Goal: Task Accomplishment & Management: Manage account settings

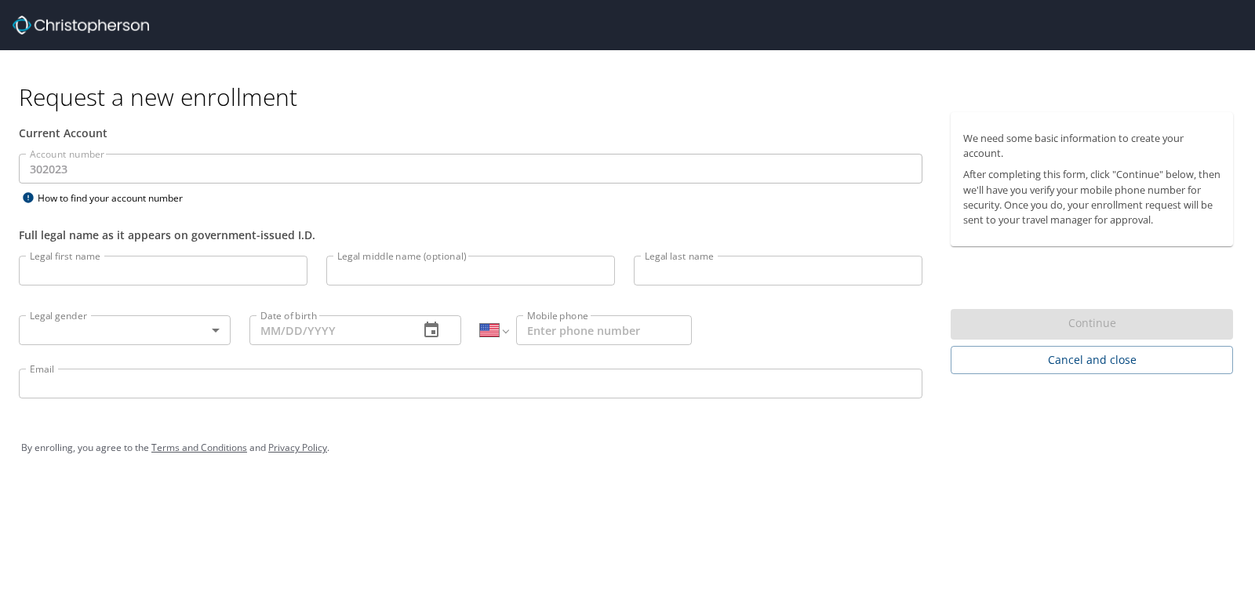
select select "US"
click at [123, 265] on input "Legal first name" at bounding box center [163, 271] width 289 height 30
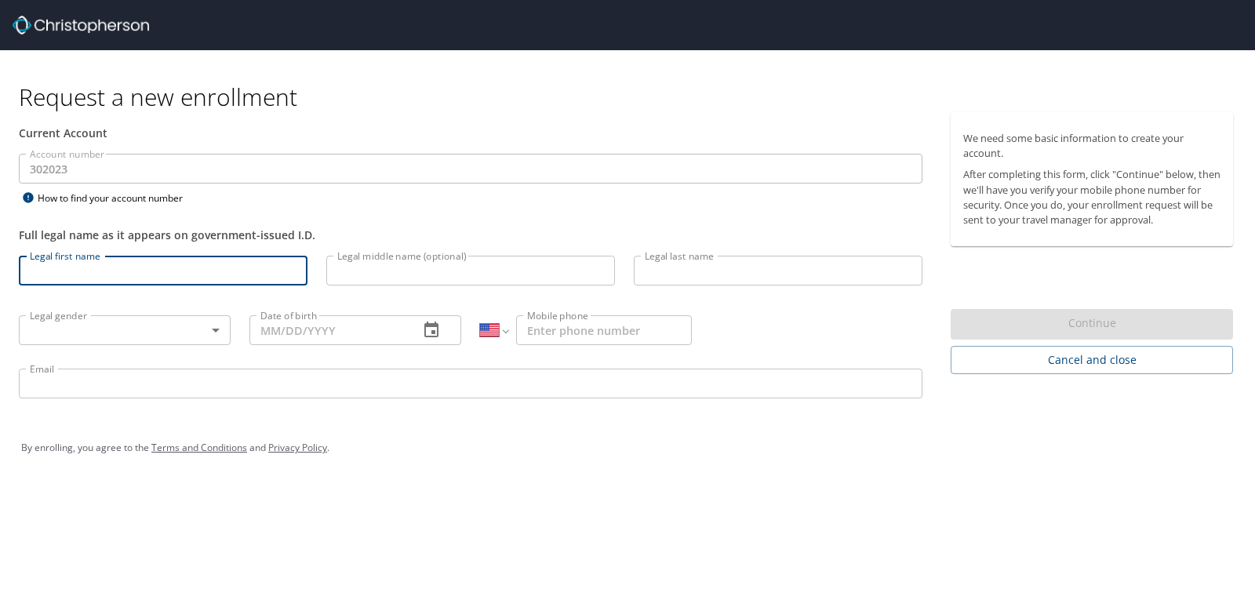
type input "Ramona"
type input "K"
type input "Kitching"
type input "(630) 363-9022"
click at [220, 330] on body "Request a new enrollment Current Account Account number 302023 Account number H…" at bounding box center [627, 300] width 1255 height 600
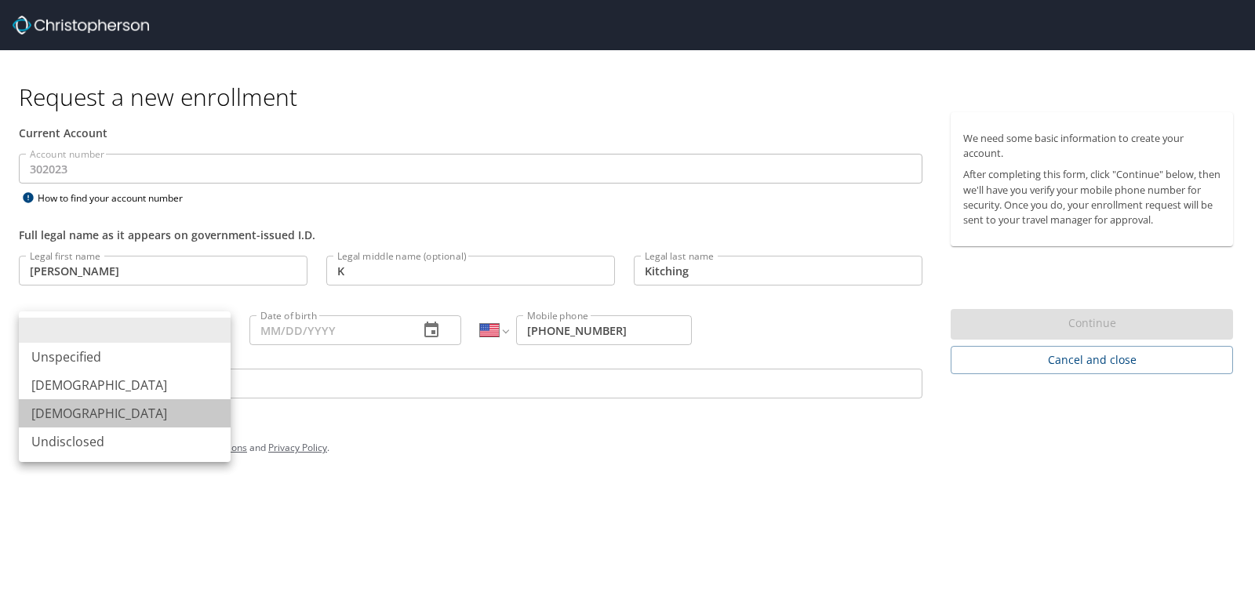
click at [160, 412] on li "Female" at bounding box center [125, 413] width 212 height 28
type input "Female"
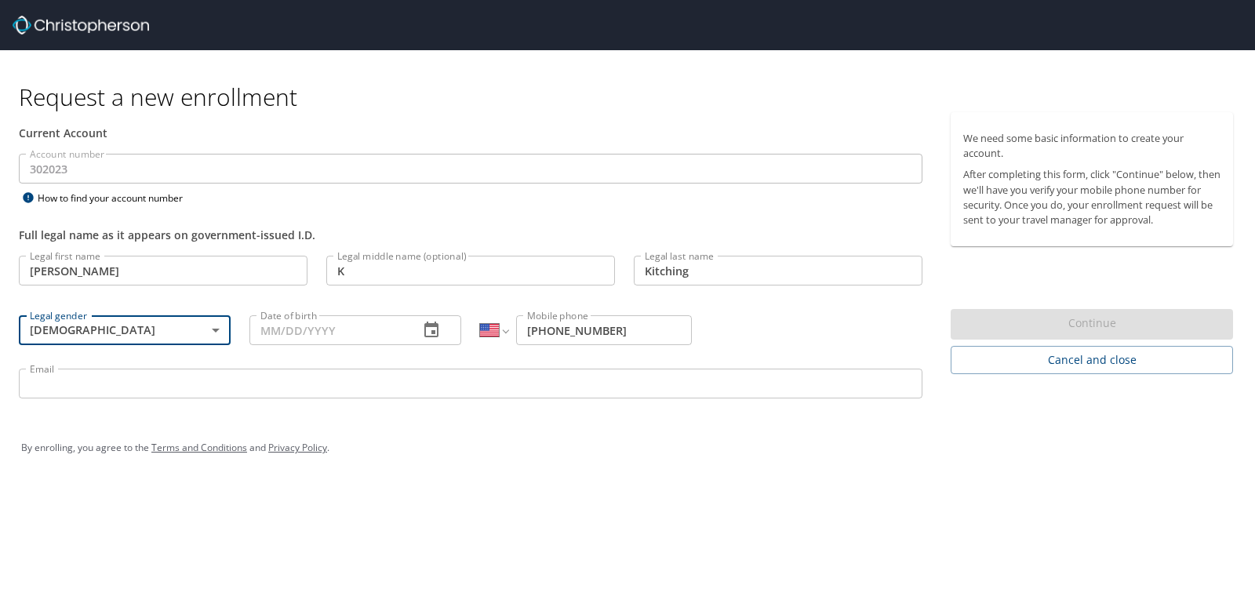
click at [336, 327] on input "Date of birth" at bounding box center [327, 330] width 157 height 30
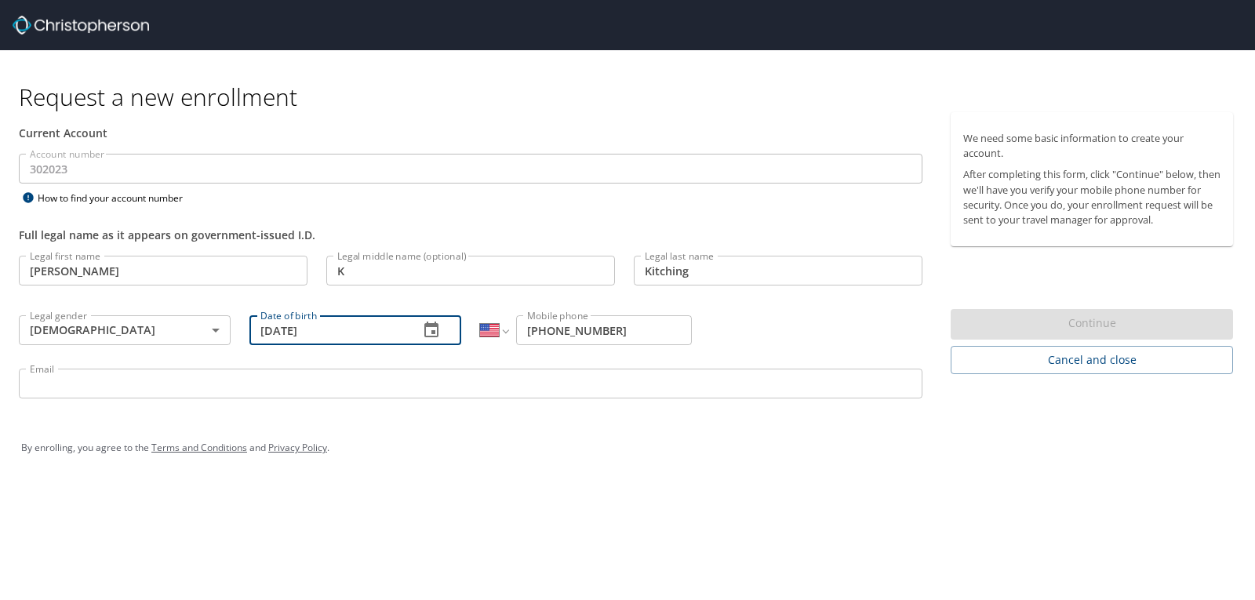
type input "11/18/1962"
click at [347, 380] on input "Email" at bounding box center [471, 384] width 904 height 30
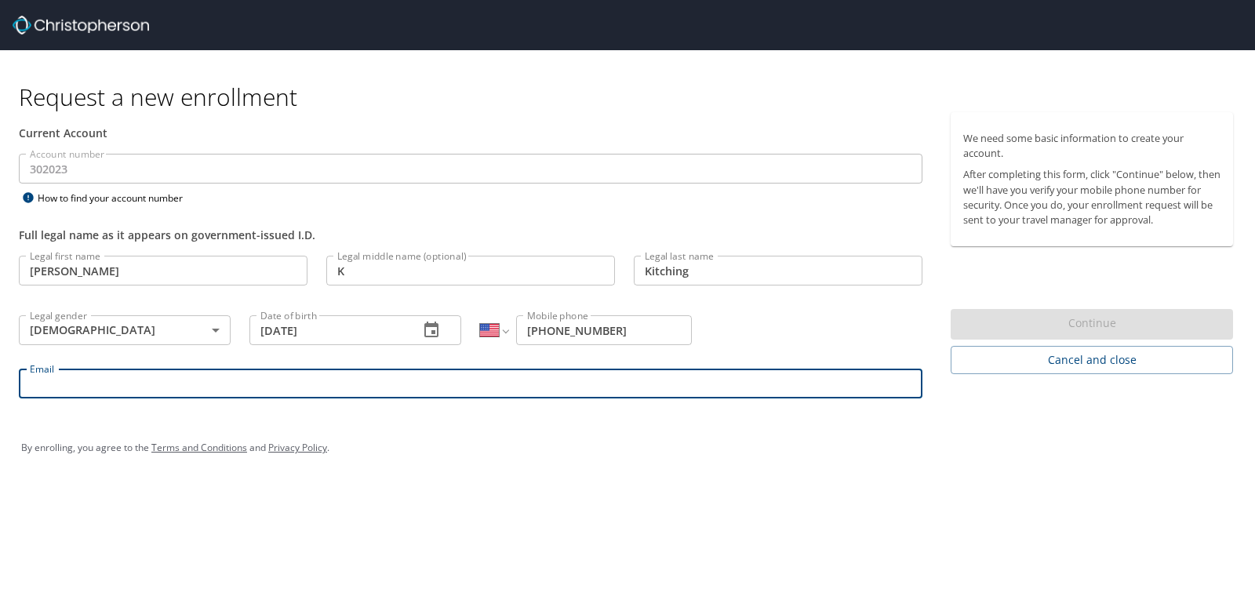
type input "ramona.kitching@gmail.com"
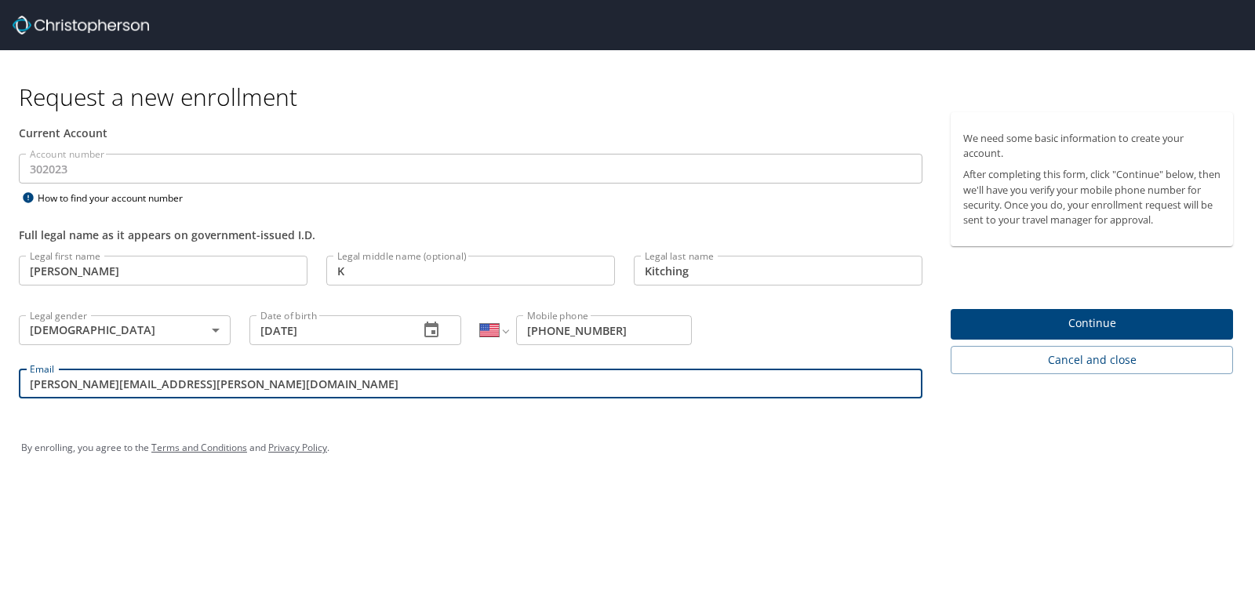
click at [1093, 323] on span "Continue" at bounding box center [1091, 324] width 257 height 20
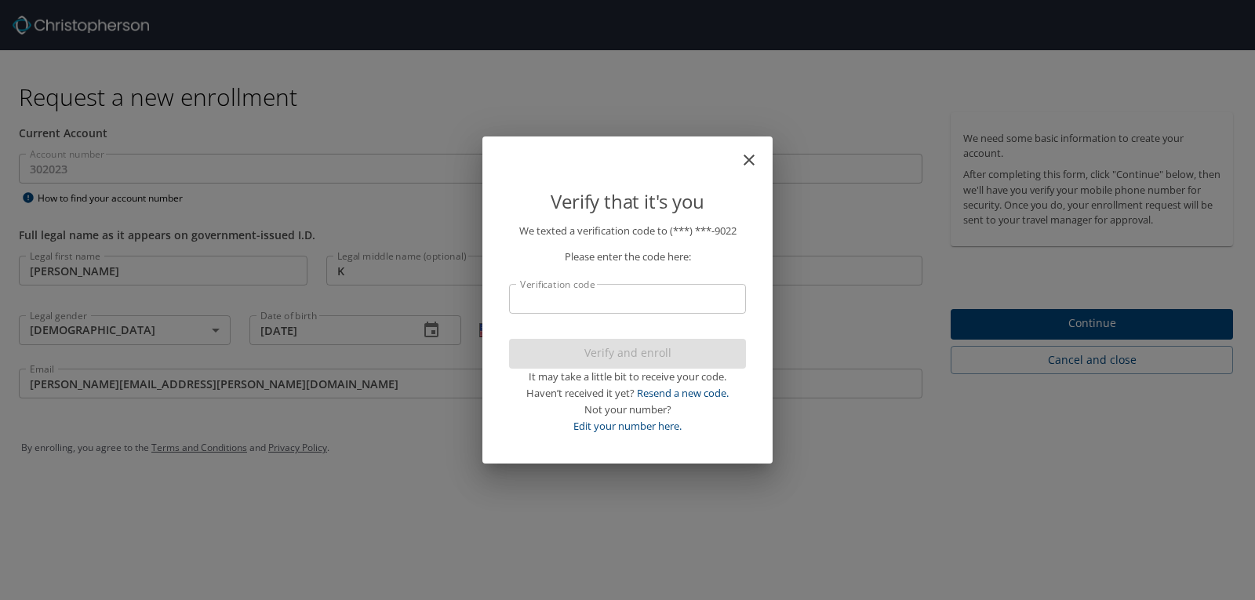
click at [624, 303] on input "Verification code" at bounding box center [627, 299] width 237 height 30
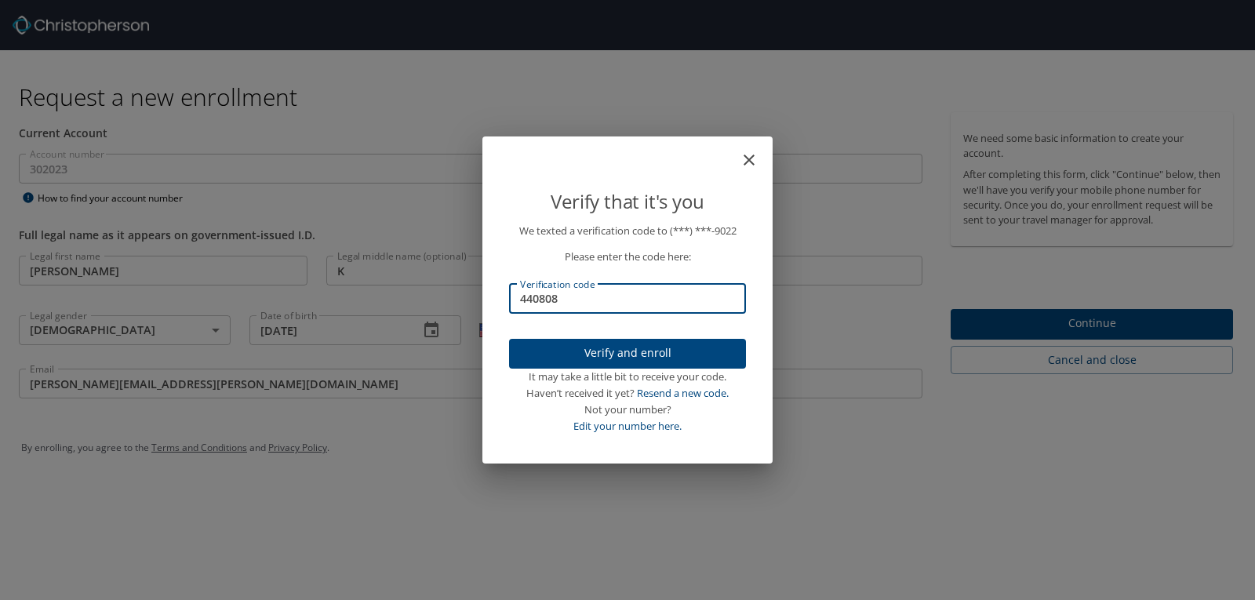
type input "440808"
click at [631, 358] on span "Verify and enroll" at bounding box center [628, 354] width 212 height 20
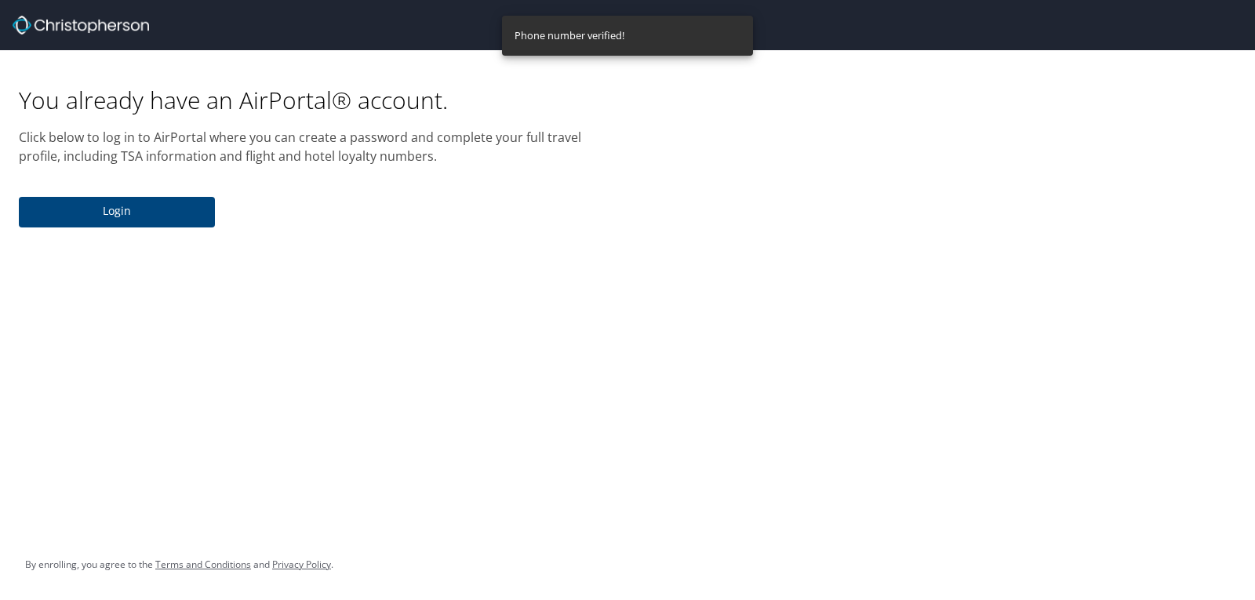
click at [107, 210] on span "Login" at bounding box center [116, 212] width 171 height 20
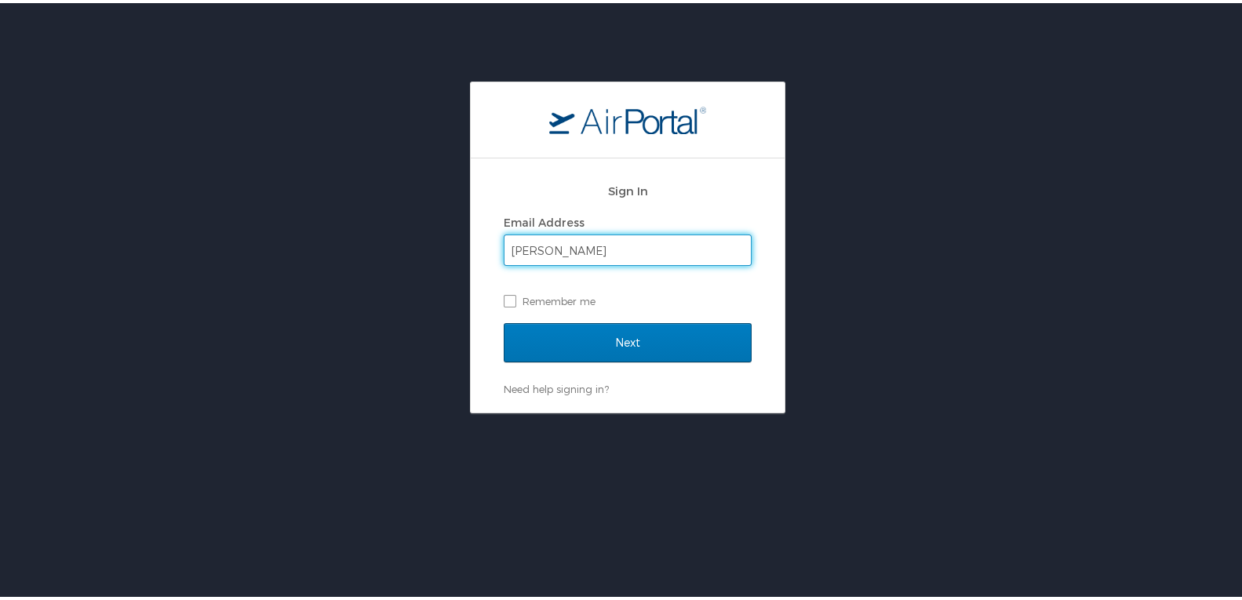
type input "ramona.kitching@gmail.com"
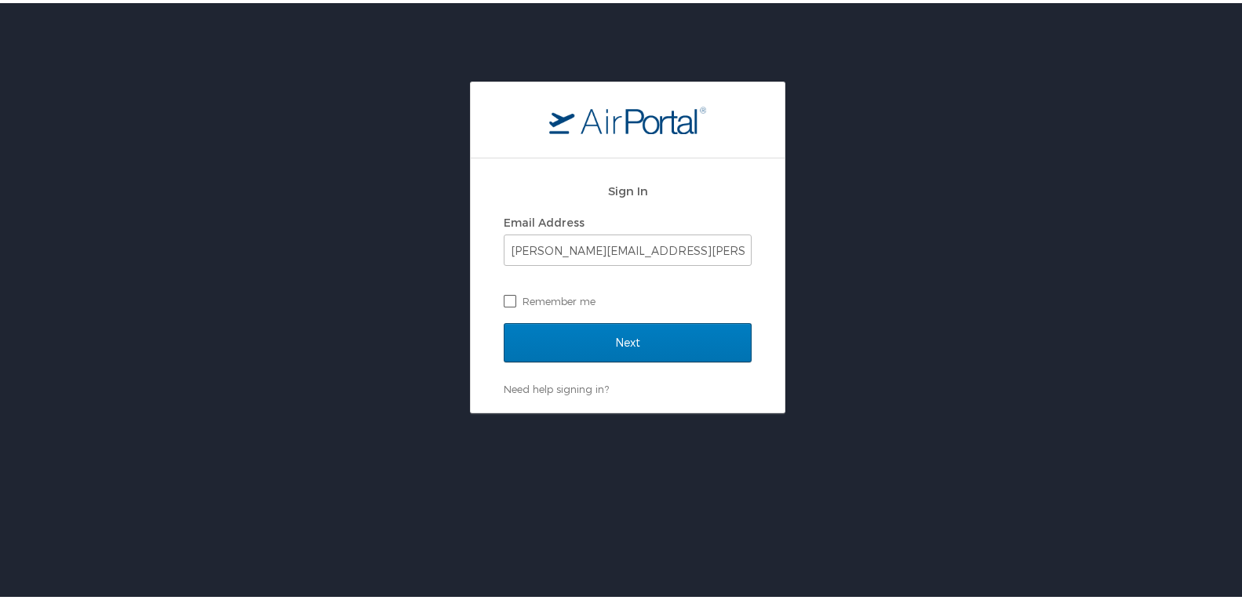
click at [504, 296] on label "Remember me" at bounding box center [628, 298] width 248 height 24
click at [504, 296] on input "Remember me" at bounding box center [509, 297] width 10 height 10
checkbox input "true"
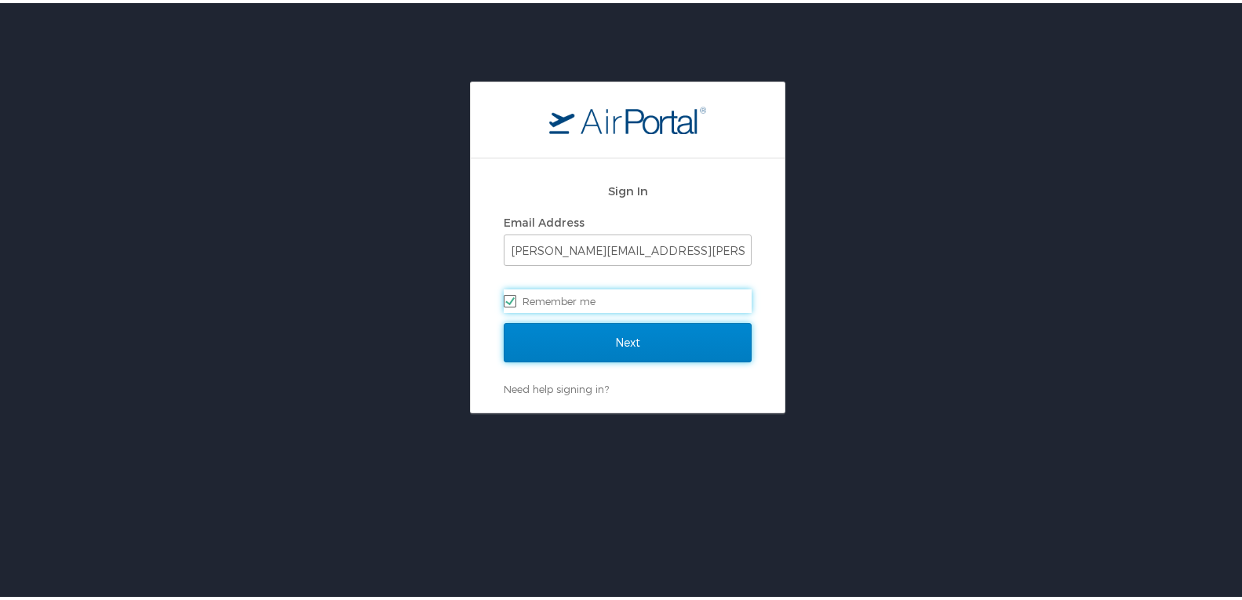
click at [588, 340] on input "Next" at bounding box center [628, 339] width 248 height 39
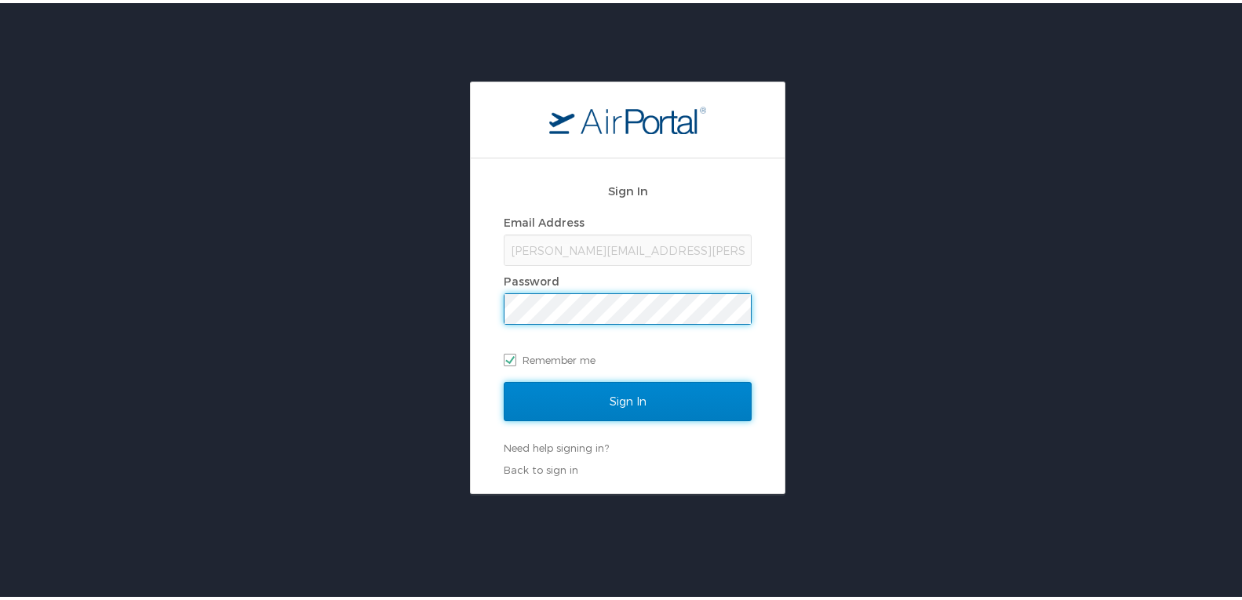
click at [609, 391] on input "Sign In" at bounding box center [628, 398] width 248 height 39
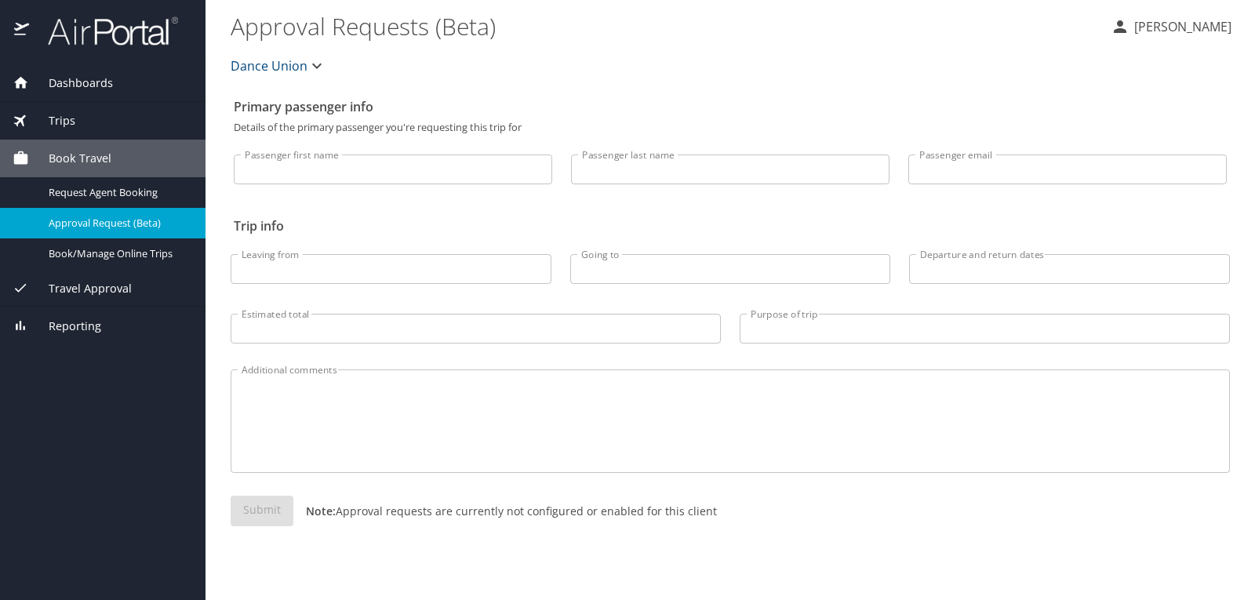
click at [304, 168] on input "Passenger first name" at bounding box center [393, 170] width 318 height 30
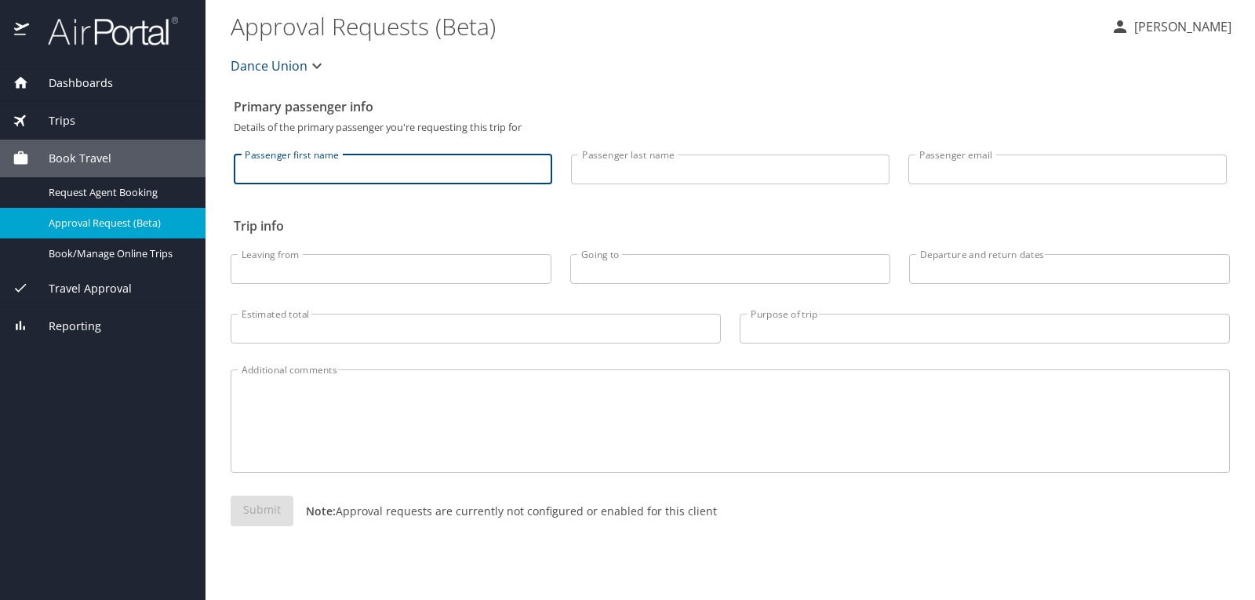
type input "[PERSON_NAME]"
type input "Kitching"
type input "ramona.kitching@gmail.com"
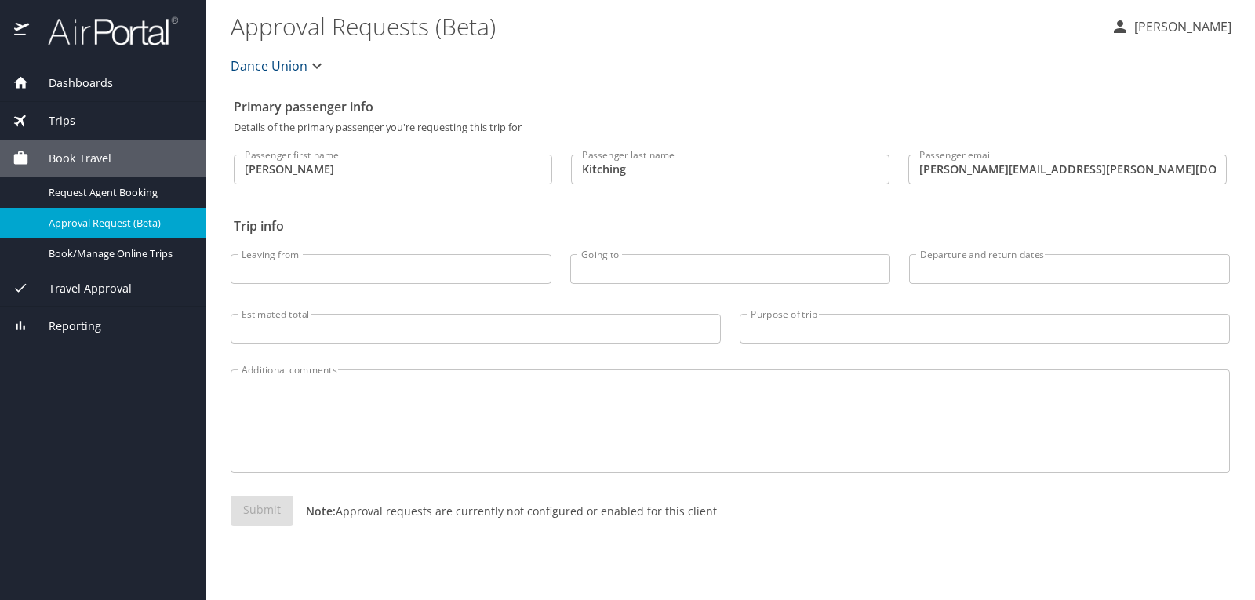
click at [402, 221] on h2 "Trip info" at bounding box center [730, 225] width 993 height 25
click at [90, 78] on span "Dashboards" at bounding box center [71, 83] width 84 height 17
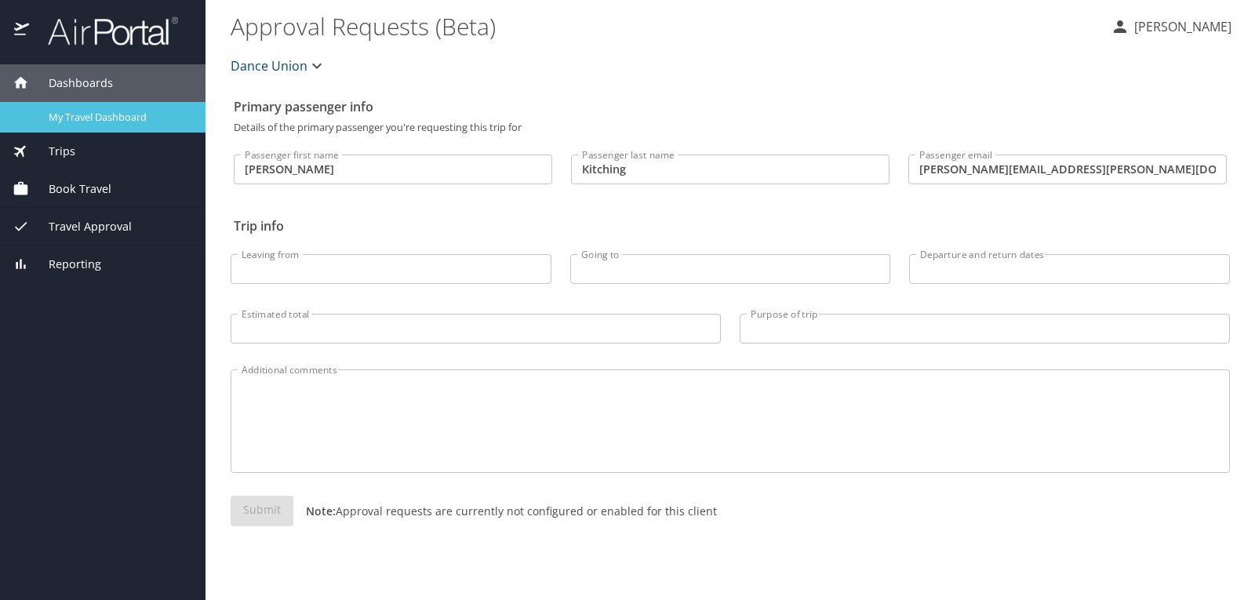
click at [90, 110] on span "My Travel Dashboard" at bounding box center [118, 117] width 138 height 15
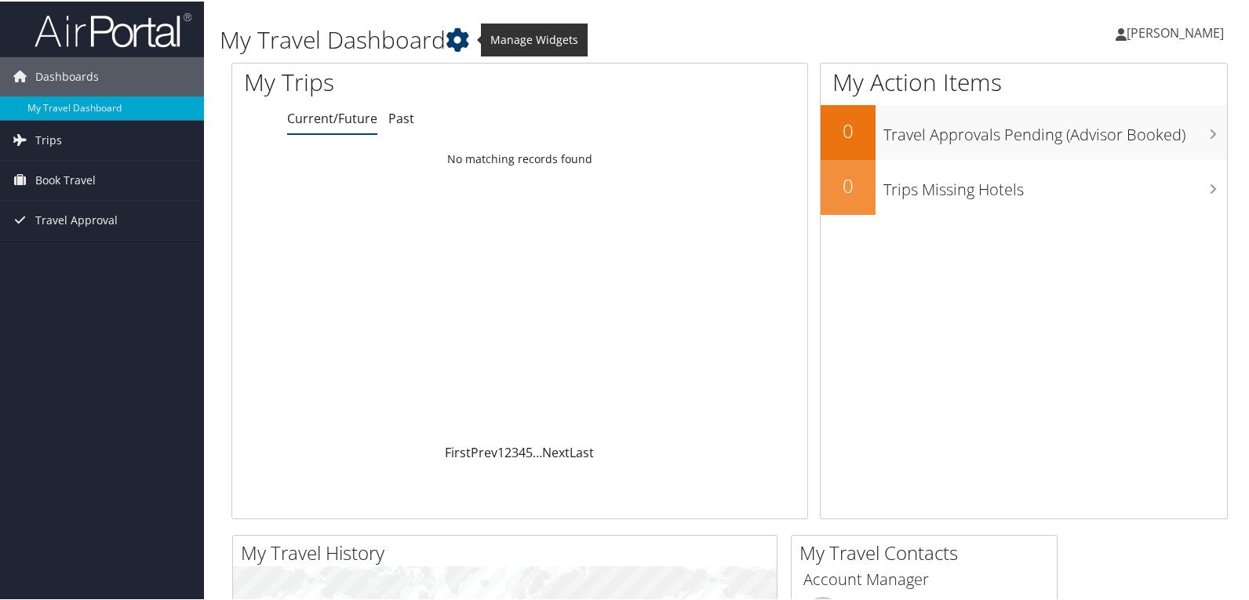
click at [453, 35] on icon at bounding box center [458, 39] width 24 height 24
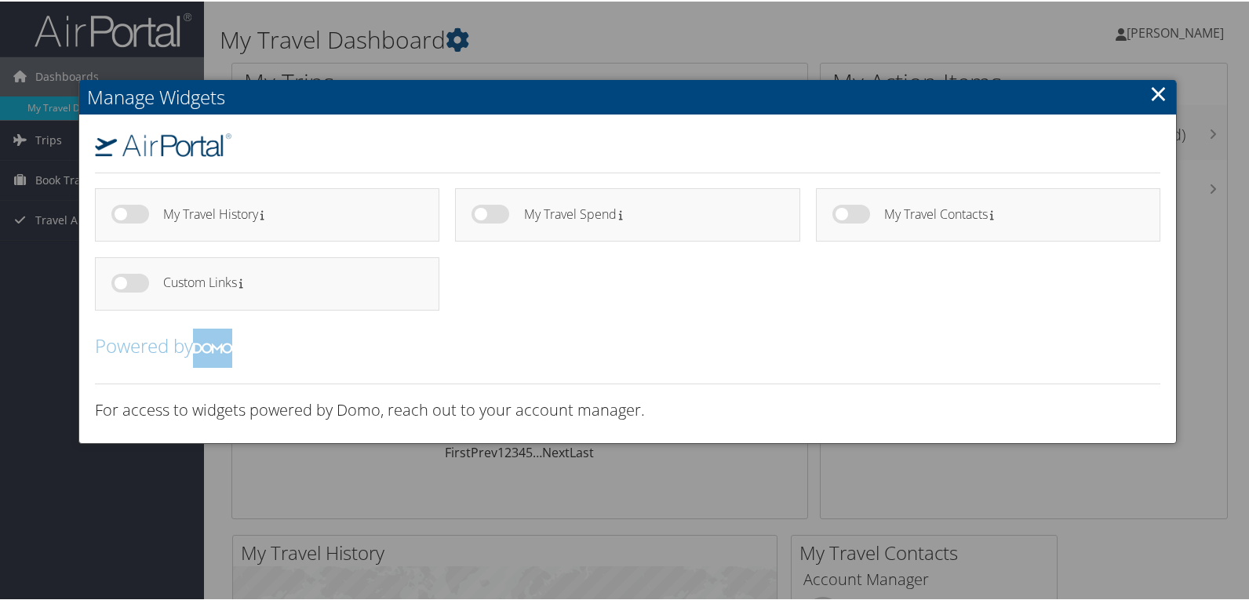
click at [1155, 100] on link "×" at bounding box center [1158, 91] width 18 height 31
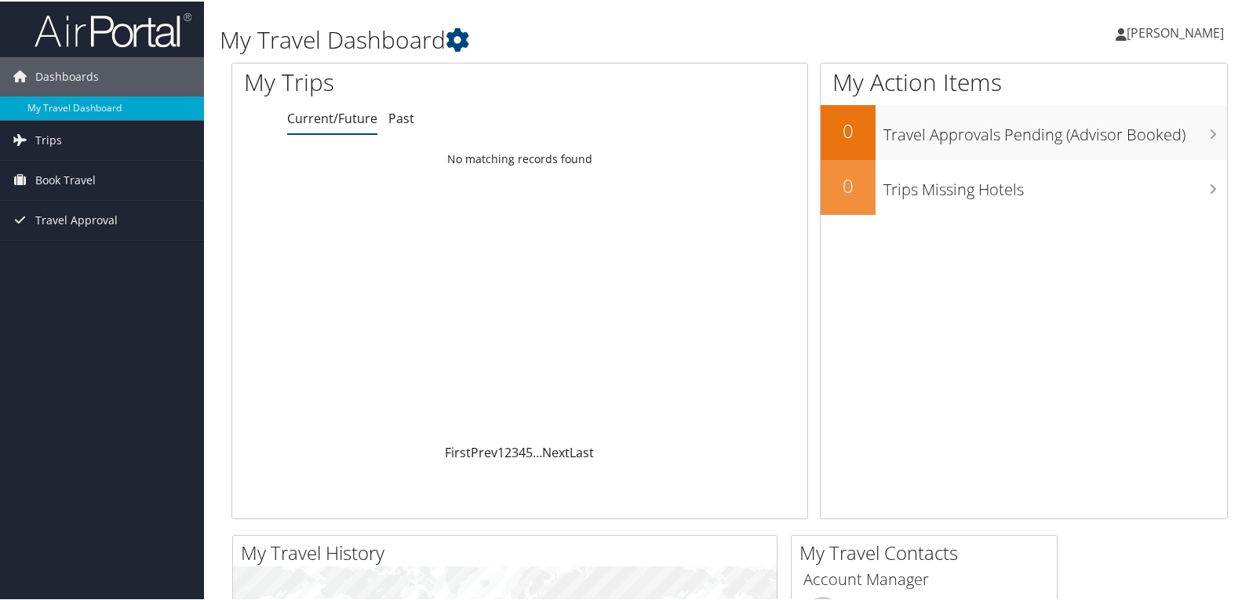
click at [1159, 31] on span "[PERSON_NAME]" at bounding box center [1174, 31] width 97 height 17
click at [1112, 139] on link "View Travel Profile" at bounding box center [1133, 139] width 175 height 27
click at [45, 76] on span "Dashboards" at bounding box center [67, 75] width 64 height 39
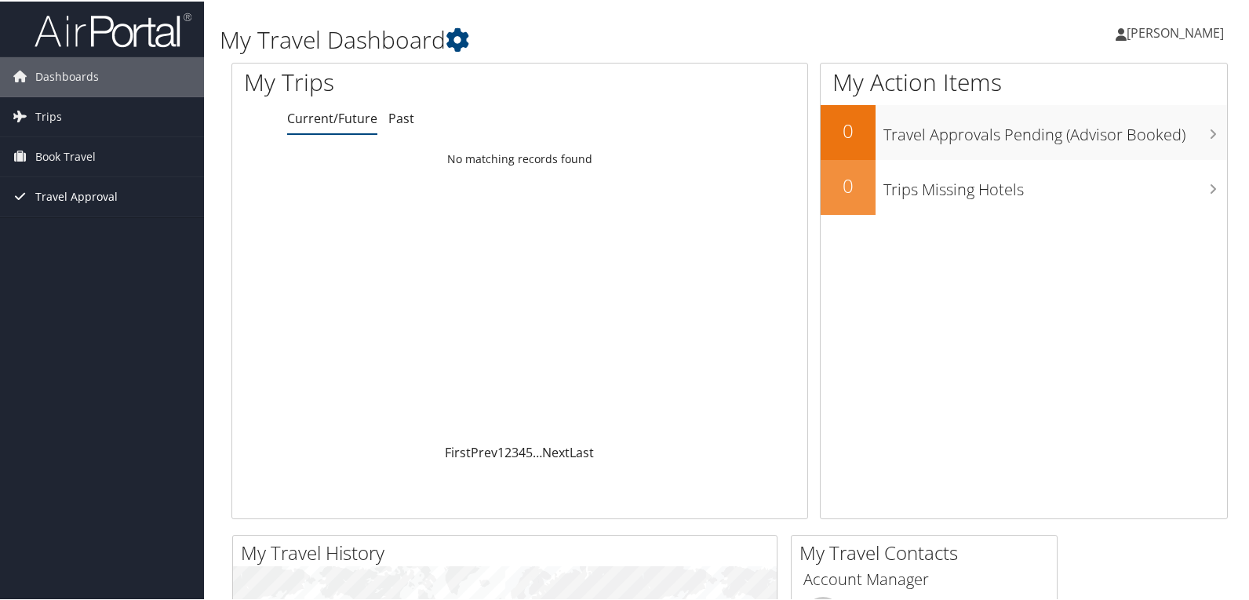
click at [70, 201] on span "Travel Approval" at bounding box center [76, 195] width 82 height 39
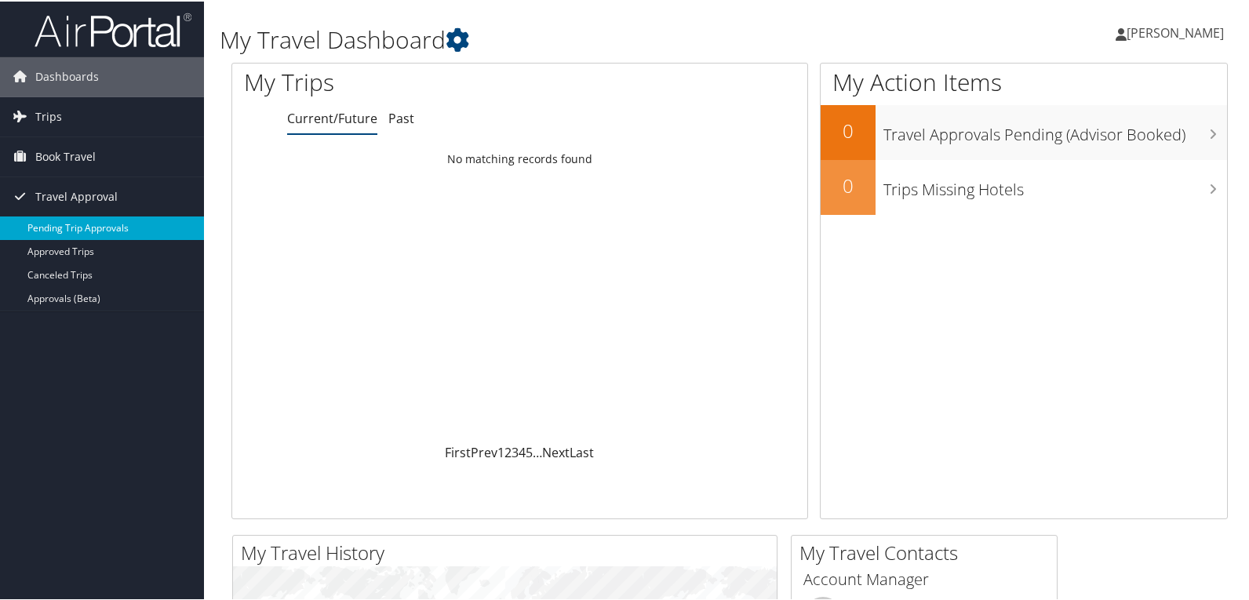
click at [101, 226] on link "Pending Trip Approvals" at bounding box center [102, 227] width 204 height 24
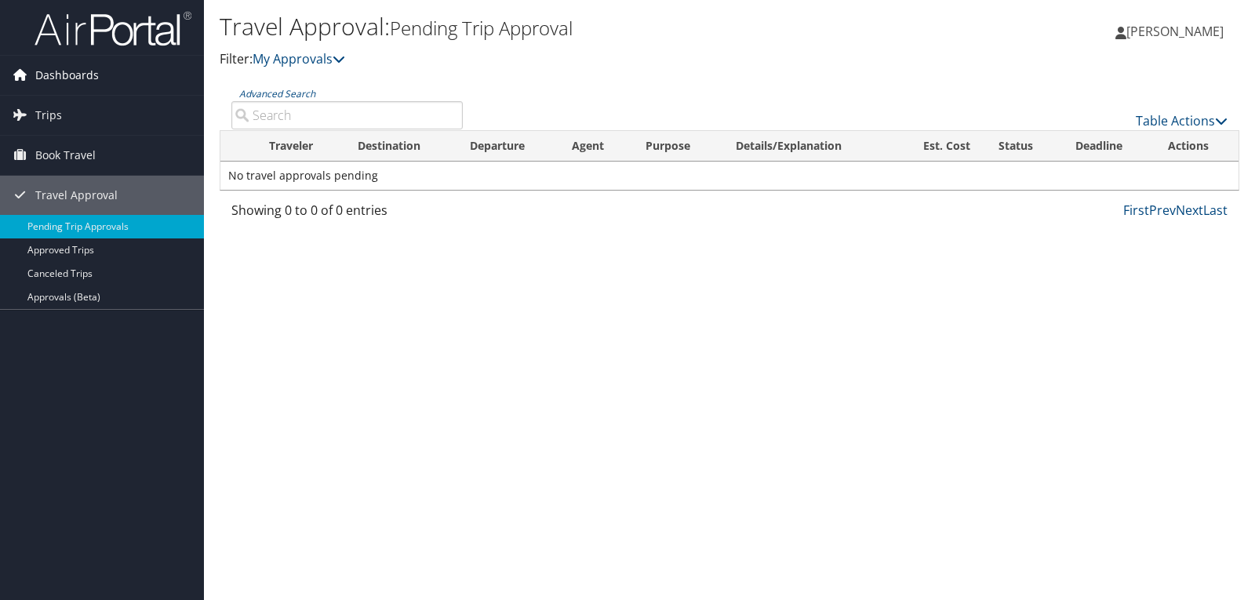
click at [64, 75] on span "Dashboards" at bounding box center [67, 75] width 64 height 39
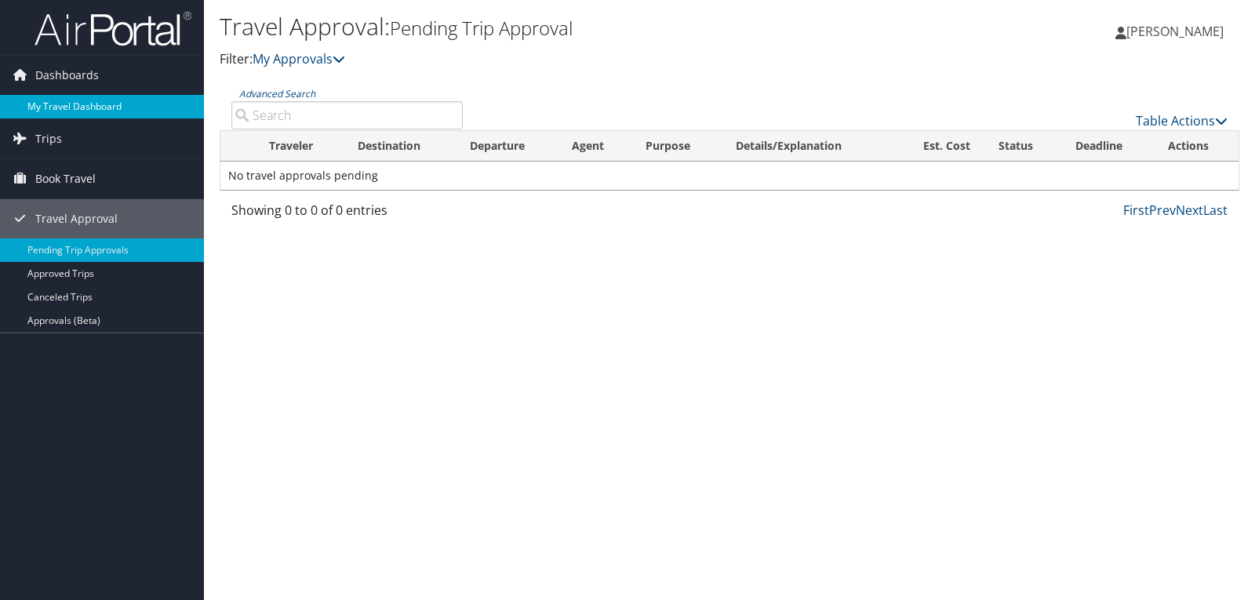
click at [64, 103] on link "My Travel Dashboard" at bounding box center [102, 107] width 204 height 24
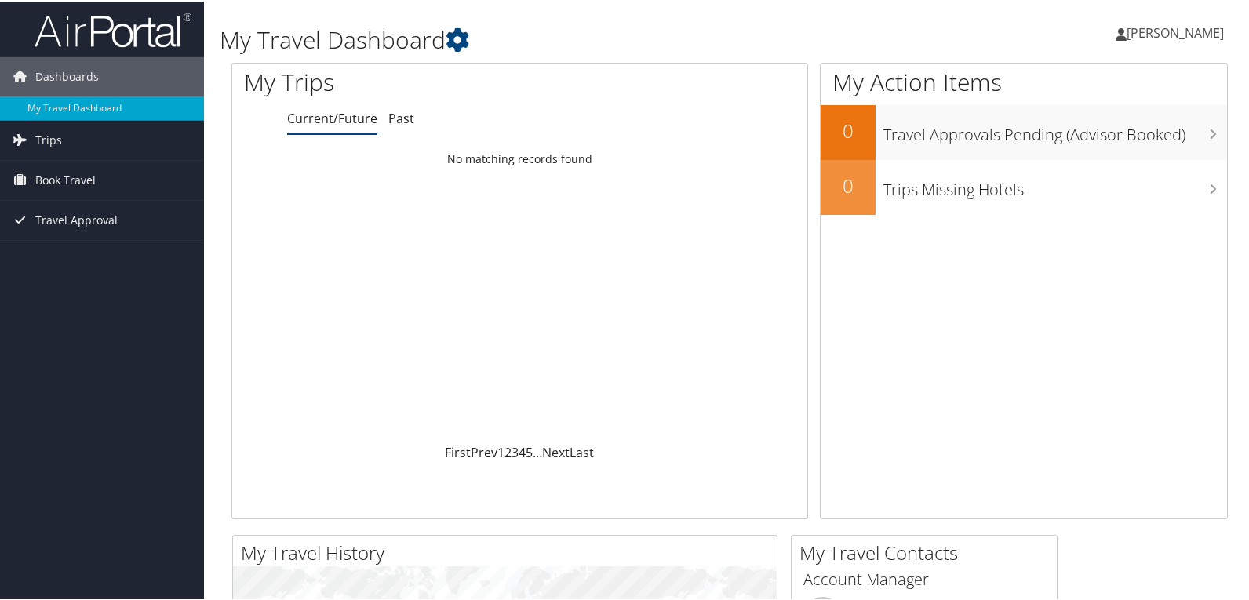
click at [1117, 33] on icon at bounding box center [1120, 33] width 11 height 13
click at [1089, 85] on link "My Settings" at bounding box center [1133, 86] width 175 height 27
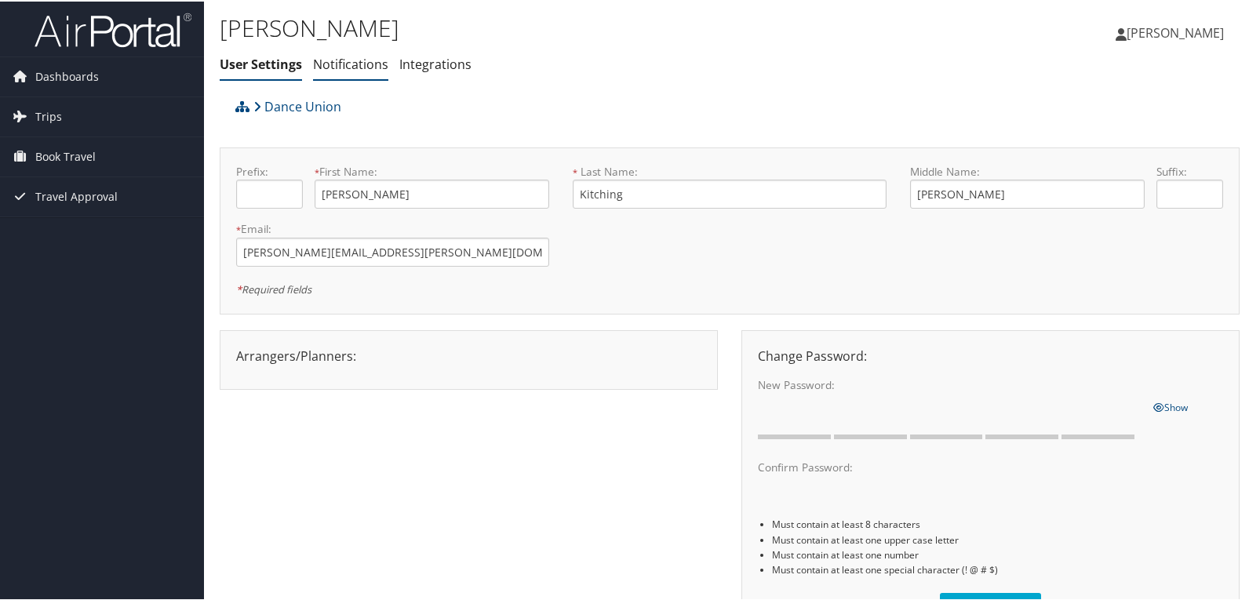
click at [365, 66] on link "Notifications" at bounding box center [350, 62] width 75 height 17
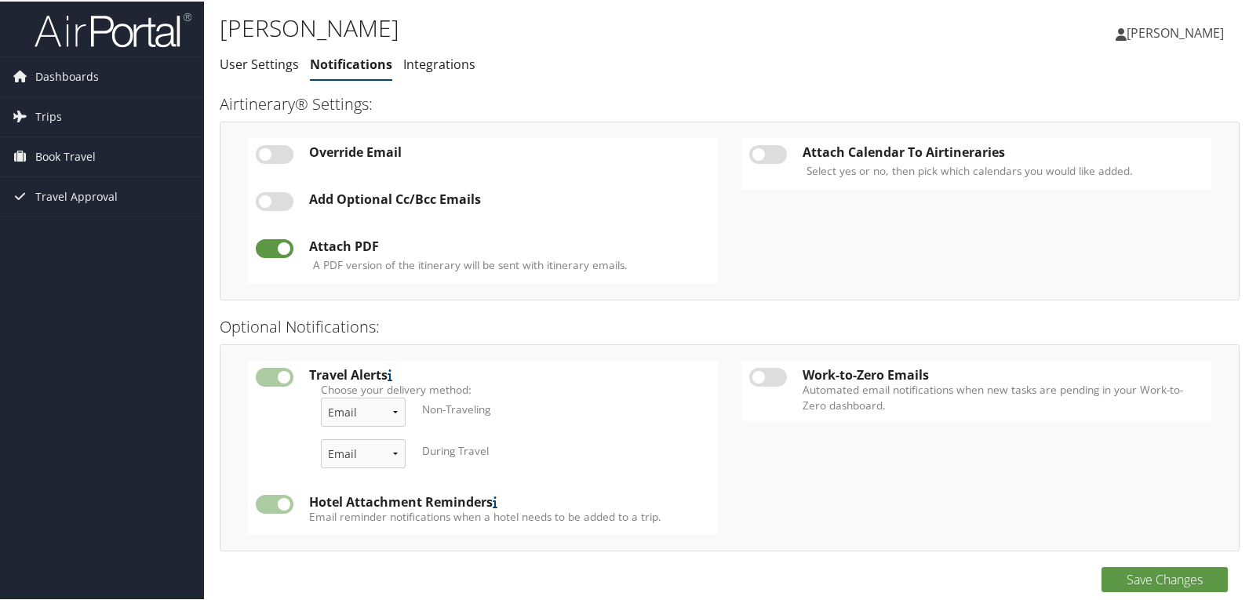
click at [756, 377] on label at bounding box center [768, 375] width 38 height 19
click at [757, 377] on input "checkbox" at bounding box center [762, 378] width 10 height 10
checkbox input "true"
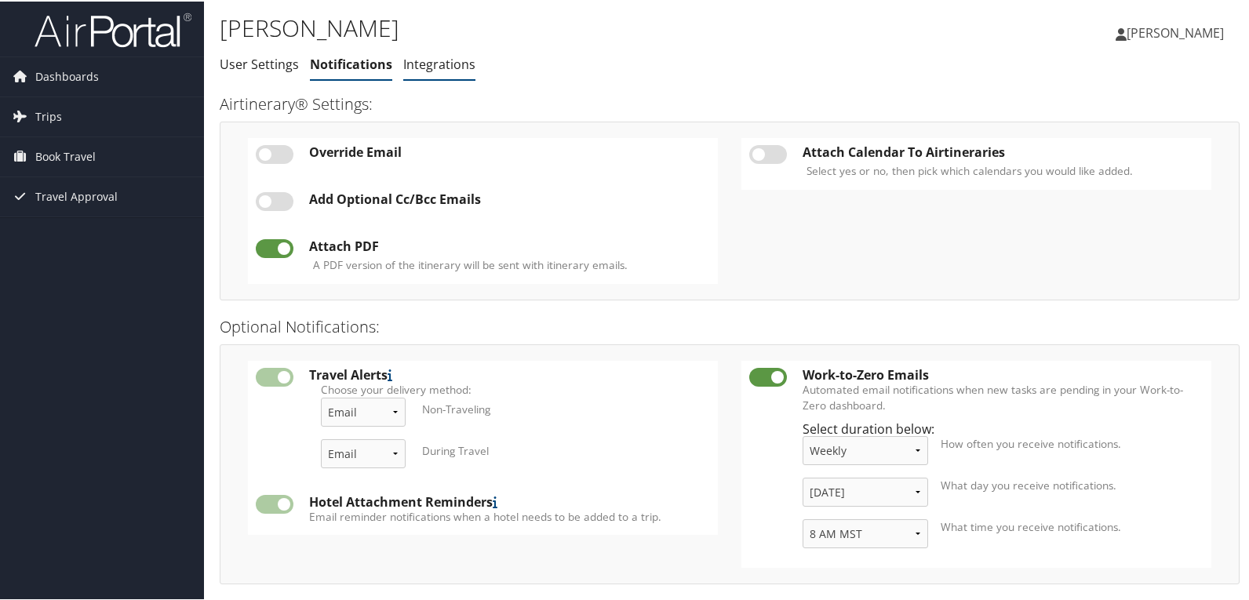
click at [440, 64] on link "Integrations" at bounding box center [439, 62] width 72 height 17
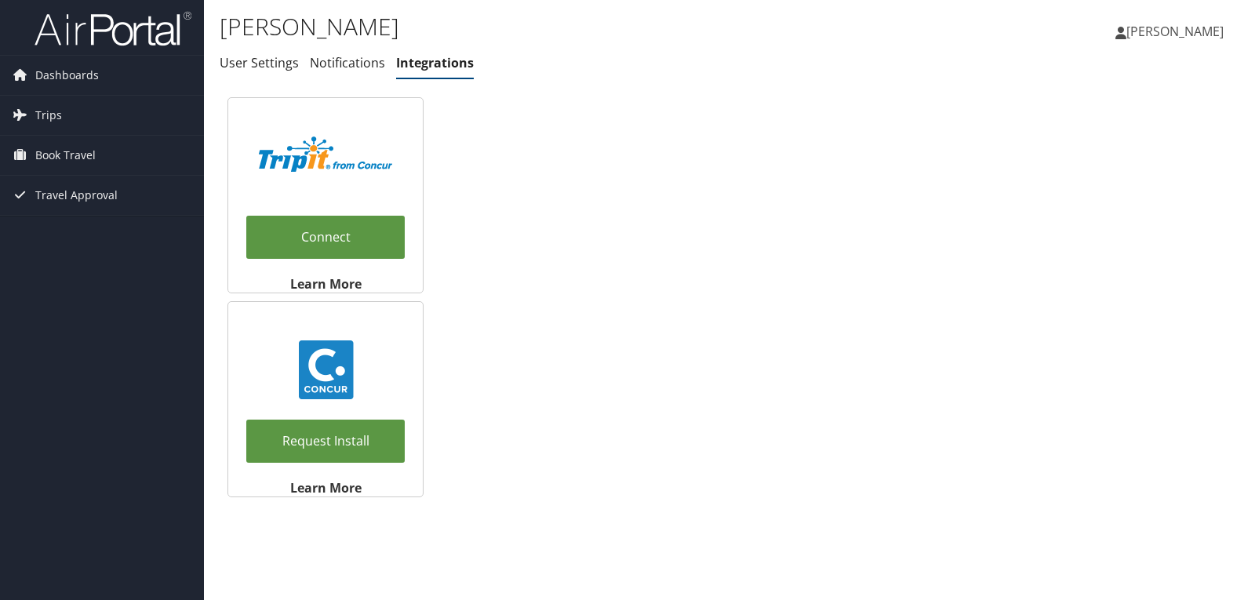
click at [1187, 35] on span "Ramona Kitching" at bounding box center [1174, 31] width 97 height 17
click at [1114, 136] on link "View Travel Profile" at bounding box center [1135, 139] width 175 height 27
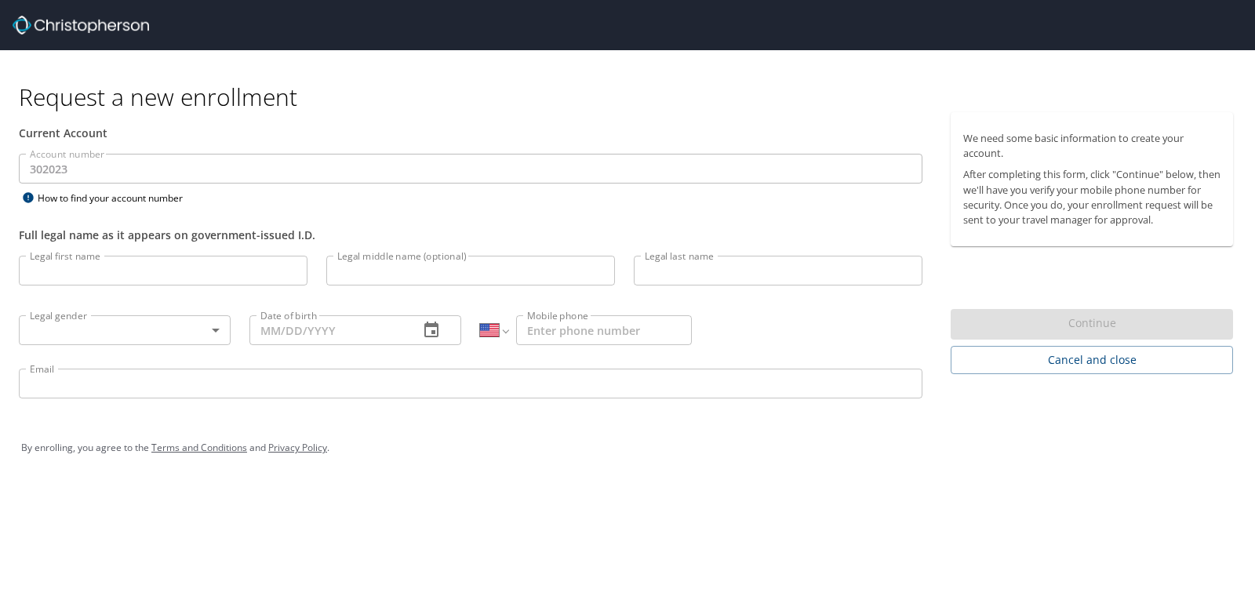
select select "US"
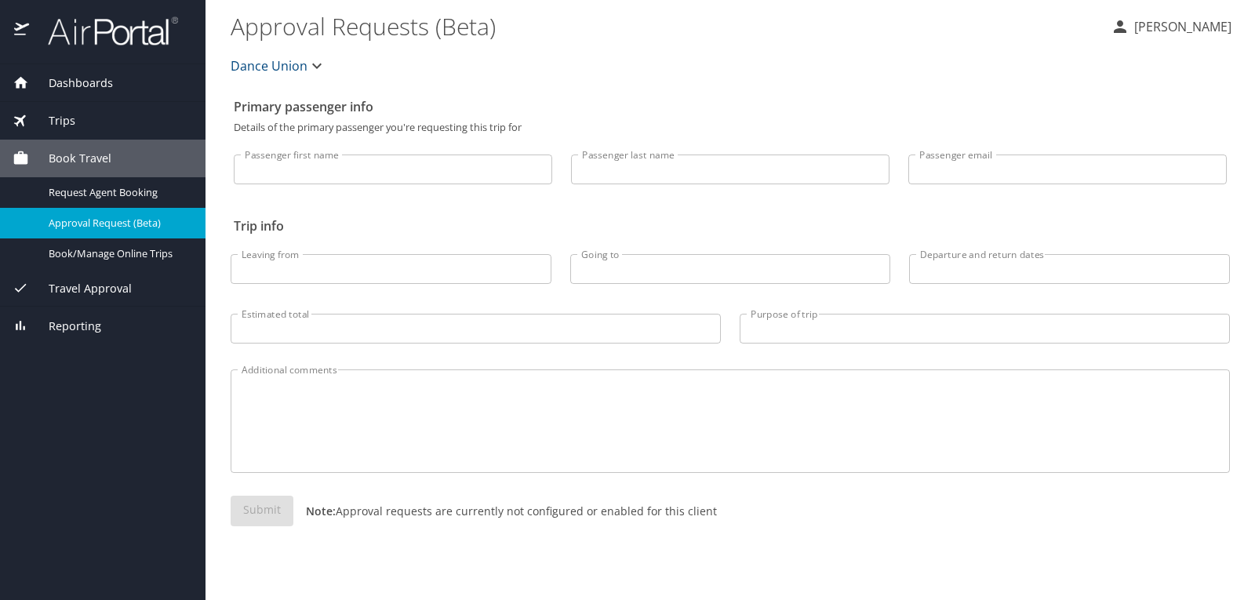
click at [70, 82] on span "Dashboards" at bounding box center [71, 83] width 84 height 17
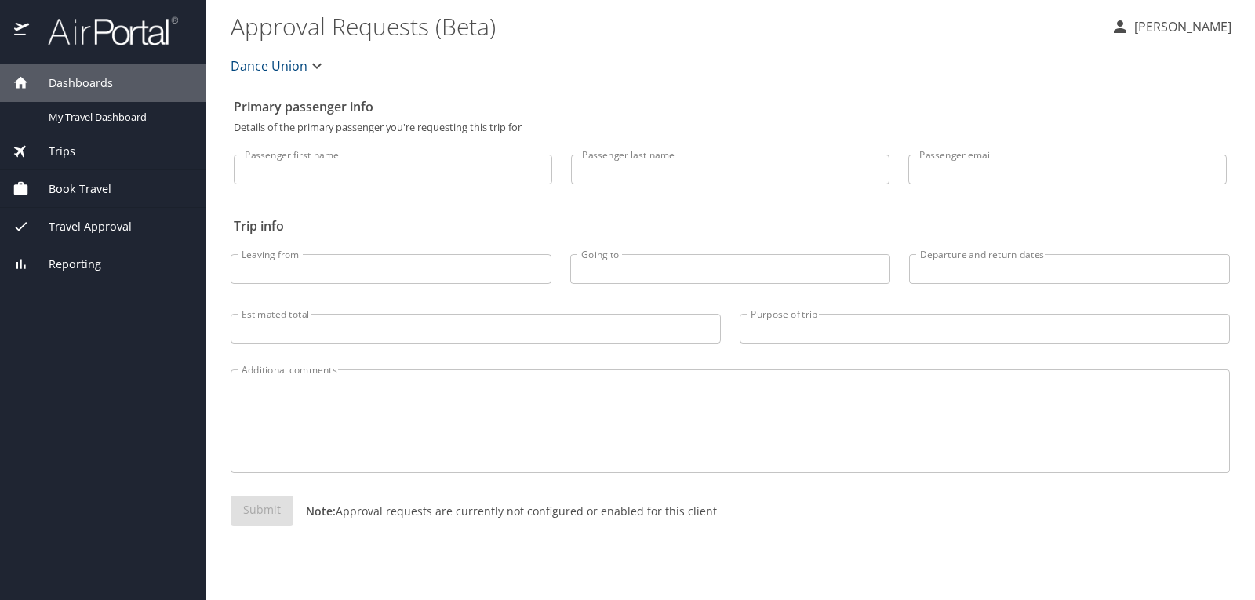
click at [1191, 27] on p "[PERSON_NAME]" at bounding box center [1180, 26] width 102 height 19
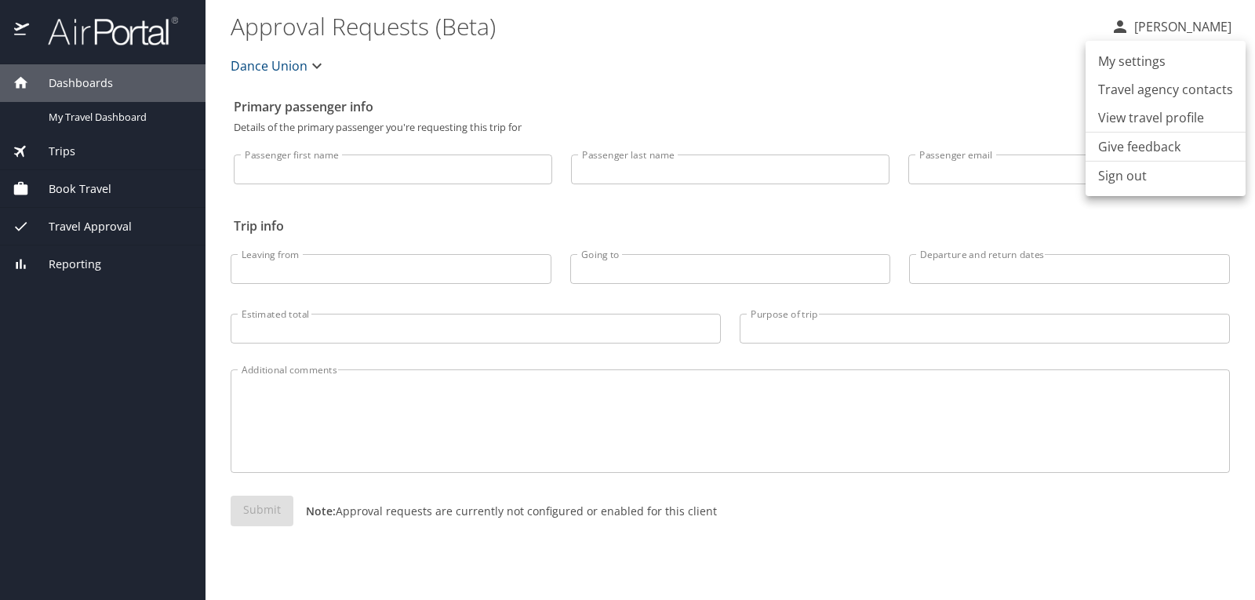
click at [1161, 62] on li "My settings" at bounding box center [1166, 61] width 160 height 28
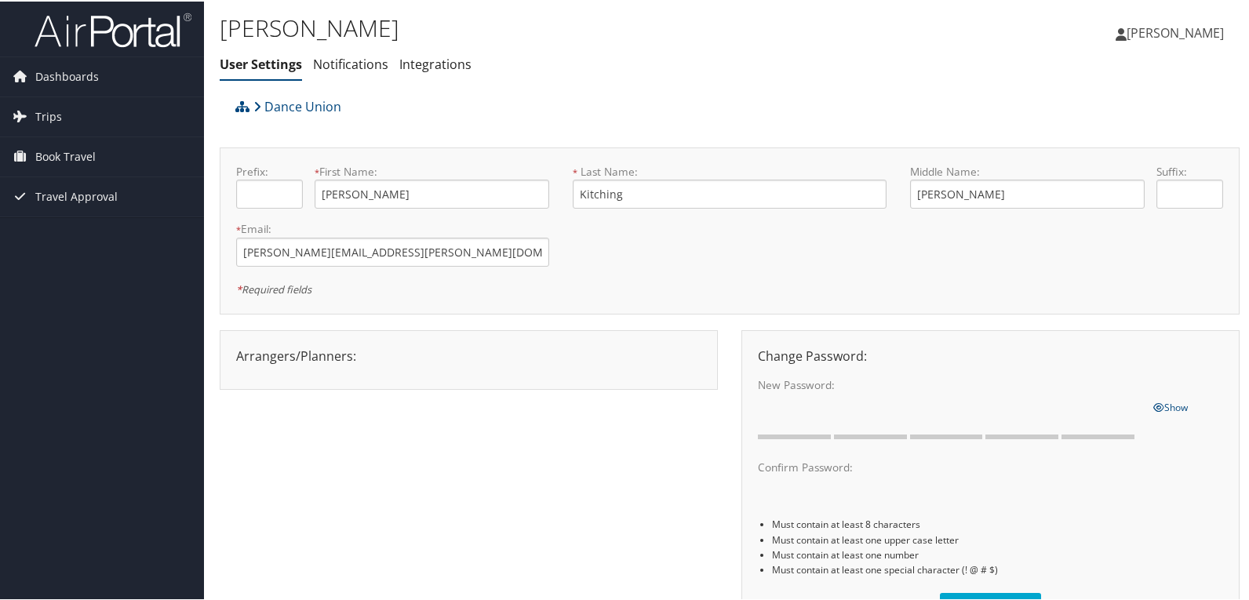
click at [1162, 31] on span "[PERSON_NAME]" at bounding box center [1174, 31] width 97 height 17
click at [1116, 133] on link "View Travel Profile" at bounding box center [1133, 139] width 175 height 27
click at [1132, 29] on span "[PERSON_NAME]" at bounding box center [1174, 31] width 97 height 17
click at [1075, 262] on link "Sign Out" at bounding box center [1133, 255] width 175 height 27
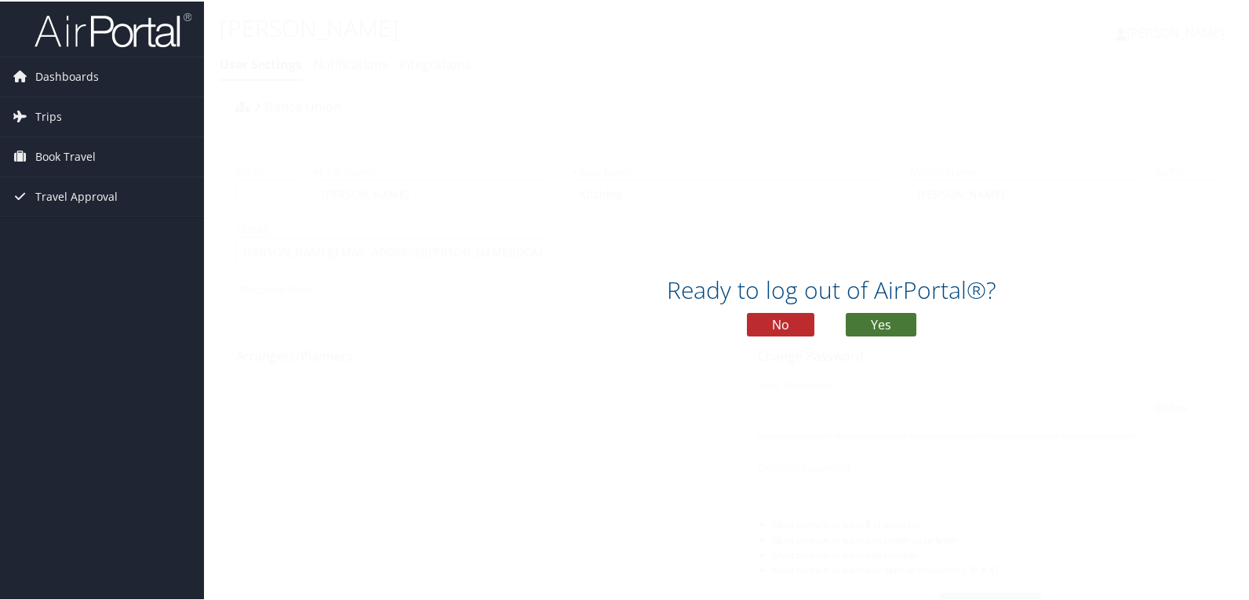
click at [875, 318] on button "Yes" at bounding box center [881, 323] width 71 height 24
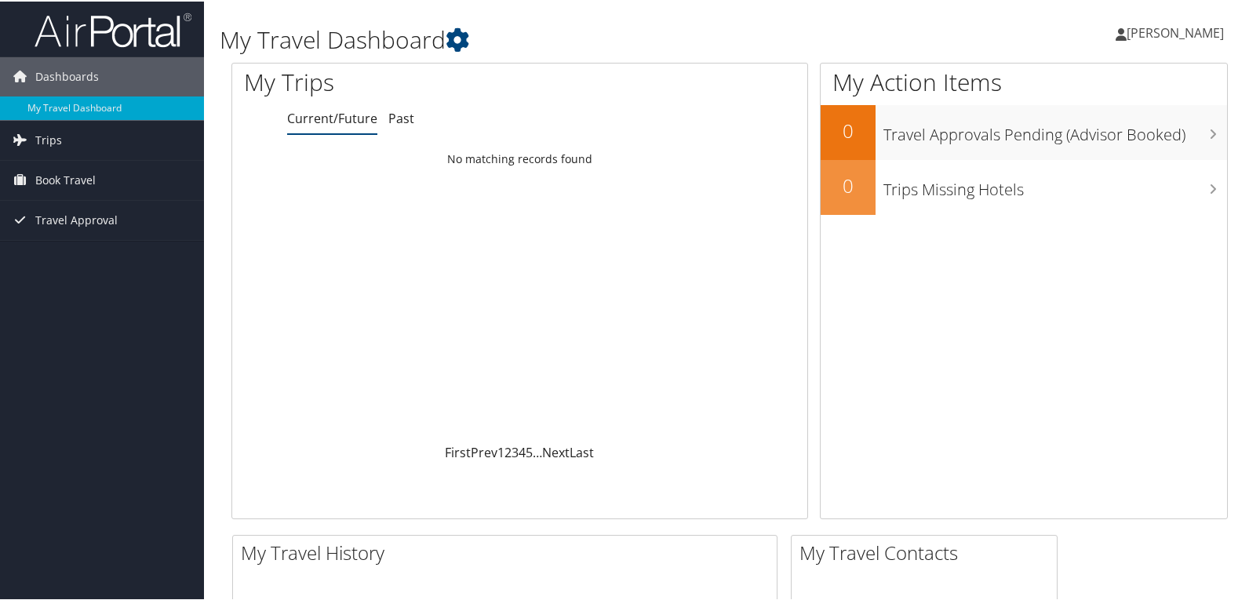
click at [1157, 31] on span "[PERSON_NAME]" at bounding box center [1174, 31] width 97 height 17
click at [1084, 136] on link "View Travel Profile" at bounding box center [1133, 139] width 175 height 27
click at [1134, 36] on span "[PERSON_NAME]" at bounding box center [1174, 31] width 97 height 17
click at [1094, 143] on link "View Travel Profile" at bounding box center [1133, 139] width 175 height 27
click at [58, 182] on span "Book Travel" at bounding box center [65, 178] width 60 height 39
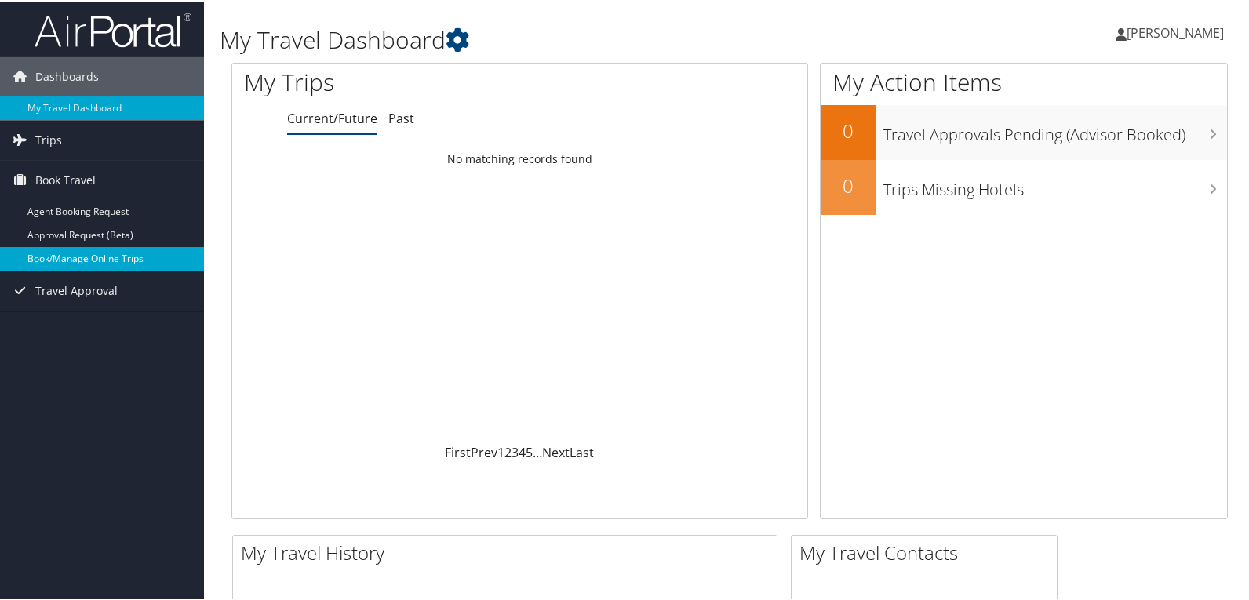
click at [56, 263] on link "Book/Manage Online Trips" at bounding box center [102, 257] width 204 height 24
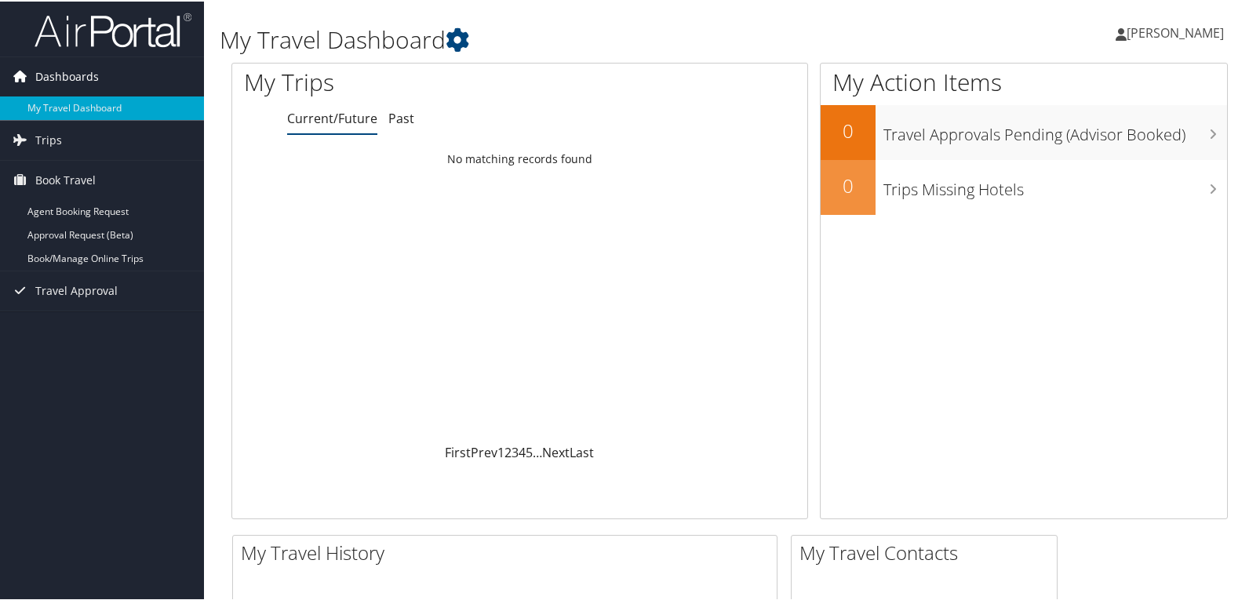
click at [60, 78] on span "Dashboards" at bounding box center [67, 75] width 64 height 39
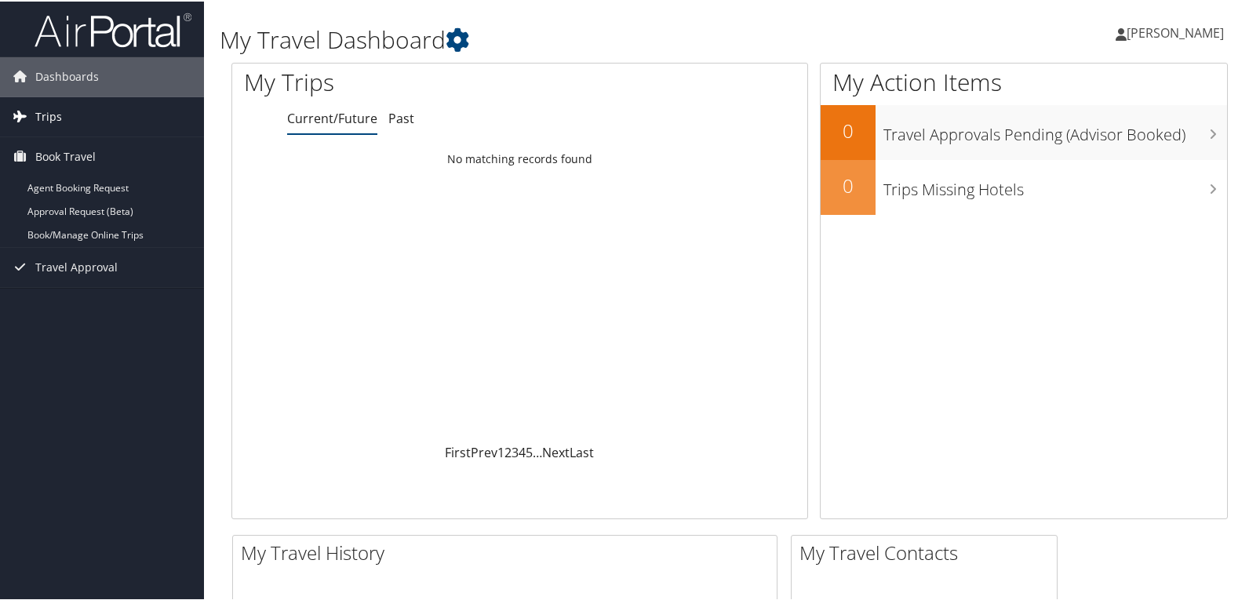
click at [45, 112] on span "Trips" at bounding box center [48, 115] width 27 height 39
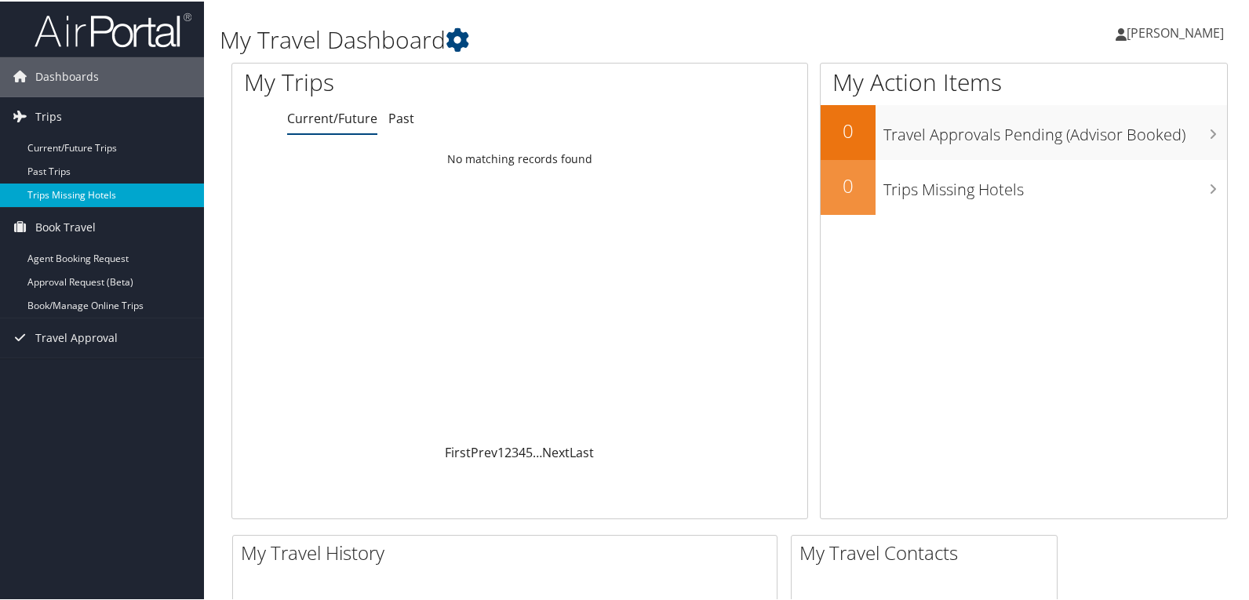
click at [59, 190] on link "Trips Missing Hotels" at bounding box center [102, 194] width 204 height 24
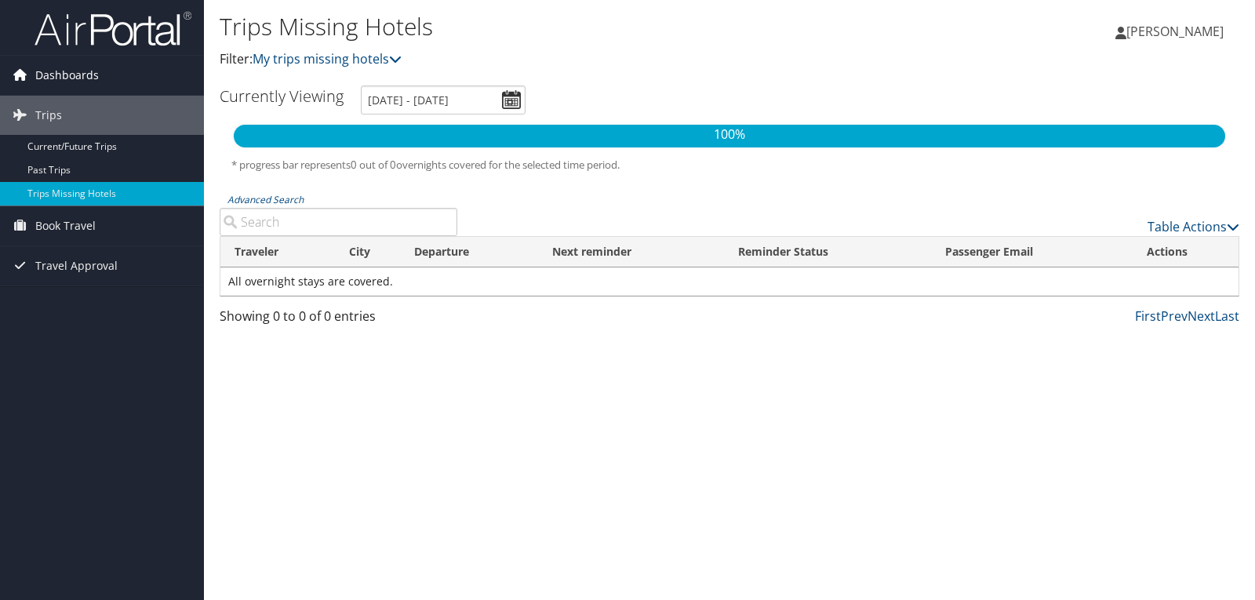
click at [60, 76] on span "Dashboards" at bounding box center [67, 75] width 64 height 39
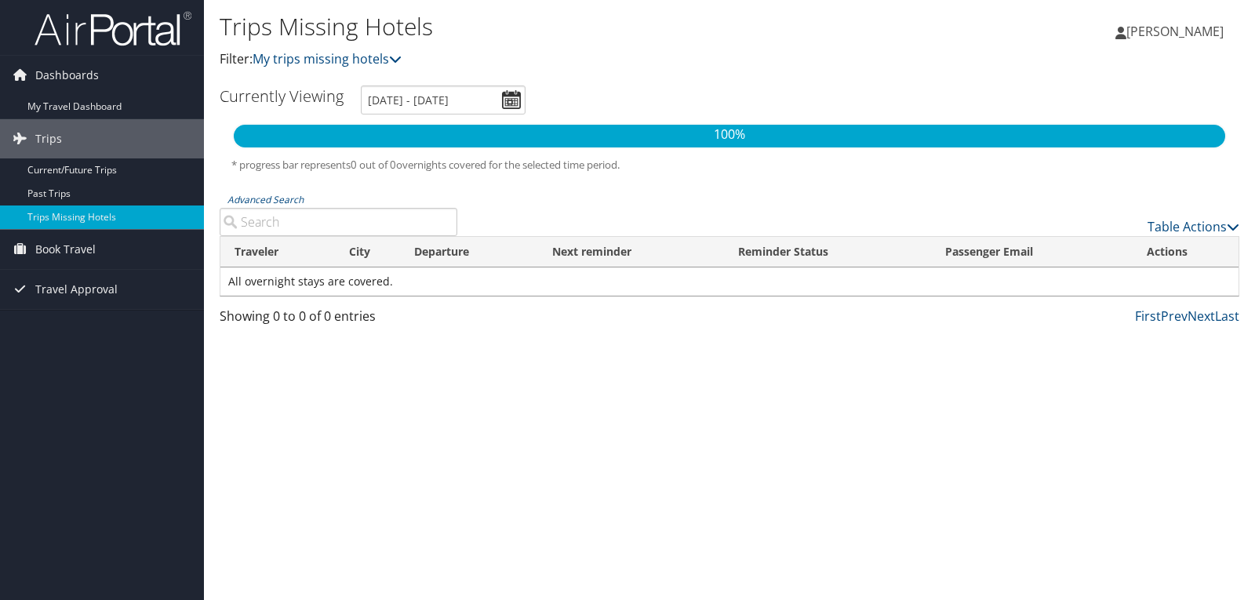
click at [1191, 34] on span "[PERSON_NAME]" at bounding box center [1174, 31] width 97 height 17
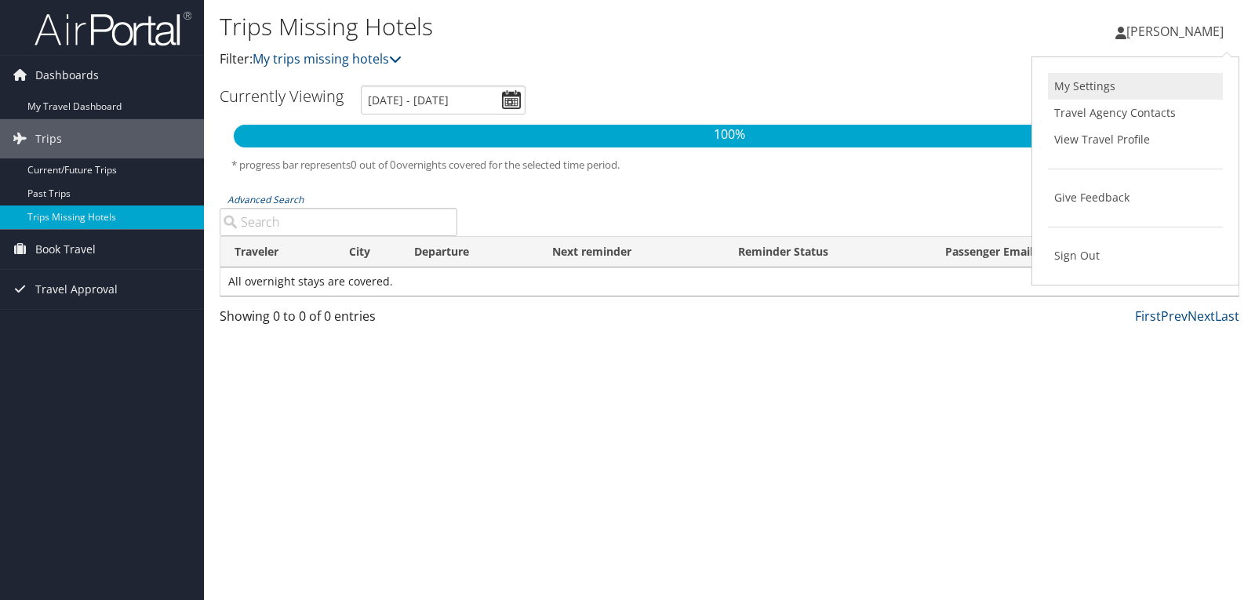
click at [1097, 89] on link "My Settings" at bounding box center [1135, 86] width 175 height 27
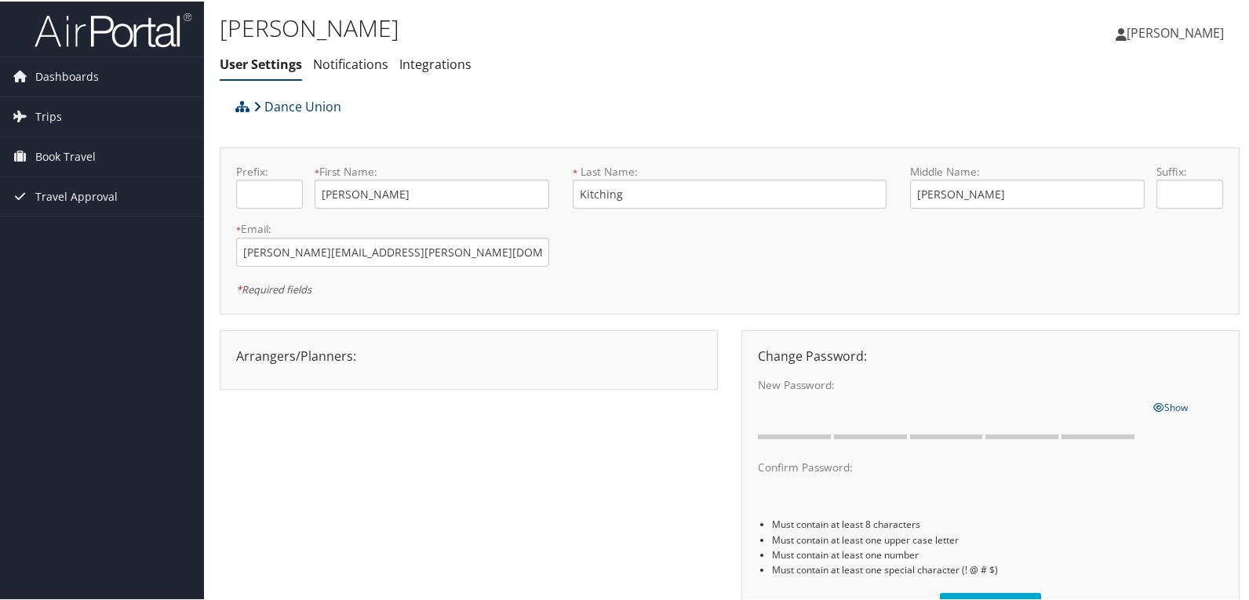
click at [285, 101] on link "Dance Union" at bounding box center [297, 104] width 88 height 31
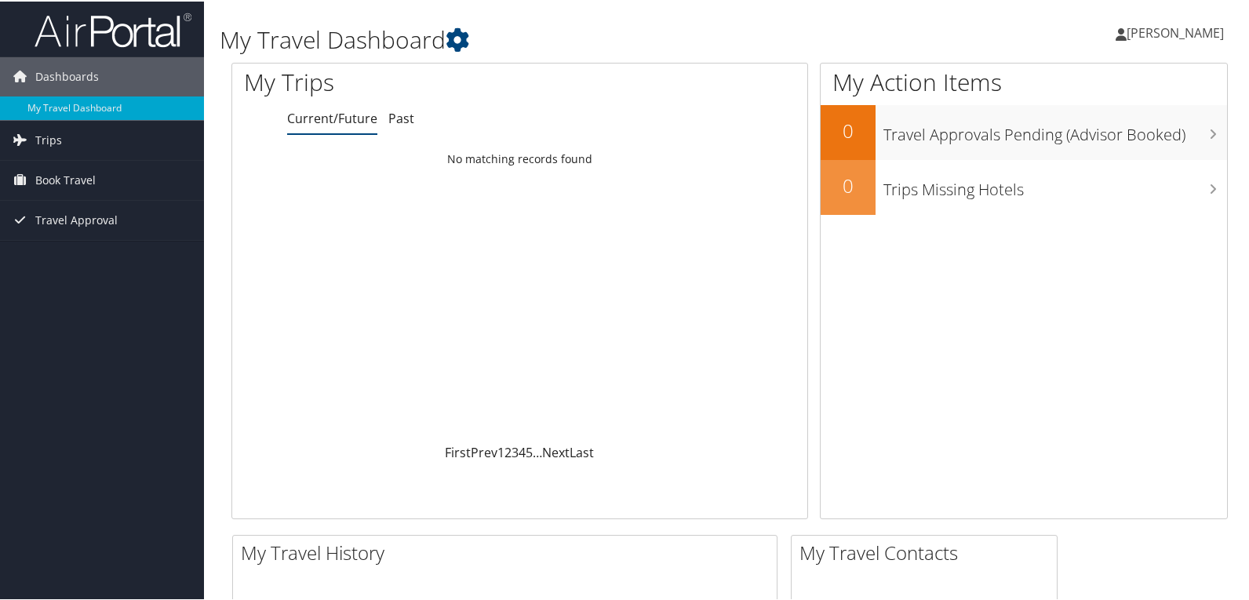
click at [1143, 30] on span "[PERSON_NAME]" at bounding box center [1174, 31] width 97 height 17
click at [1101, 141] on link "View Travel Profile" at bounding box center [1133, 139] width 175 height 27
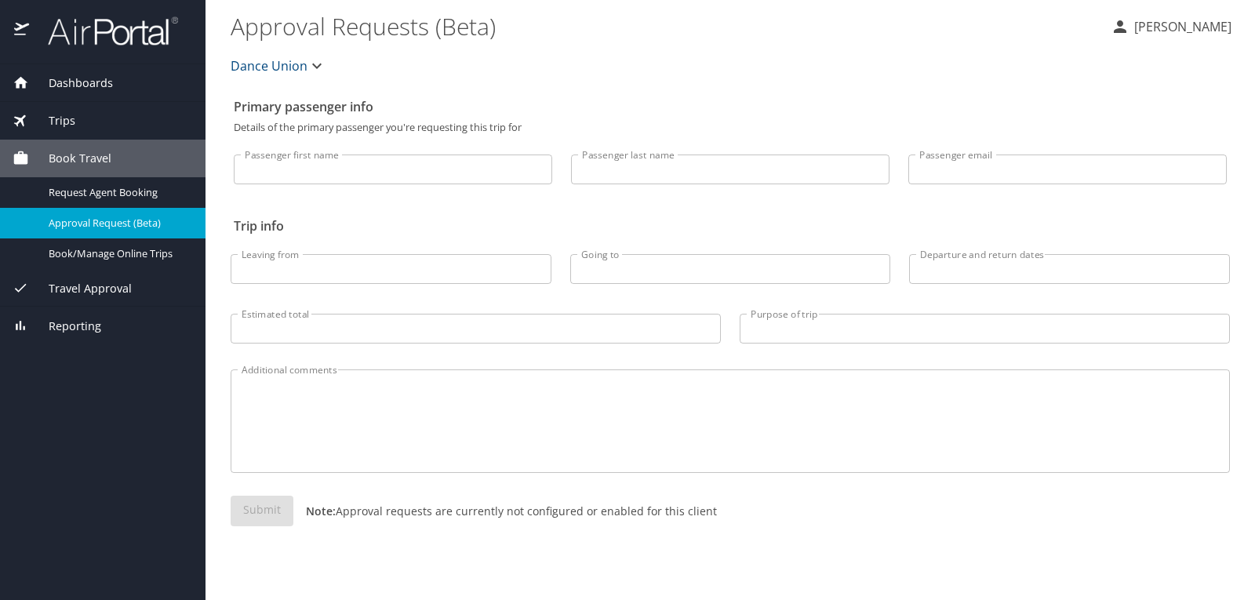
click at [1186, 28] on p "[PERSON_NAME]" at bounding box center [1180, 26] width 102 height 19
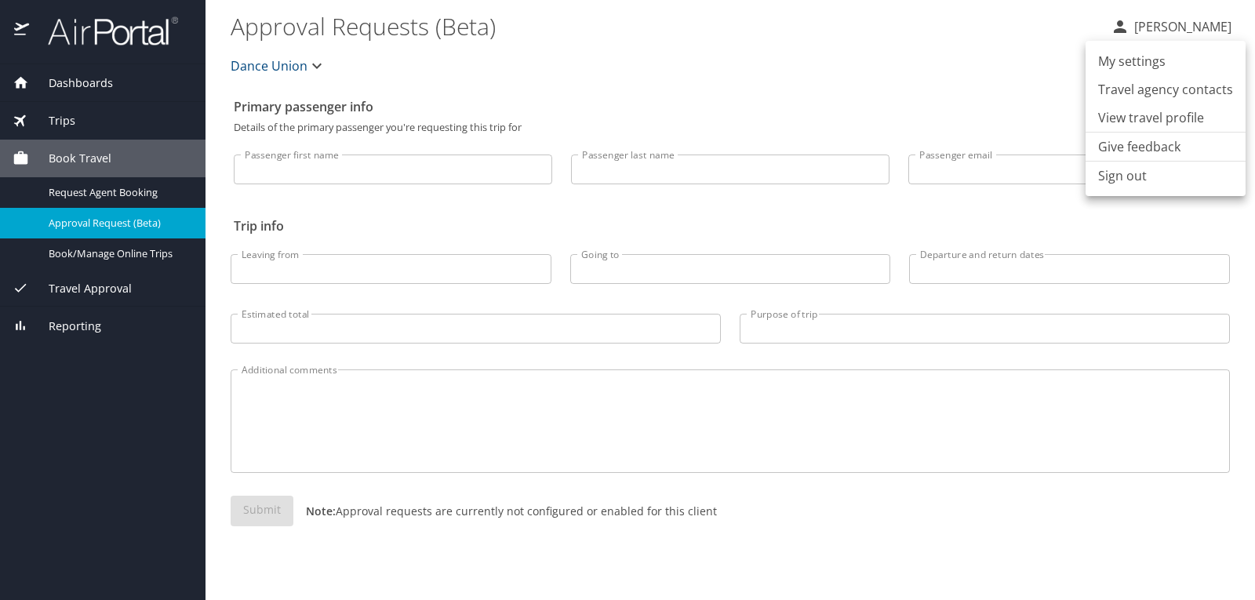
click at [1142, 124] on li "View travel profile" at bounding box center [1166, 118] width 160 height 28
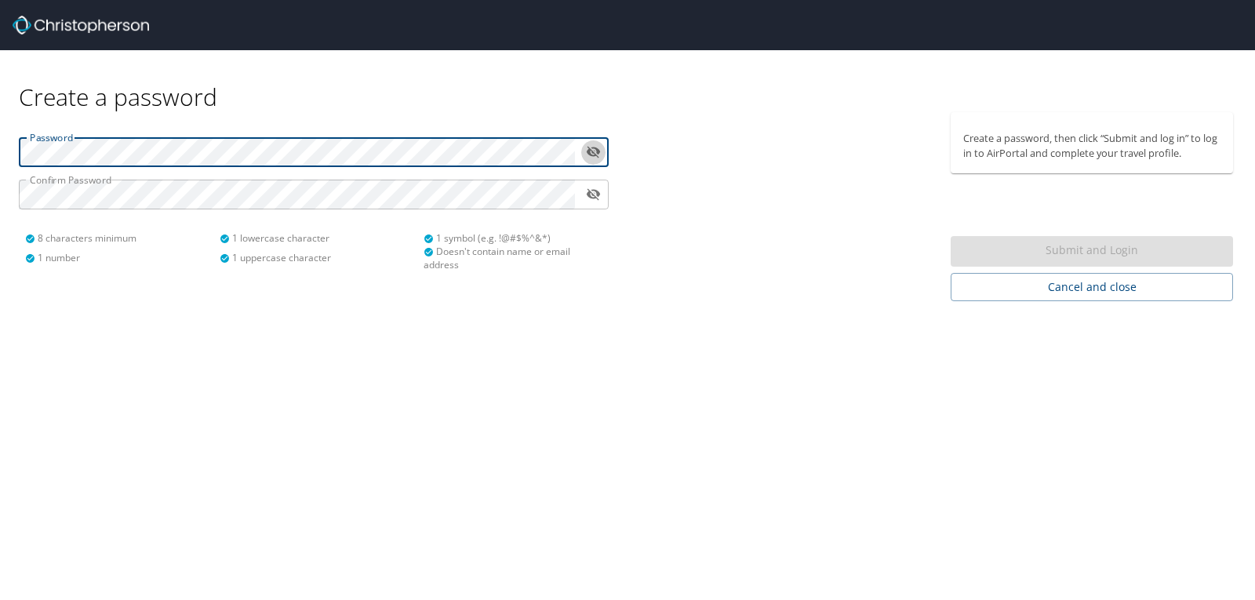
click at [595, 150] on icon "toggle password visibility" at bounding box center [593, 151] width 15 height 15
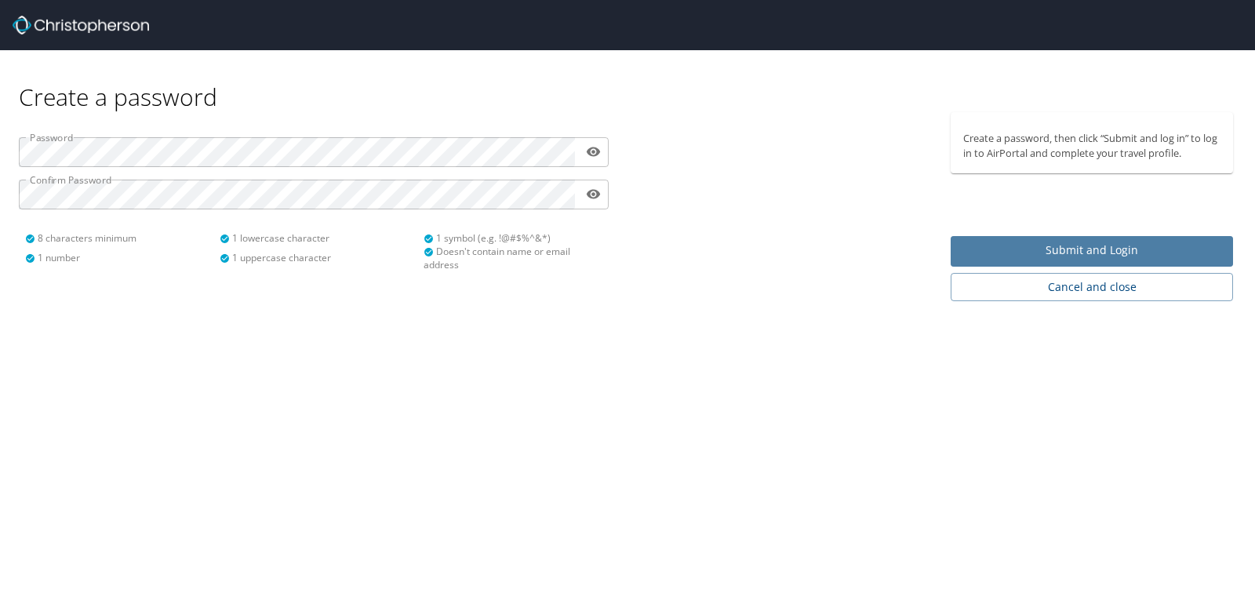
click at [1117, 248] on span "Submit and Login" at bounding box center [1091, 251] width 257 height 20
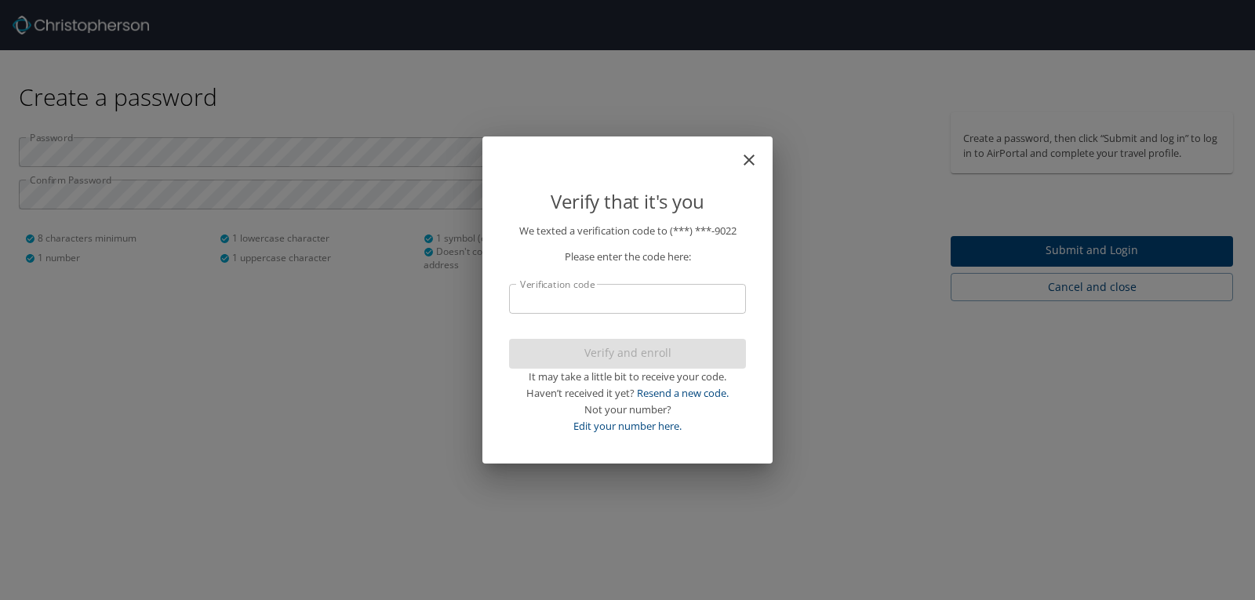
click at [558, 289] on input "Verification code" at bounding box center [627, 299] width 237 height 30
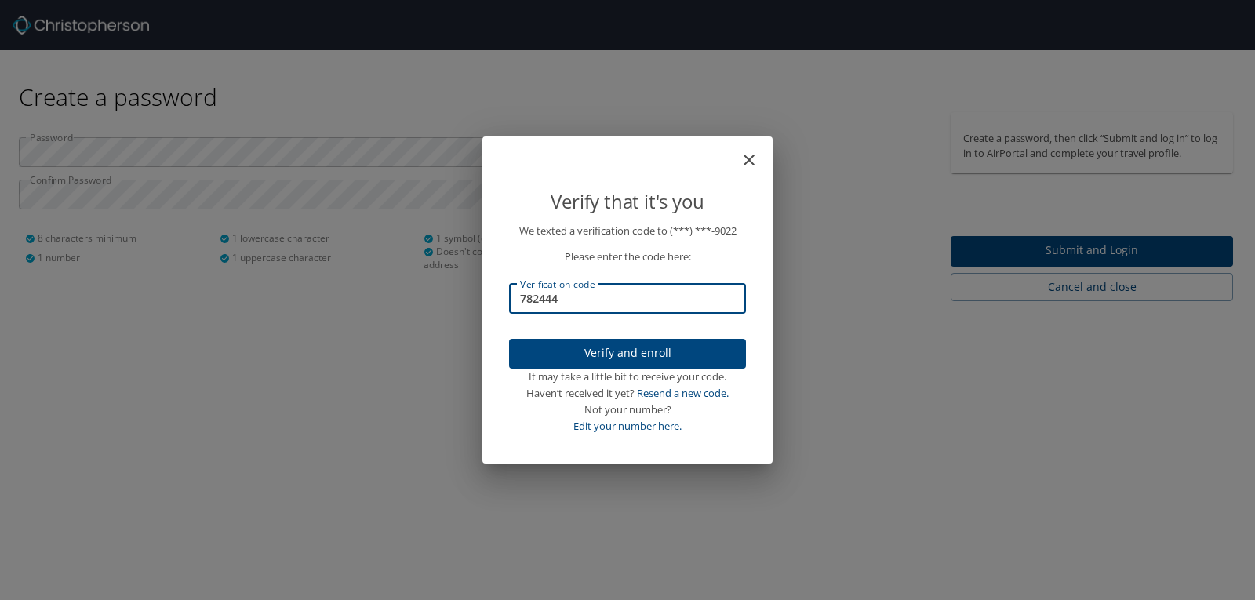
type input "782444"
click at [660, 349] on span "Verify and enroll" at bounding box center [628, 354] width 212 height 20
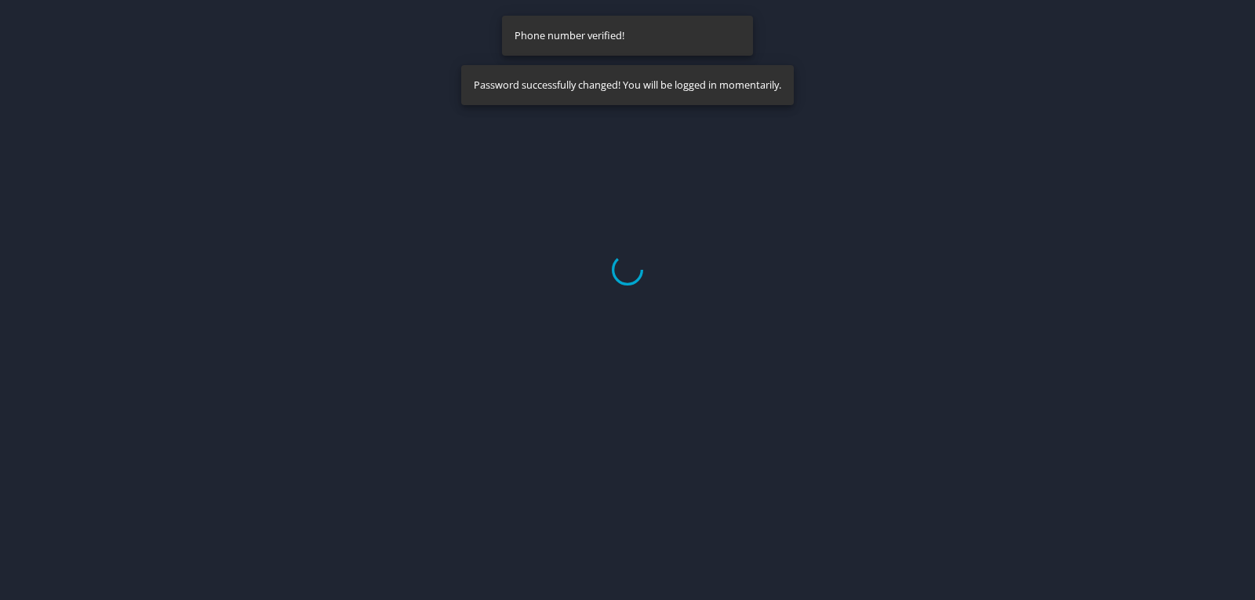
select select "US"
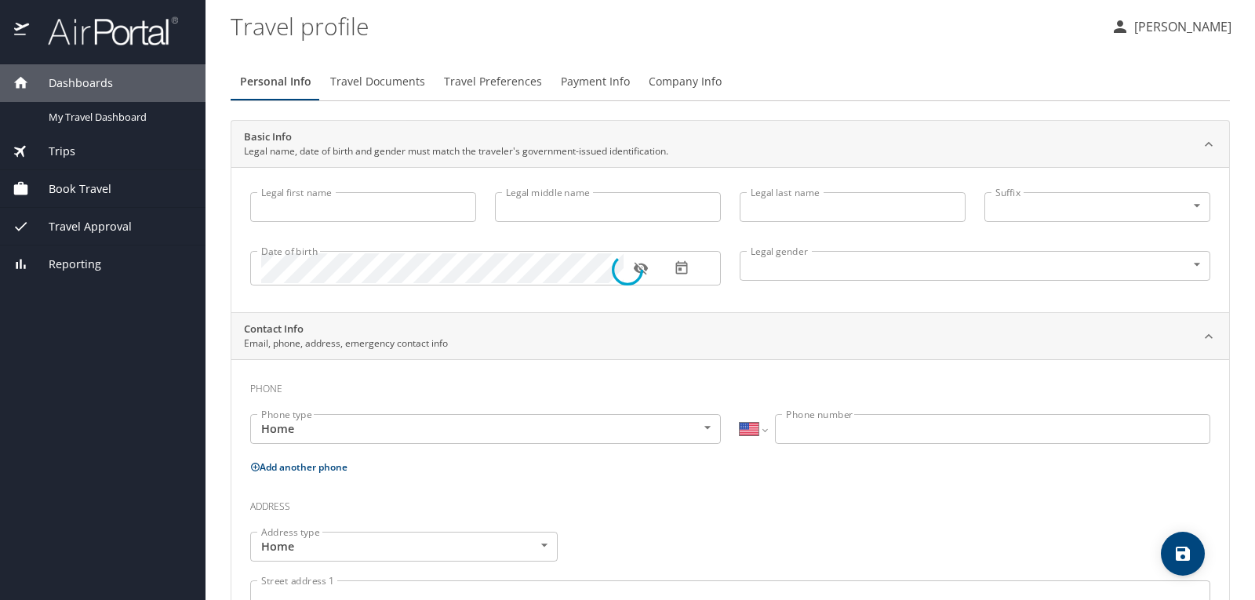
type input "Ramona"
type input "Kay"
type input "Kitching"
type input "Female"
type input "Jim"
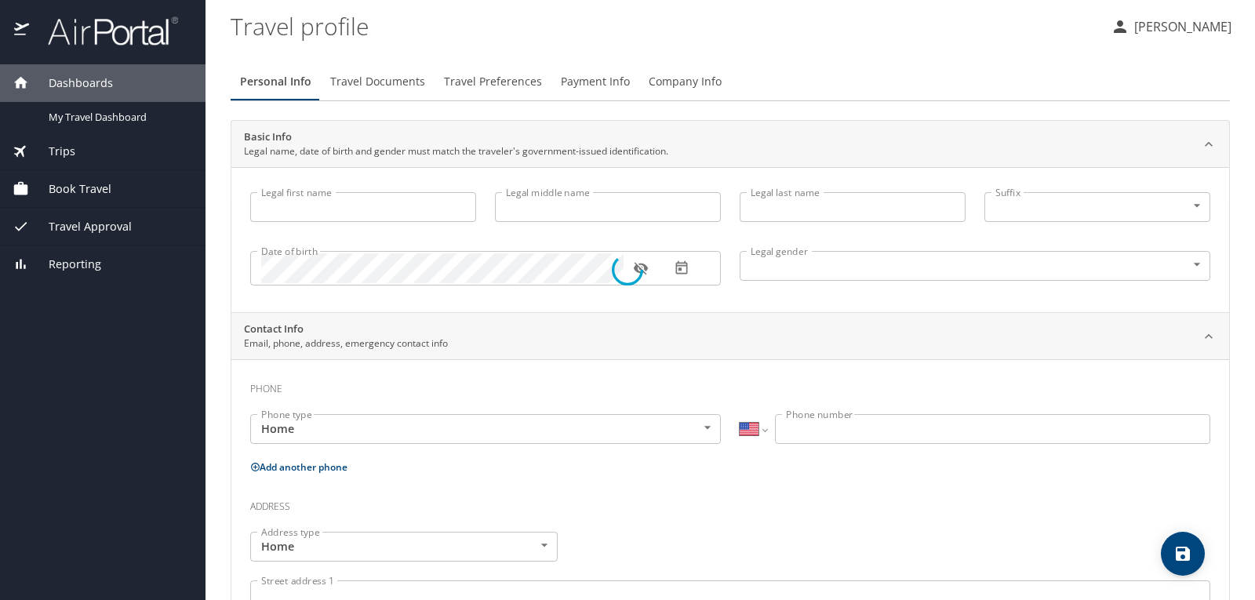
type input "Kitching"
type input "(630) 363-9023"
select select "US"
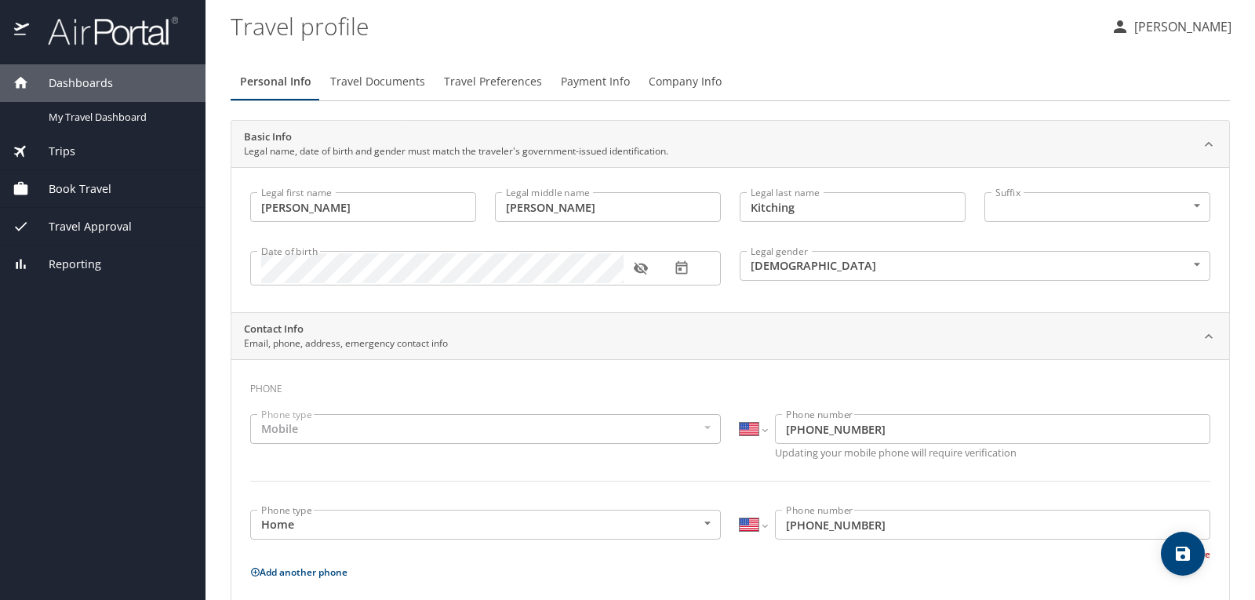
click at [412, 84] on span "Travel Documents" at bounding box center [377, 82] width 95 height 20
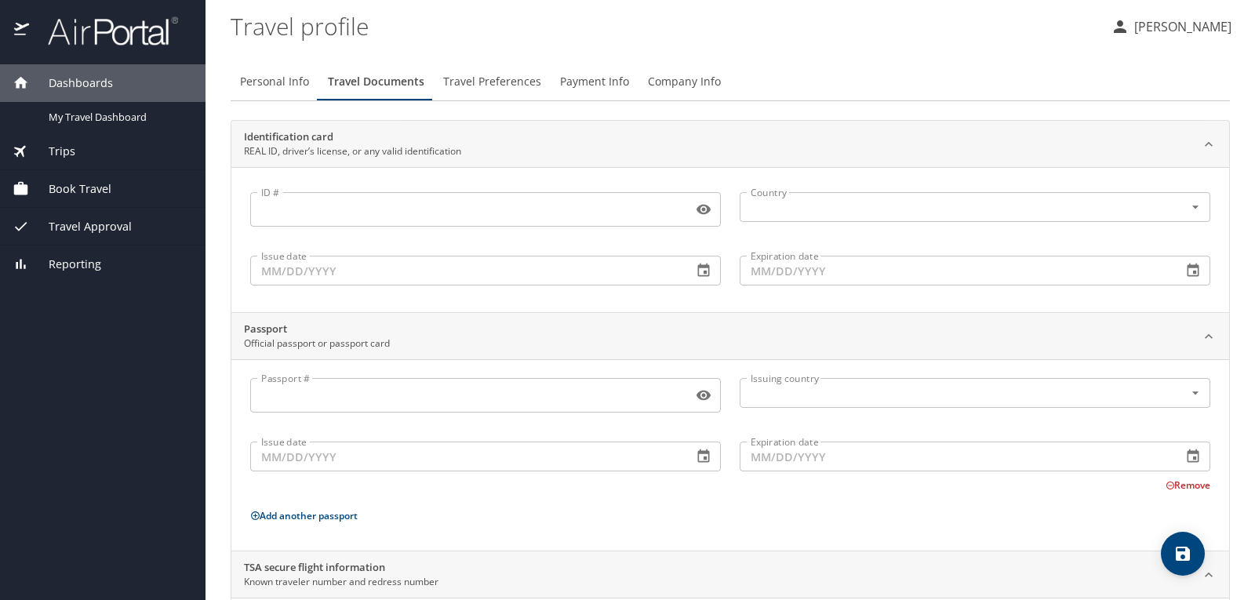
click at [431, 213] on input "ID #" at bounding box center [468, 210] width 436 height 30
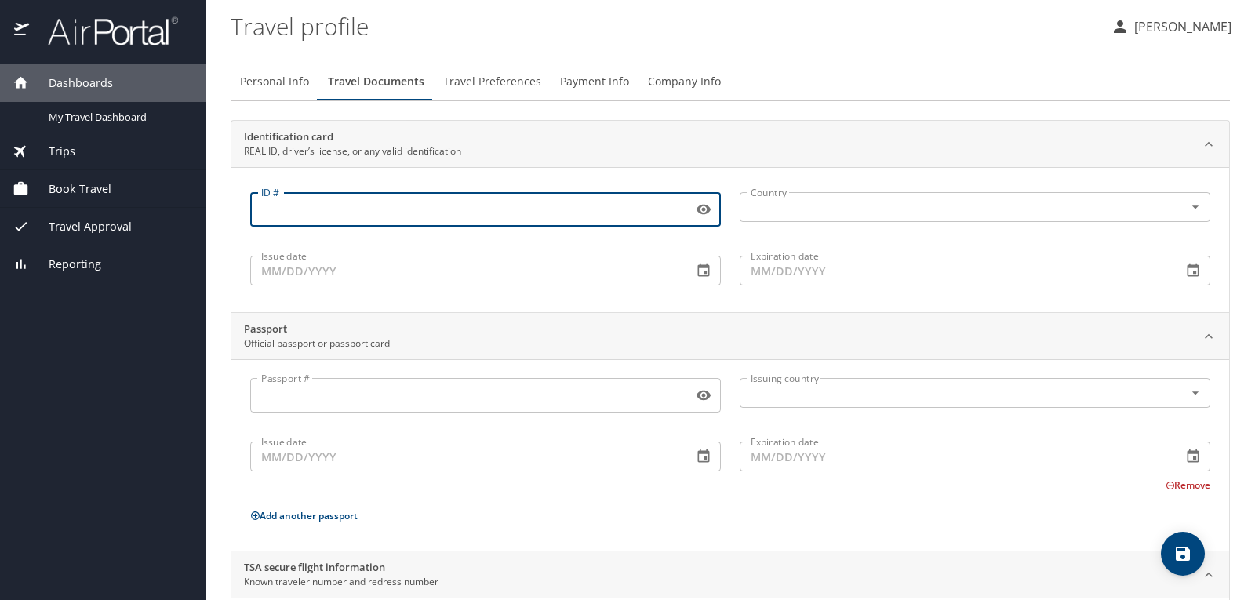
scroll to position [78, 0]
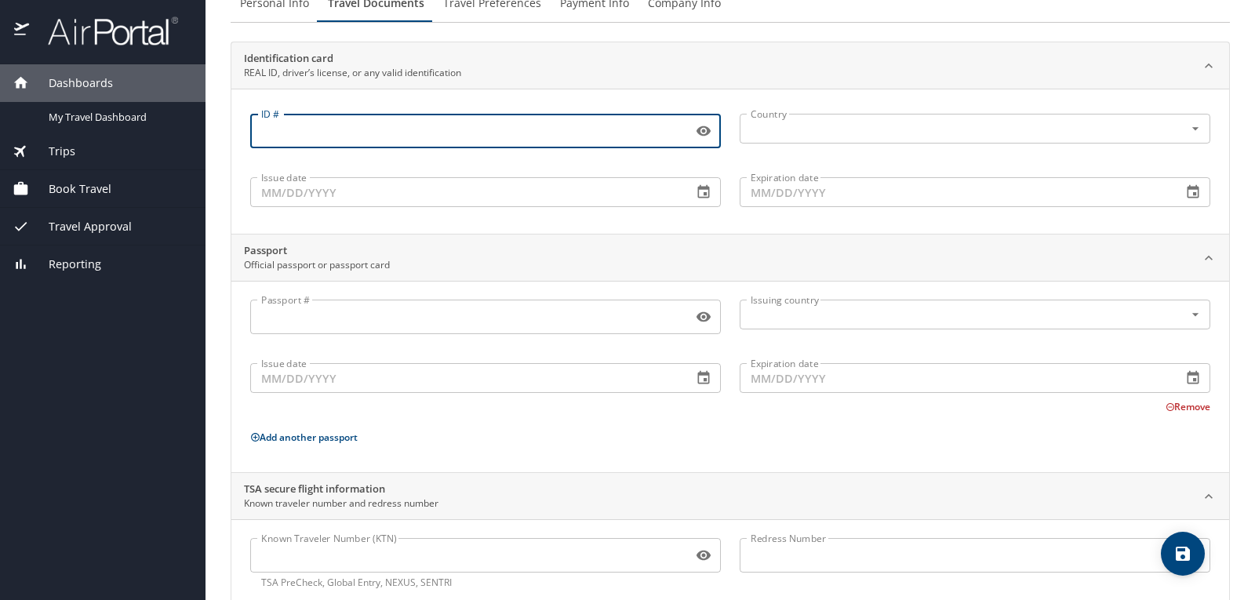
click at [426, 317] on input "Passport #" at bounding box center [468, 317] width 436 height 30
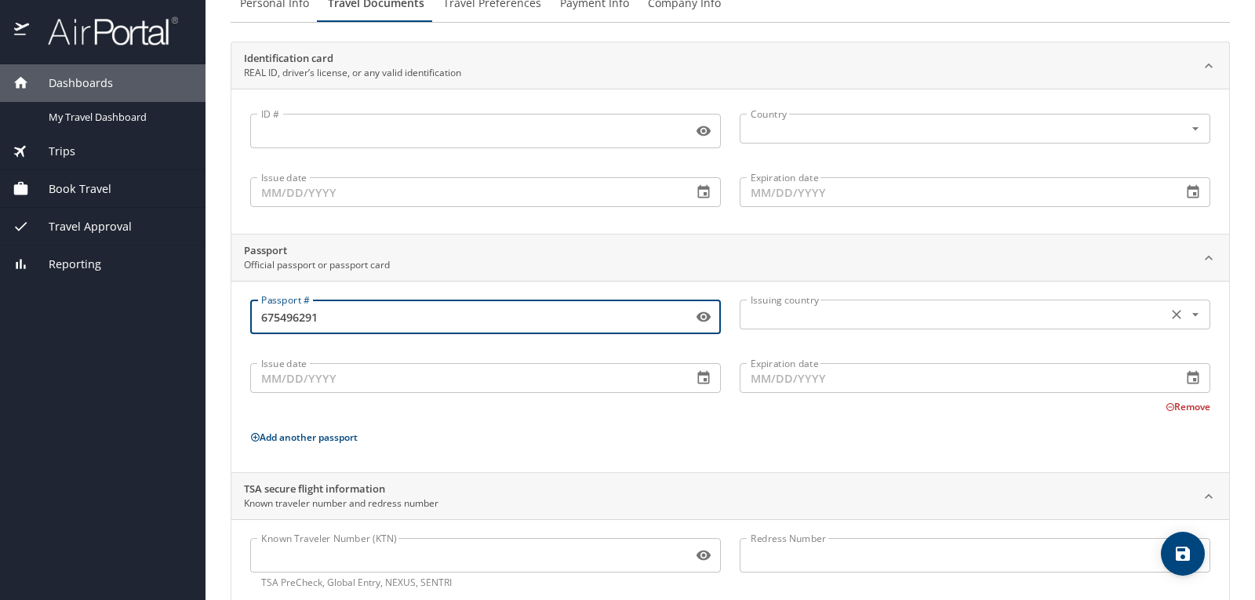
click at [969, 326] on div "Issuing country" at bounding box center [975, 315] width 471 height 30
type input "675496291"
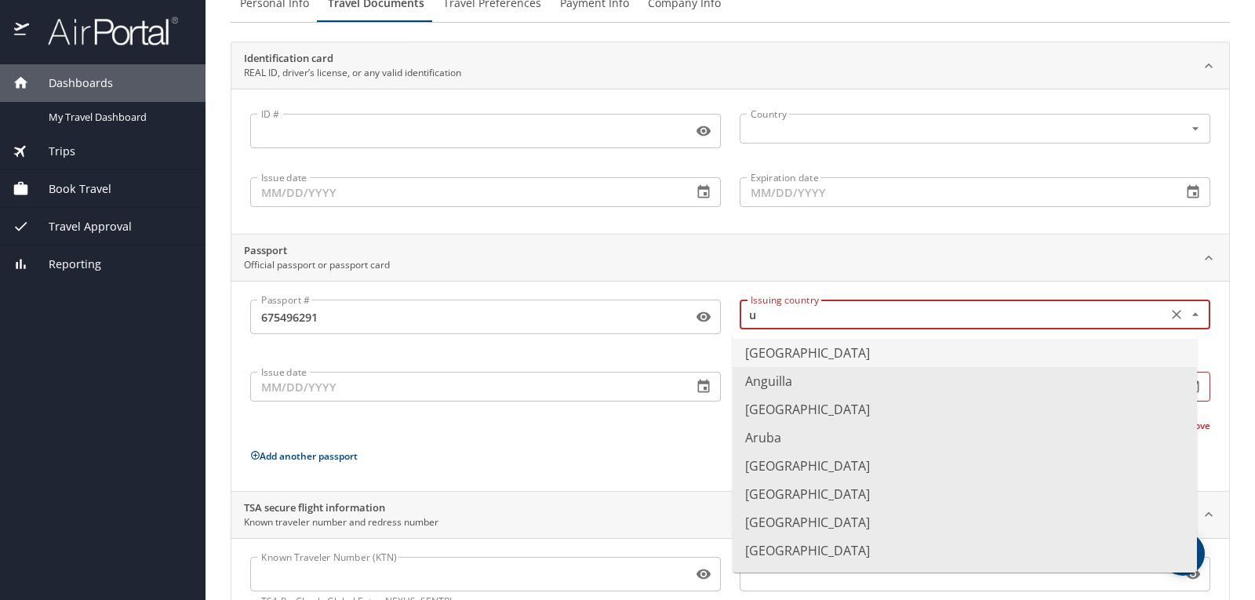
click at [851, 347] on li "United States of America" at bounding box center [965, 353] width 464 height 28
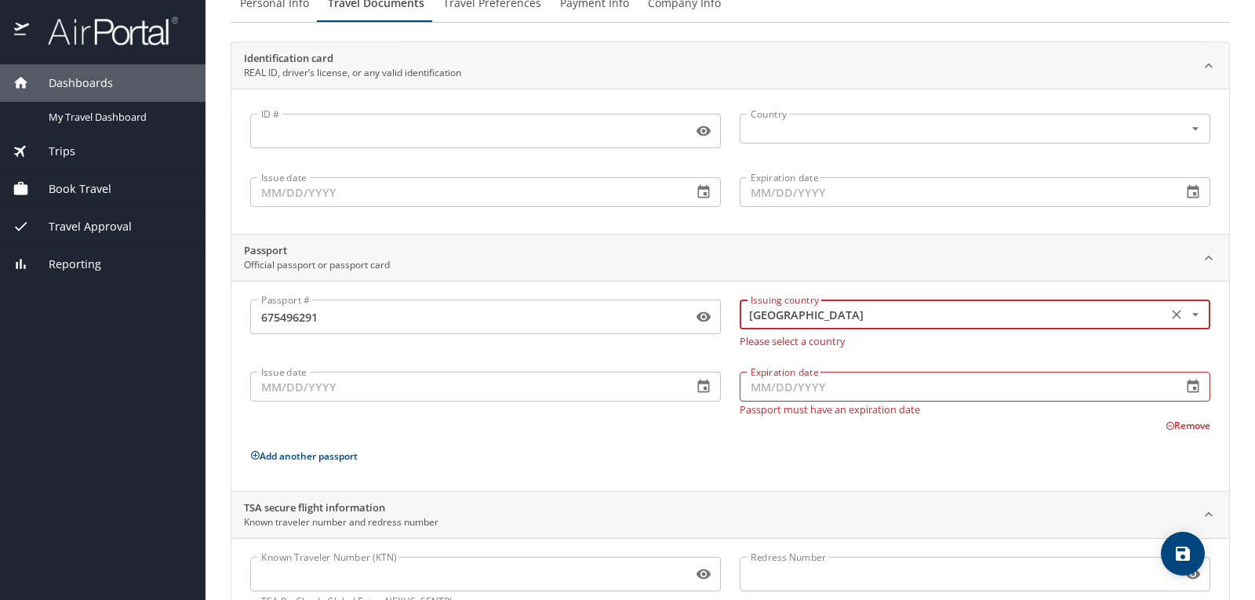
type input "United States of America"
click at [429, 388] on input "Issue date" at bounding box center [465, 387] width 430 height 30
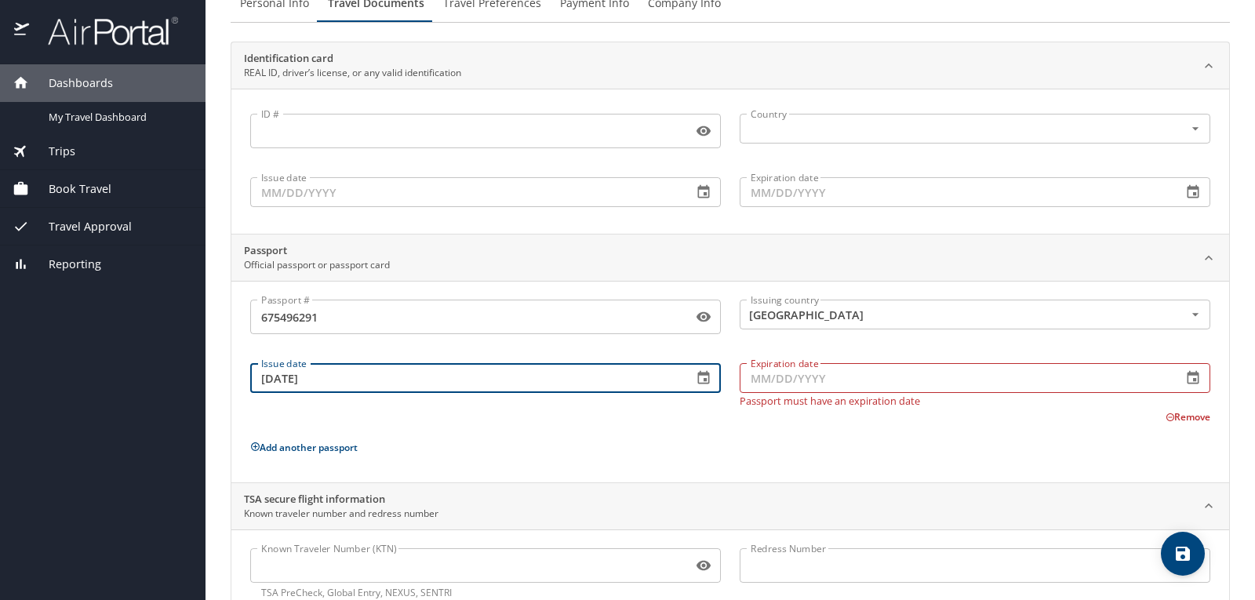
type input "01/05/2022"
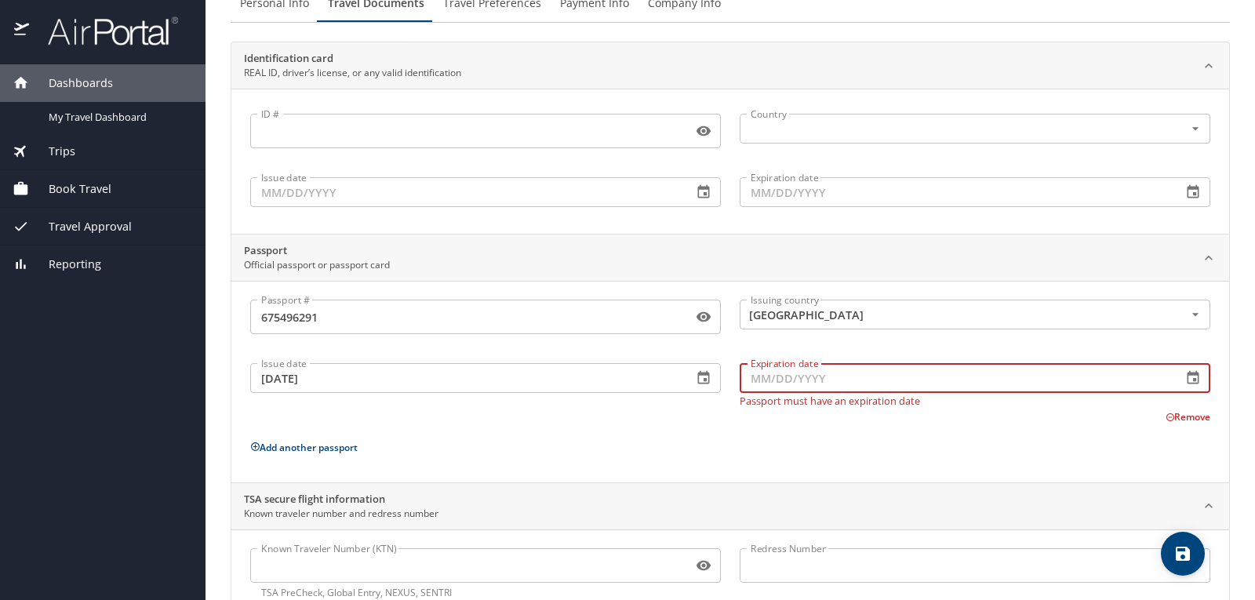
click at [781, 377] on input "Expiration date" at bounding box center [955, 378] width 430 height 30
type input "01/04/2032"
click at [781, 452] on div "Passport # 675496291 Passport # Issuing country United States of America Issuin…" at bounding box center [730, 385] width 960 height 170
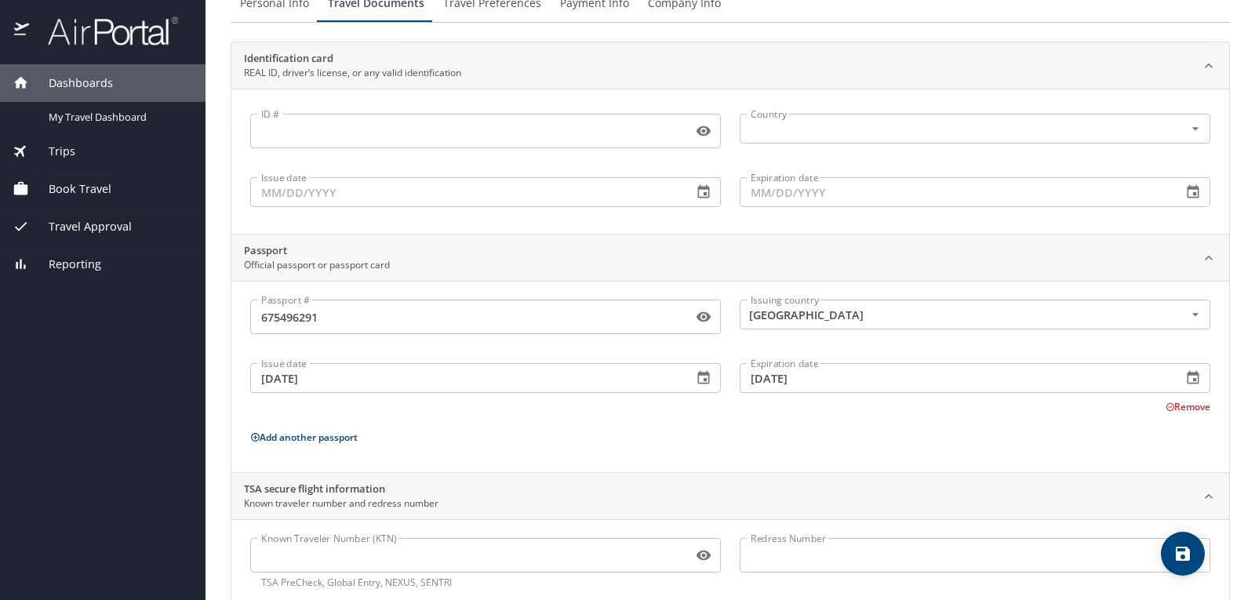
scroll to position [116, 0]
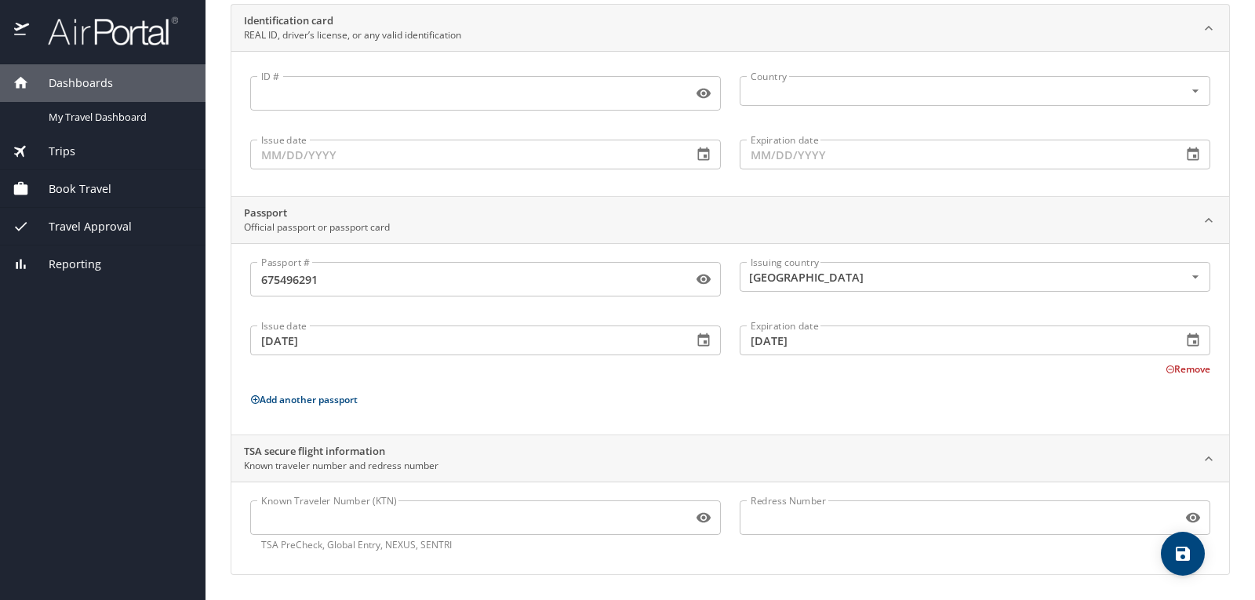
click at [312, 525] on input "Known Traveler Number (KTN)" at bounding box center [468, 518] width 436 height 30
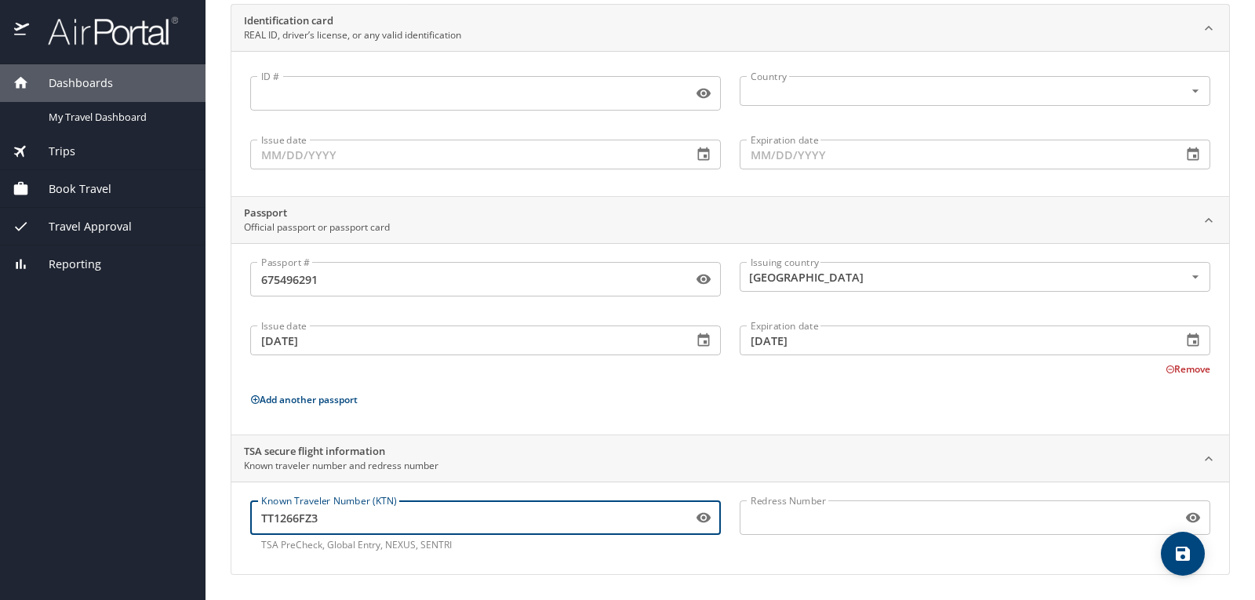
type input "TT1266FZ3"
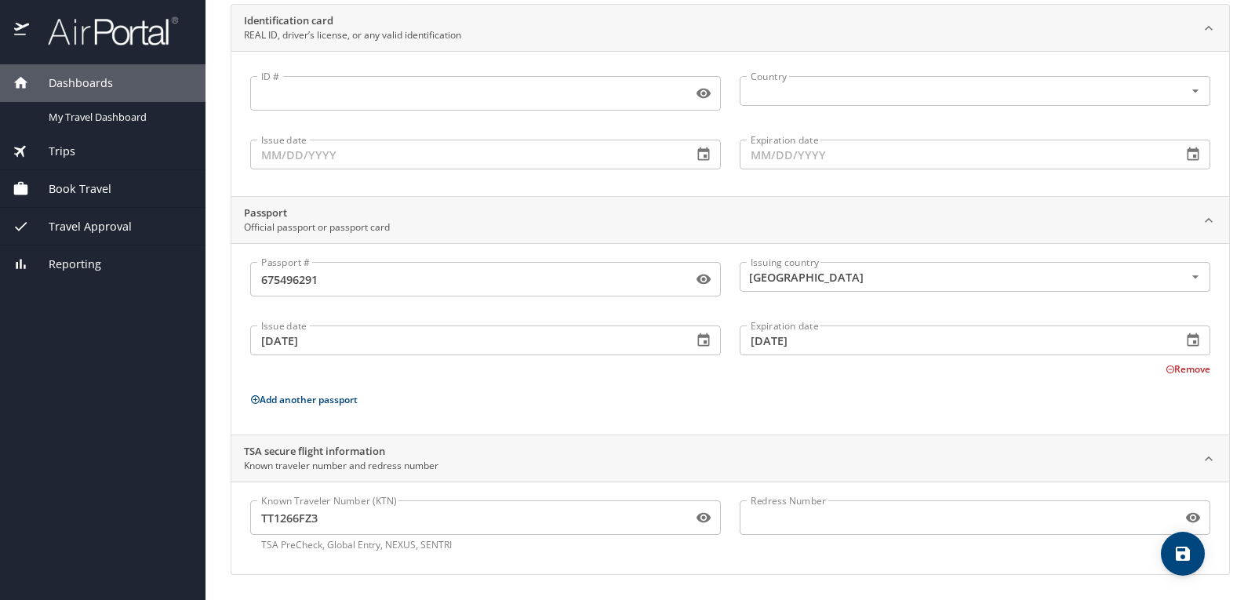
click at [824, 453] on div "TSA secure flight information Known traveler number and redress number" at bounding box center [717, 459] width 947 height 30
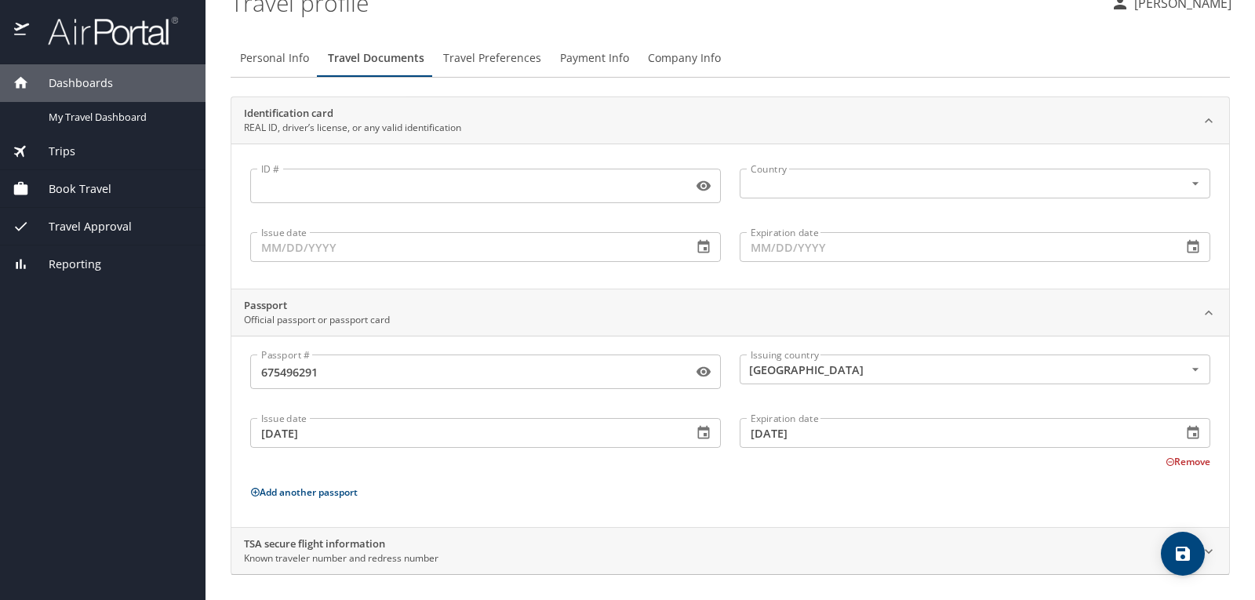
scroll to position [24, 0]
click at [976, 547] on div "TSA secure flight information Known traveler number and redress number" at bounding box center [717, 551] width 947 height 30
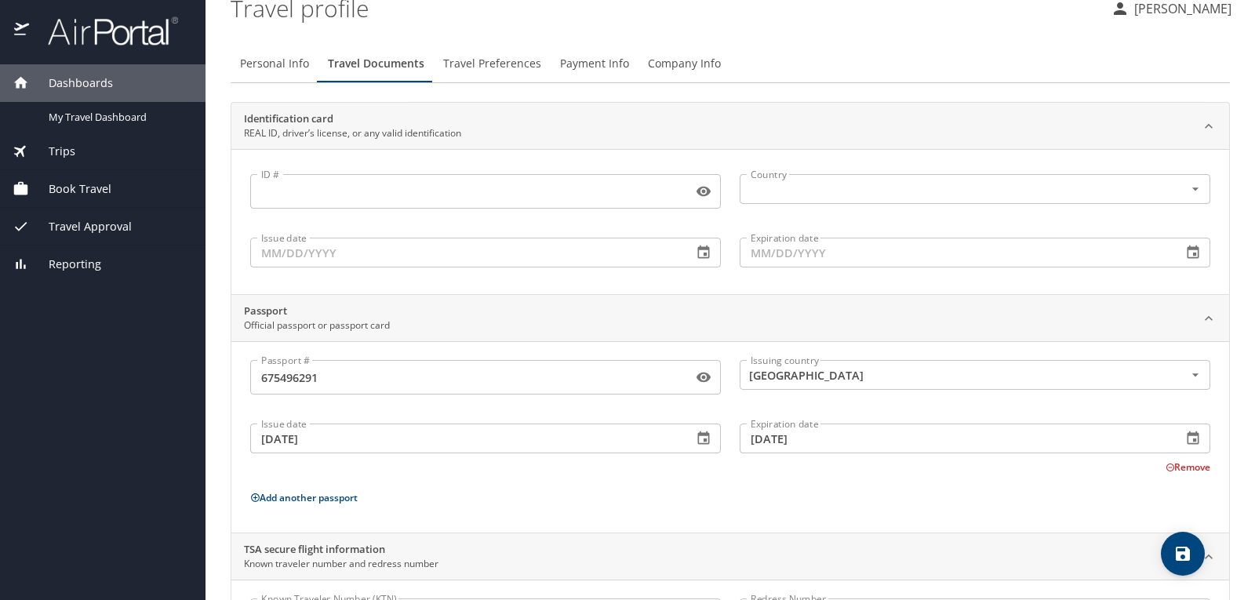
scroll to position [0, 0]
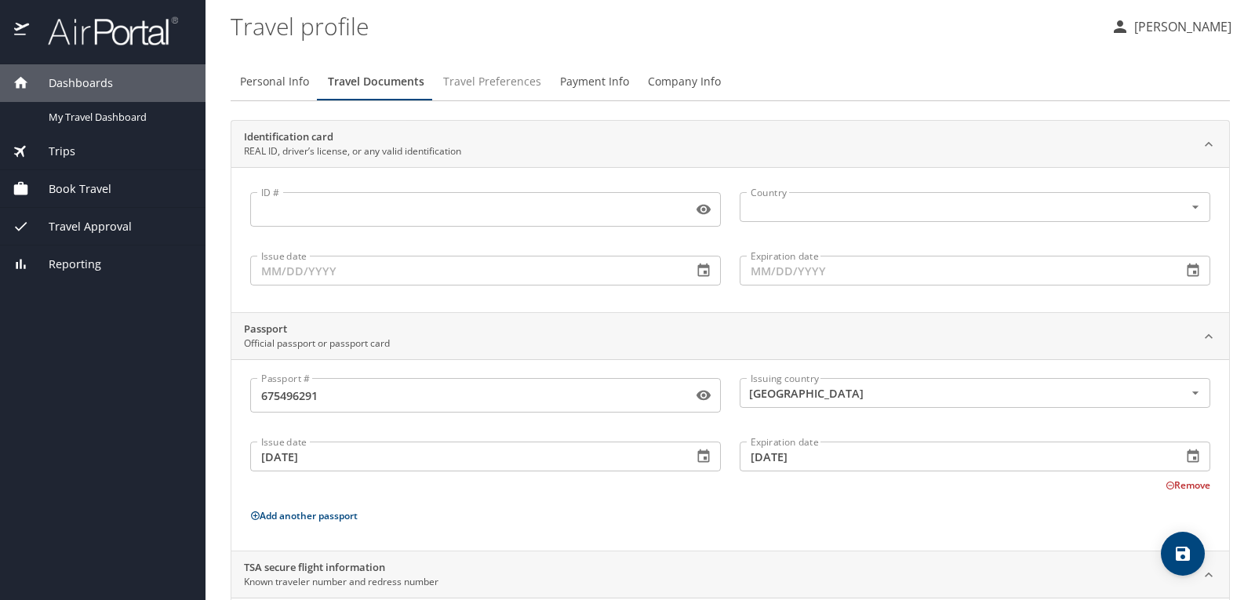
click at [511, 84] on span "Travel Preferences" at bounding box center [492, 82] width 98 height 20
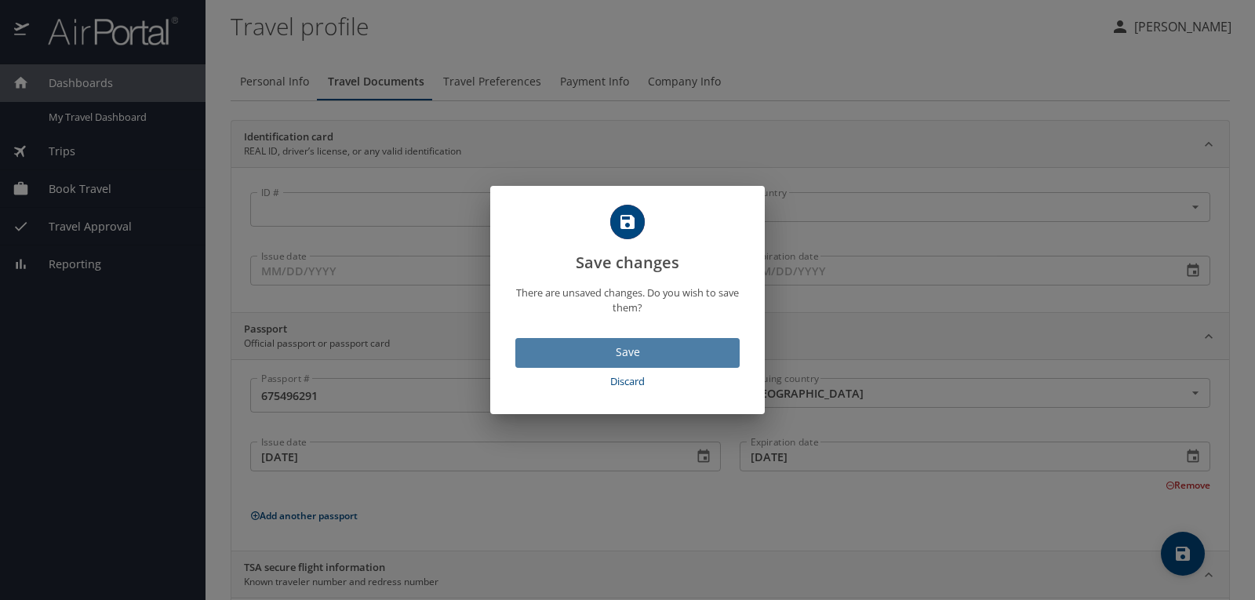
click at [627, 354] on span "Save" at bounding box center [627, 353] width 199 height 20
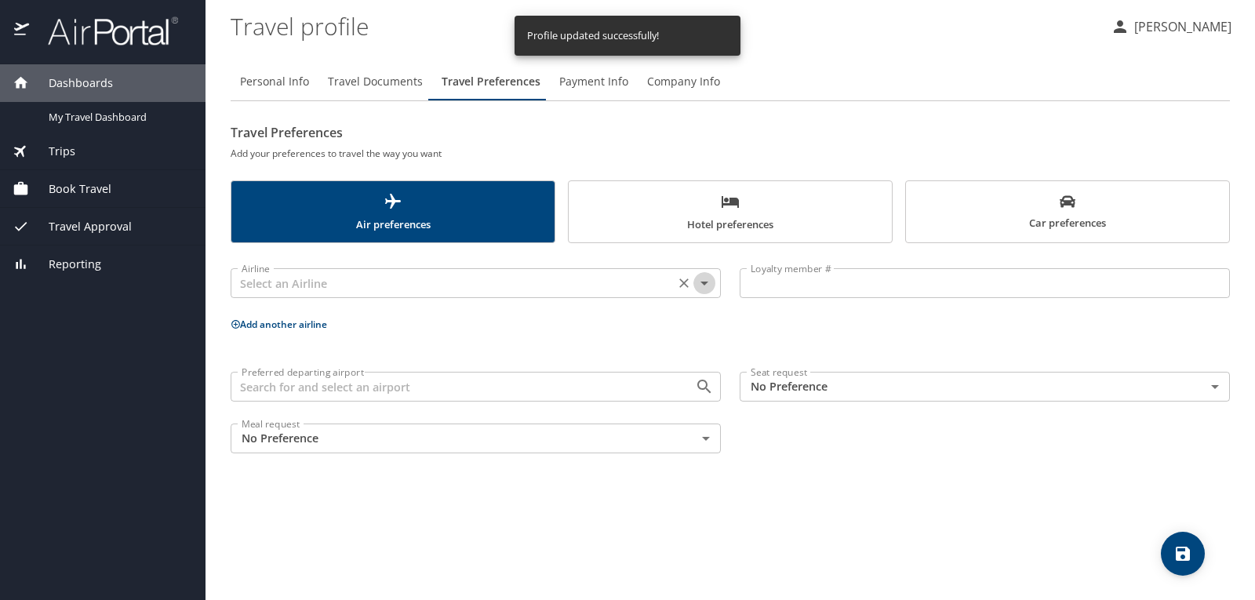
click at [704, 281] on icon "Open" at bounding box center [704, 283] width 19 height 19
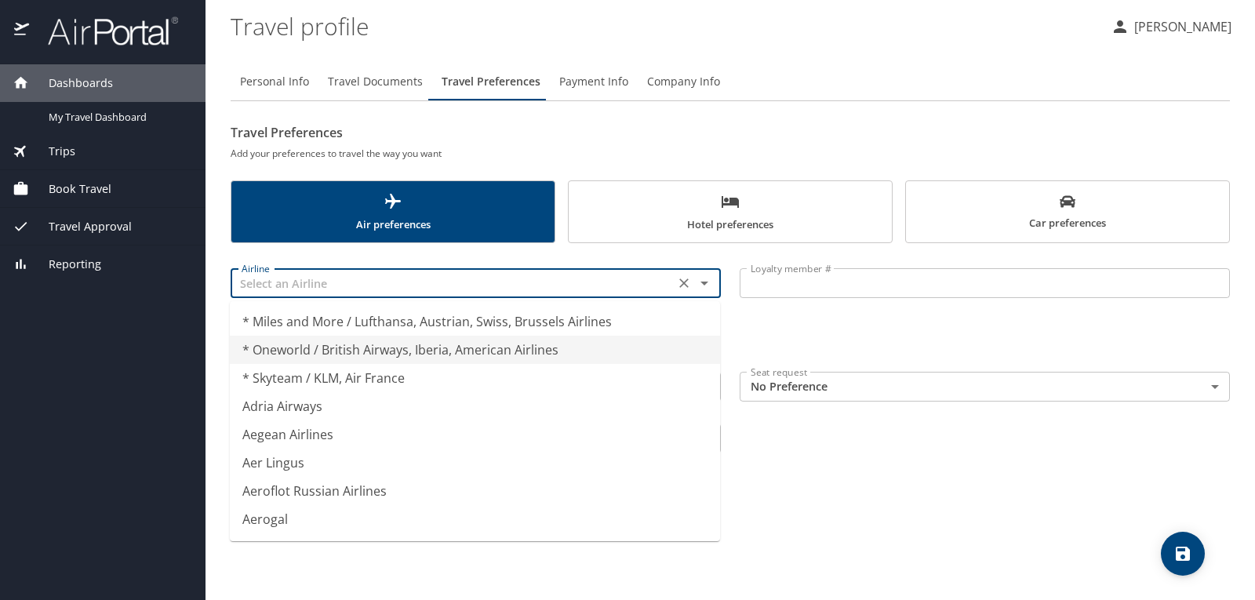
click at [606, 347] on li "* Oneworld / British Airways, Iberia, American Airlines" at bounding box center [475, 350] width 490 height 28
type input "* Oneworld / British Airways, Iberia, American Airlines"
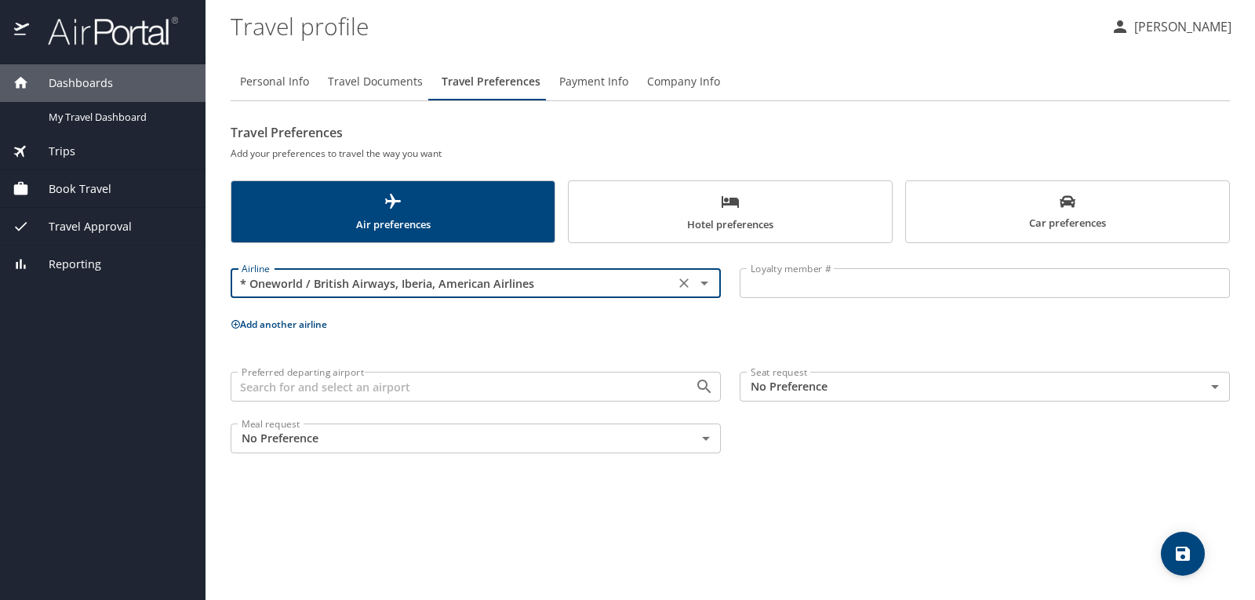
click at [781, 281] on input "Loyalty member #" at bounding box center [985, 283] width 490 height 30
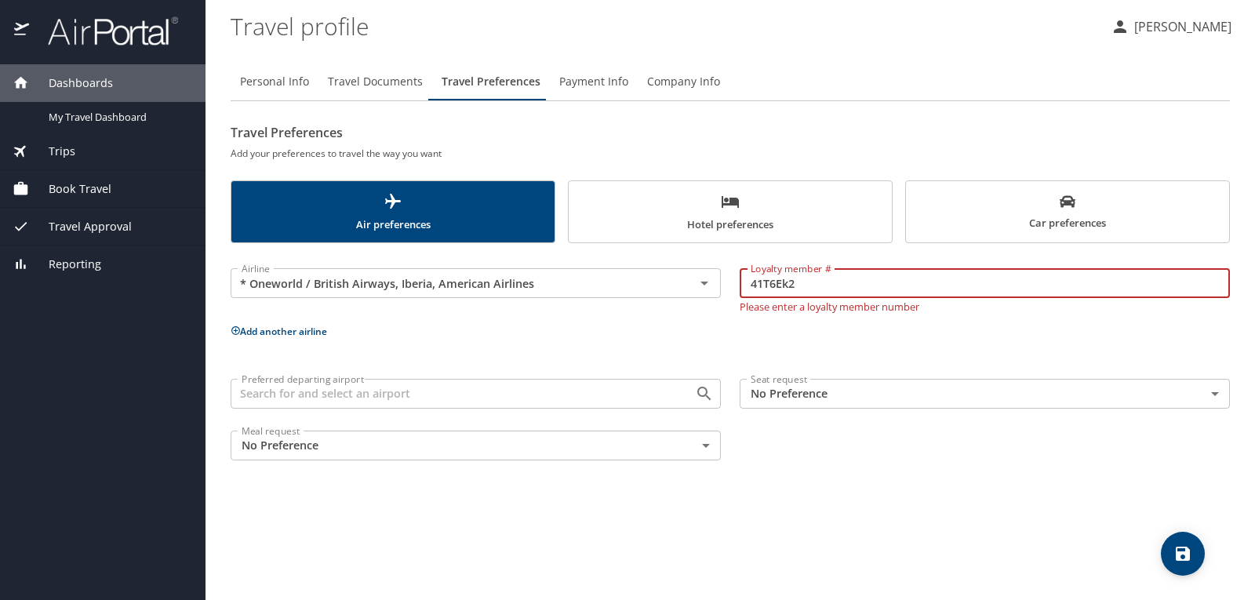
type input "41T6Ek2"
click at [656, 342] on div "Airline * Oneworld / British Airways, Iberia, American Airlines Airline Loyalty…" at bounding box center [730, 361] width 999 height 217
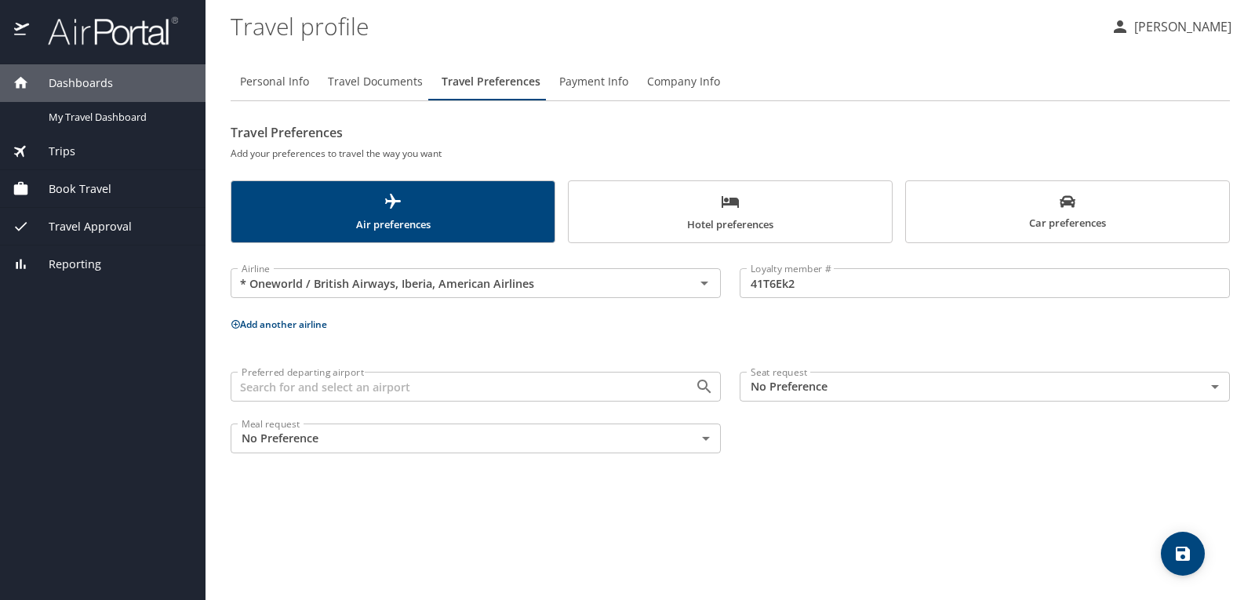
click at [281, 327] on button "Add another airline" at bounding box center [279, 324] width 96 height 13
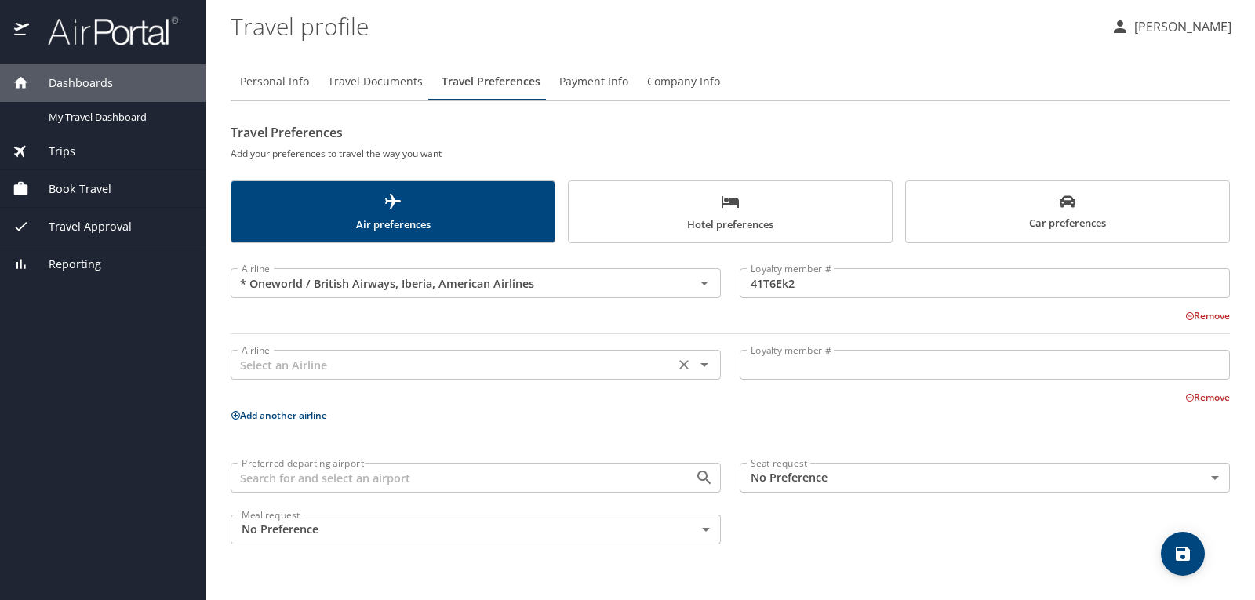
click at [313, 369] on input "text" at bounding box center [452, 365] width 435 height 20
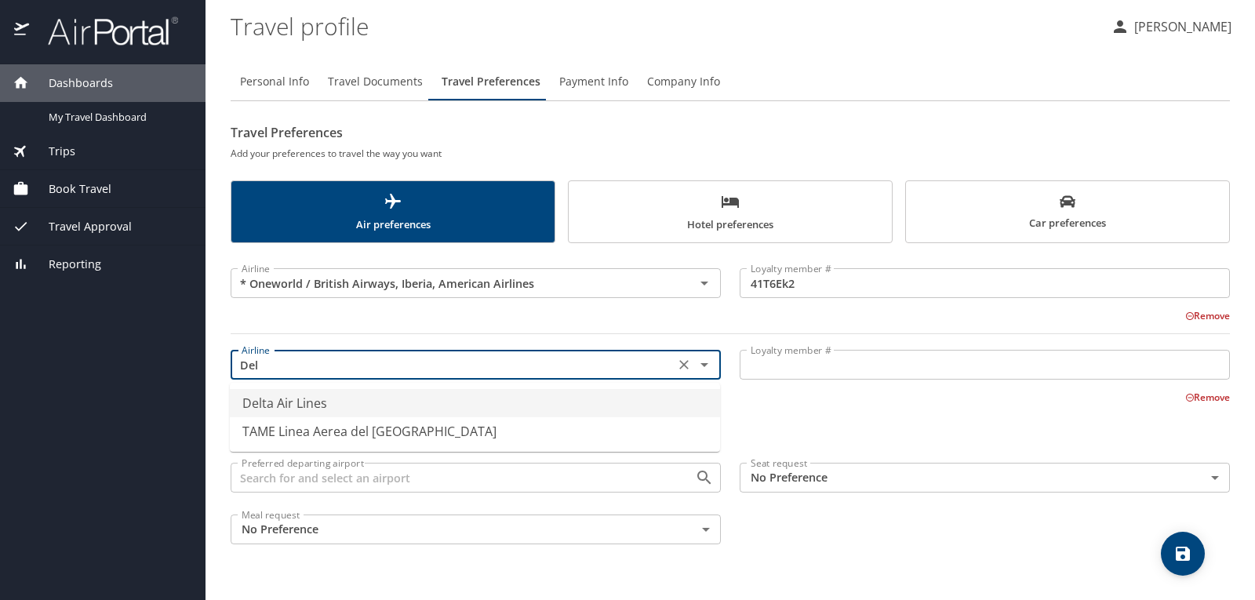
click at [319, 401] on li "Delta Air Lines" at bounding box center [475, 403] width 490 height 28
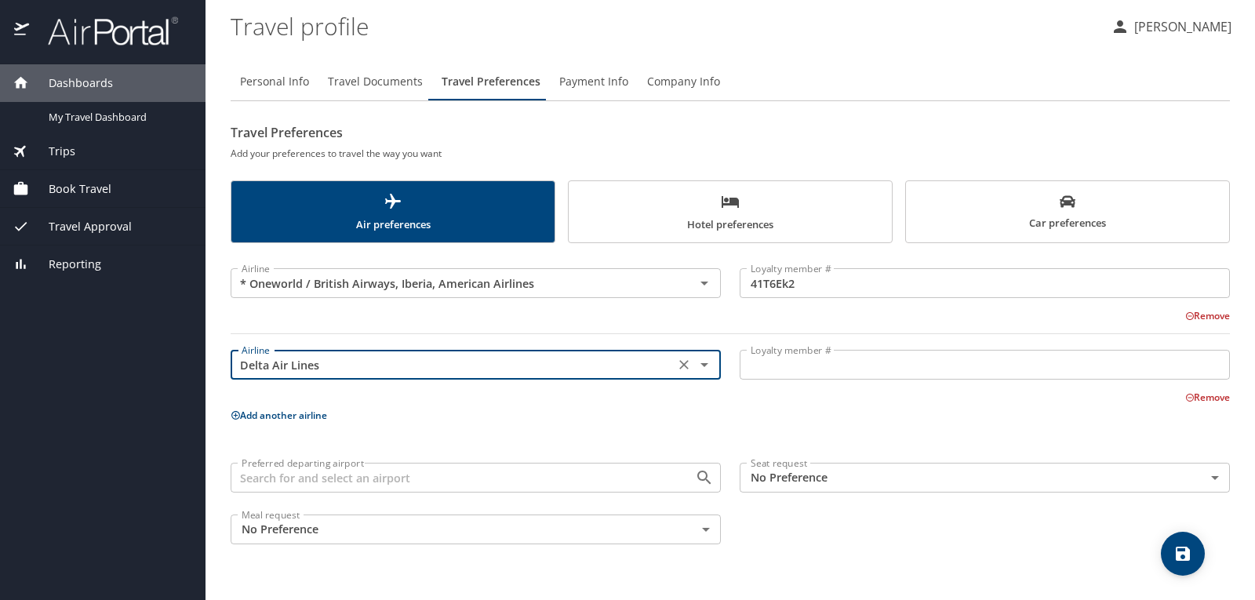
type input "Delta Air Lines"
click at [804, 362] on input "Loyalty member #" at bounding box center [985, 365] width 490 height 30
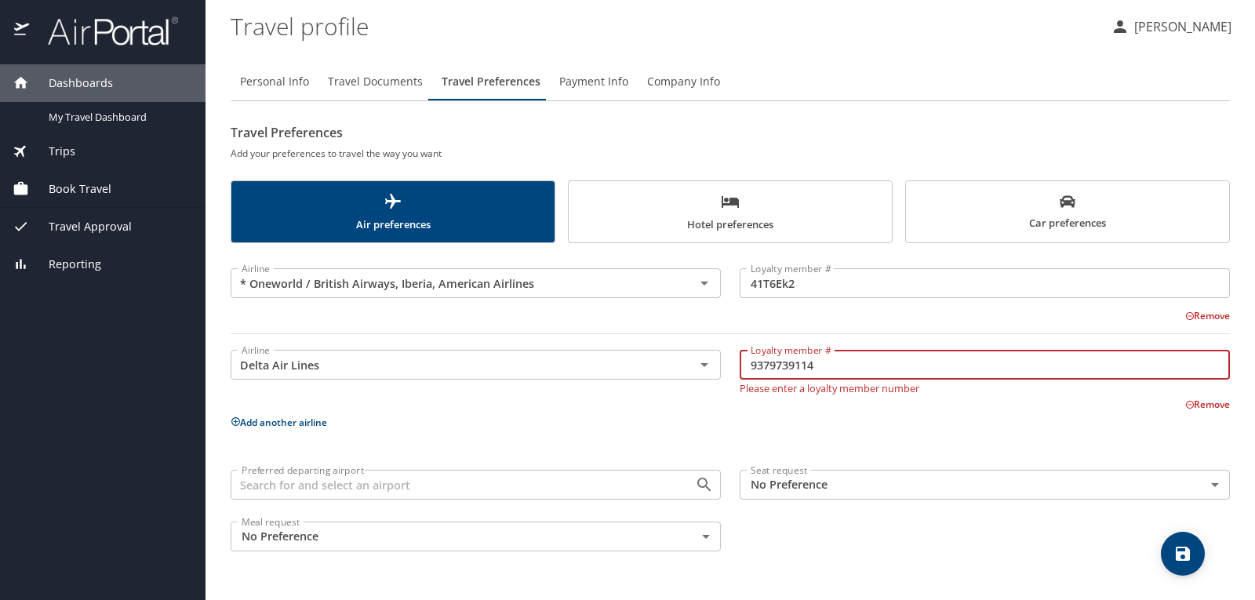
type input "9379739114"
click at [829, 427] on div "Airline * Oneworld / British Airways, Iberia, American Airlines Airline Loyalty…" at bounding box center [730, 407] width 999 height 308
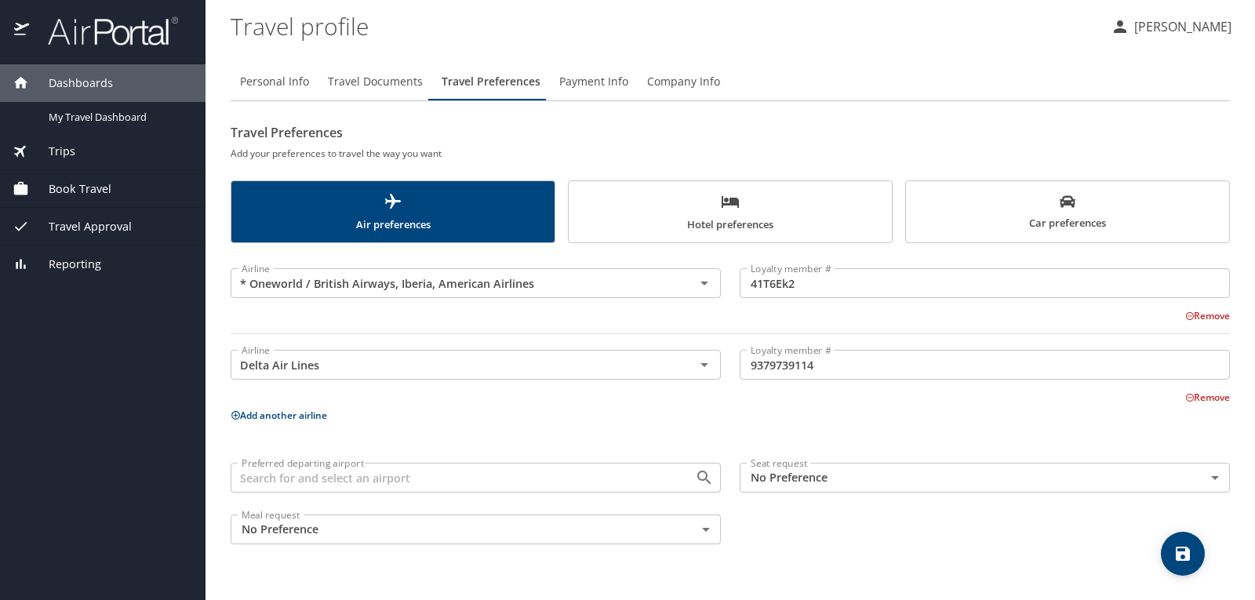
click at [300, 411] on button "Add another airline" at bounding box center [279, 415] width 96 height 13
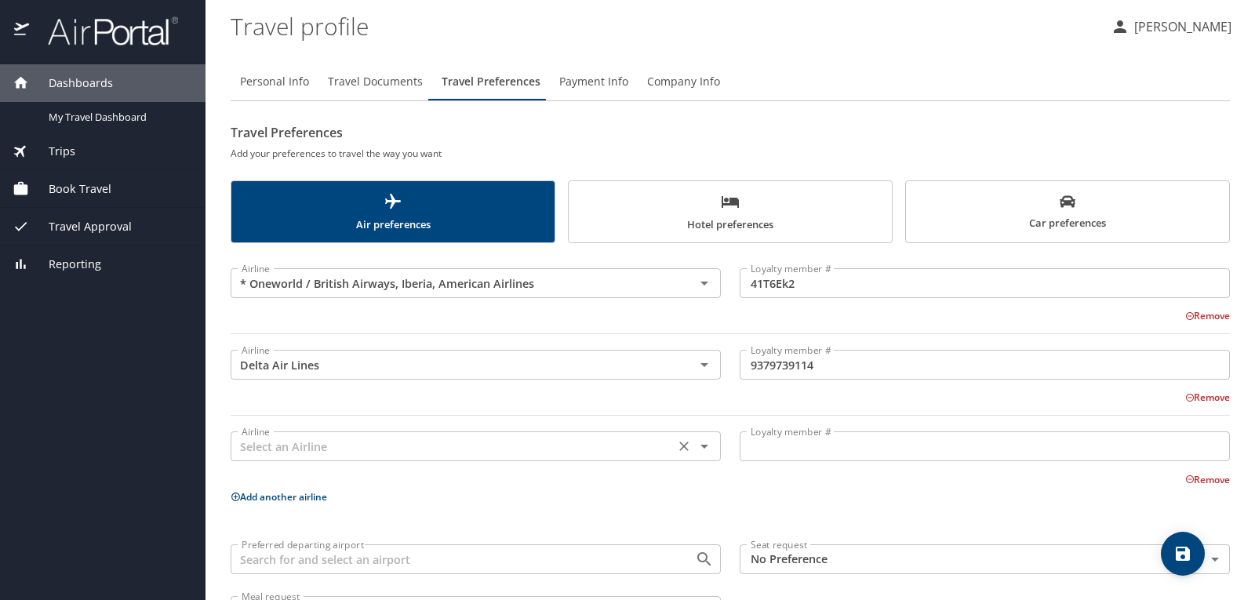
click at [274, 450] on input "text" at bounding box center [452, 446] width 435 height 20
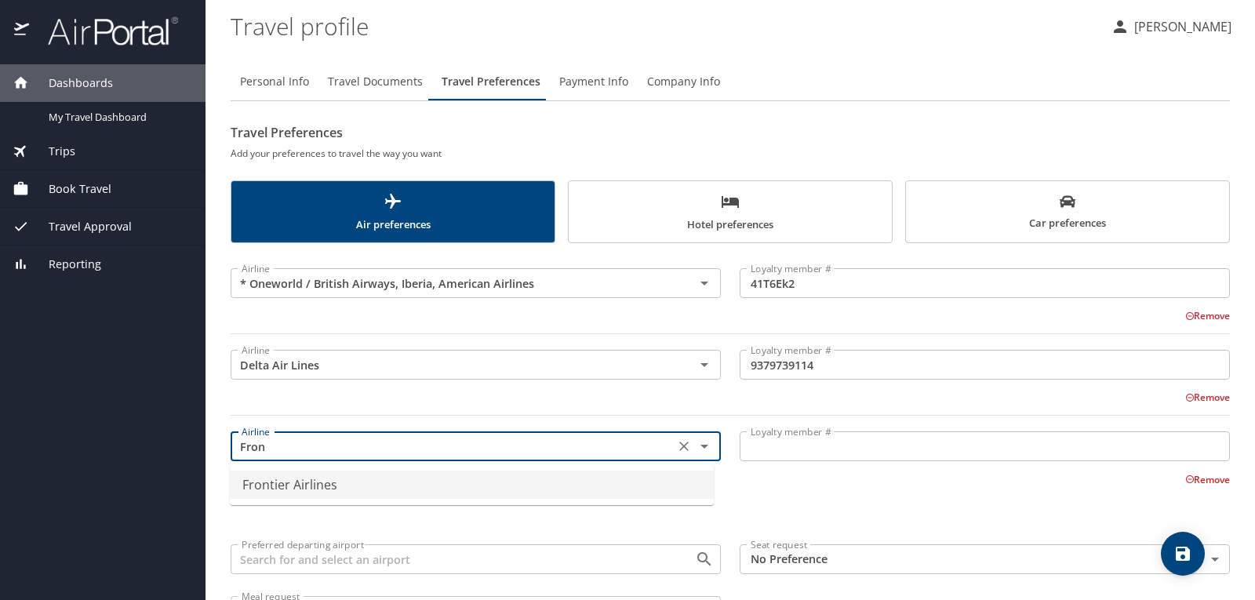
click at [276, 481] on li "Frontier Airlines" at bounding box center [472, 485] width 484 height 28
type input "Frontier Airlines"
click at [795, 446] on input "Loyalty member #" at bounding box center [985, 446] width 490 height 30
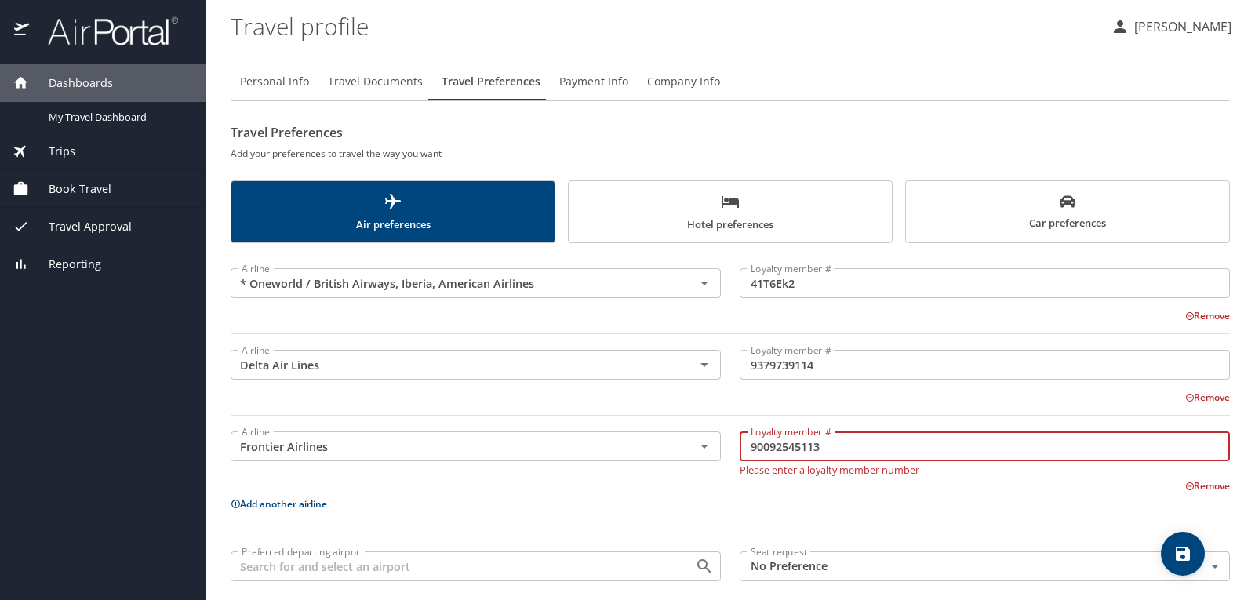
type input "90092545113"
click at [676, 486] on div "Remove" at bounding box center [721, 484] width 1018 height 19
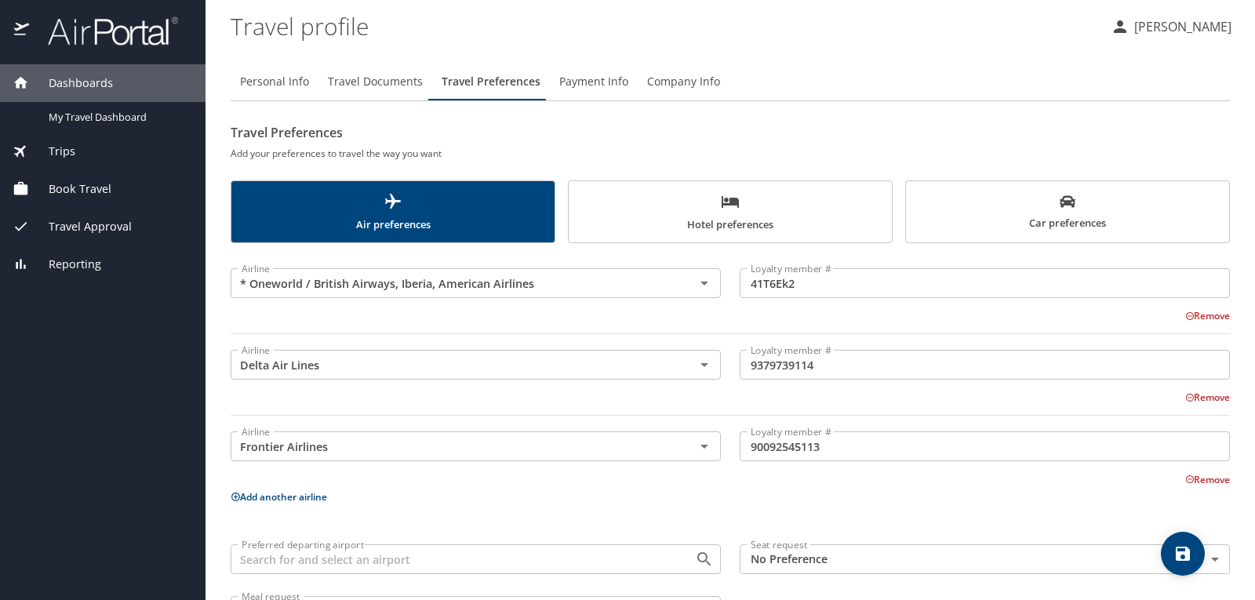
click at [256, 499] on button "Add another airline" at bounding box center [279, 496] width 96 height 13
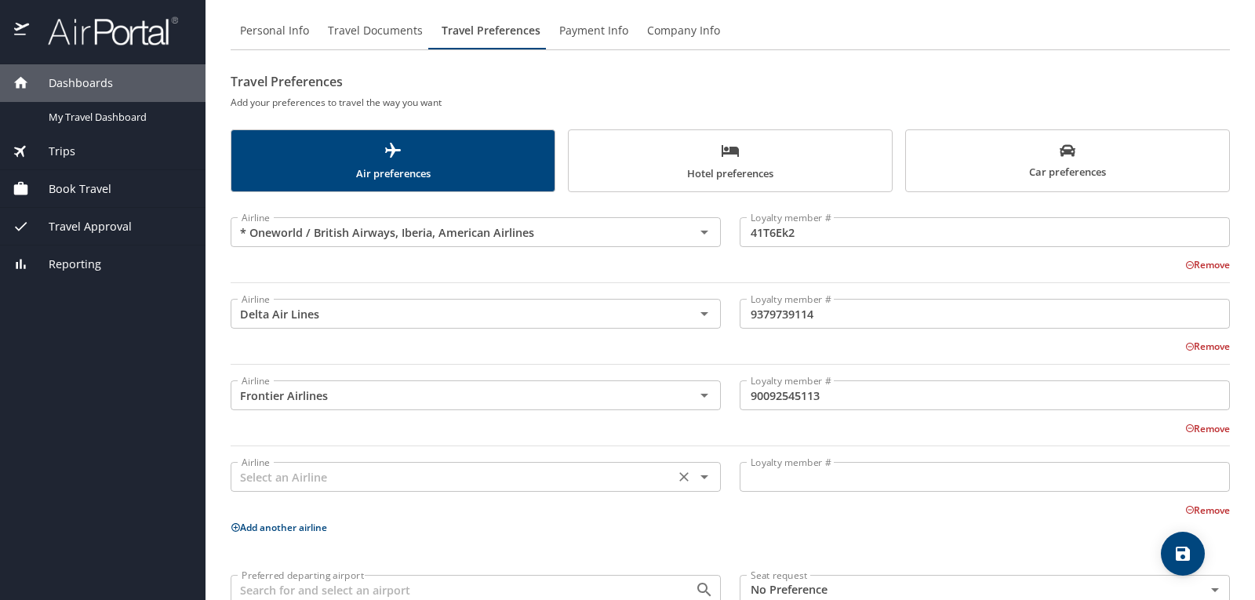
scroll to position [78, 0]
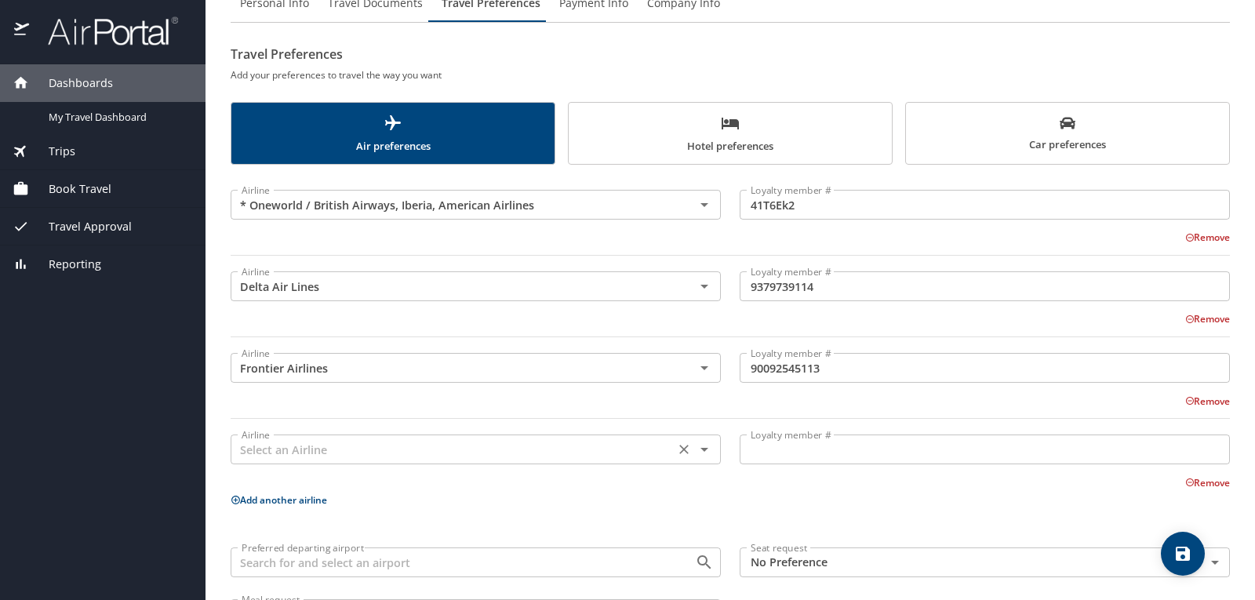
click at [268, 457] on input "text" at bounding box center [452, 449] width 435 height 20
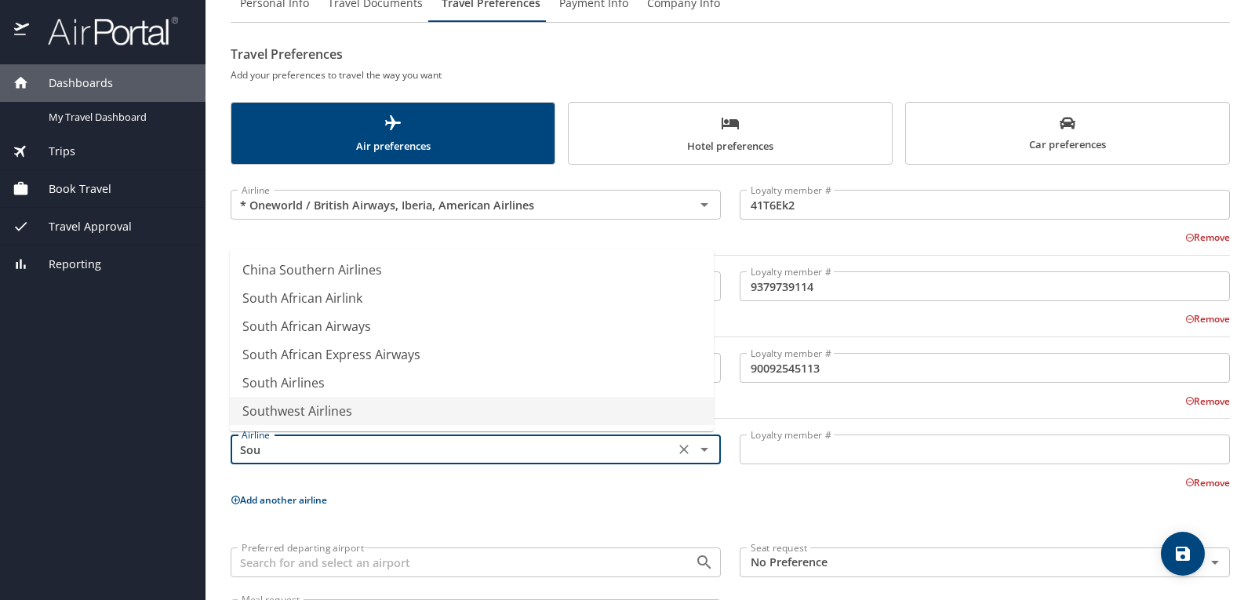
click at [328, 412] on li "Southwest Airlines" at bounding box center [472, 411] width 484 height 28
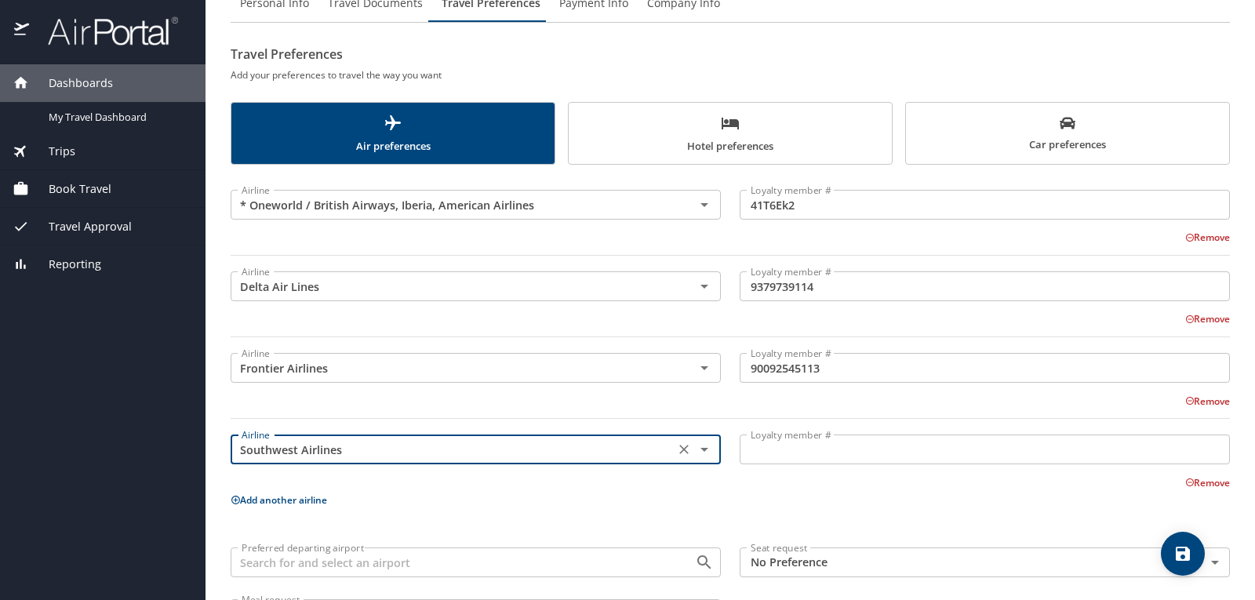
type input "Southwest Airlines"
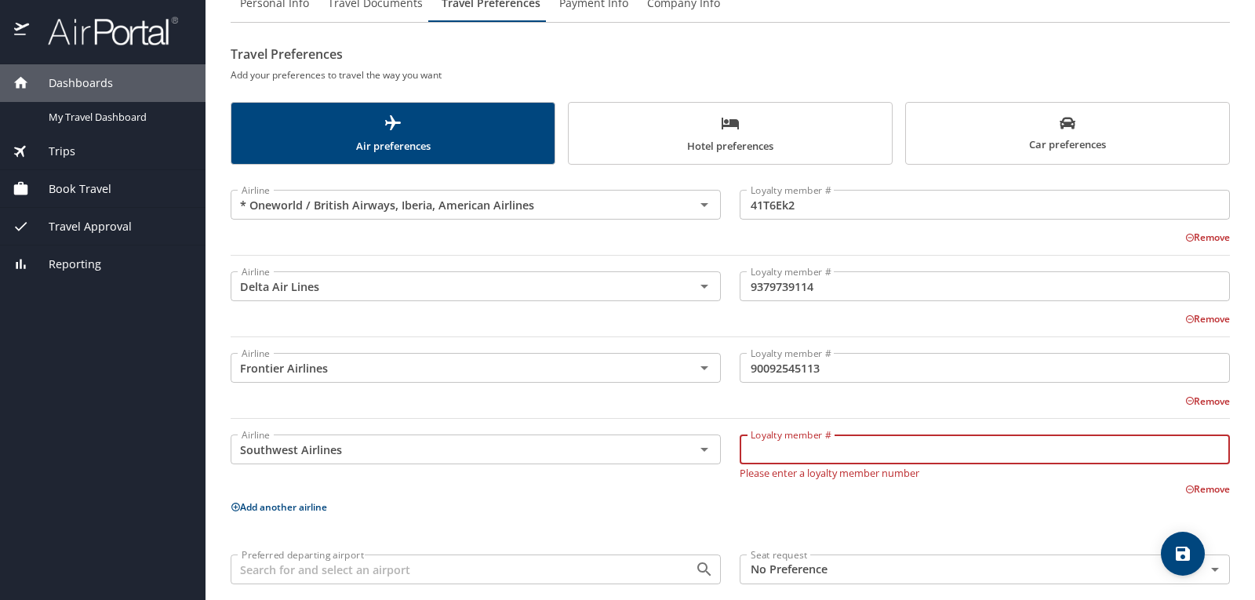
click at [780, 453] on input "Loyalty member #" at bounding box center [985, 450] width 490 height 30
type input "2037987030350"
click at [748, 500] on p "Add another airline" at bounding box center [730, 507] width 999 height 20
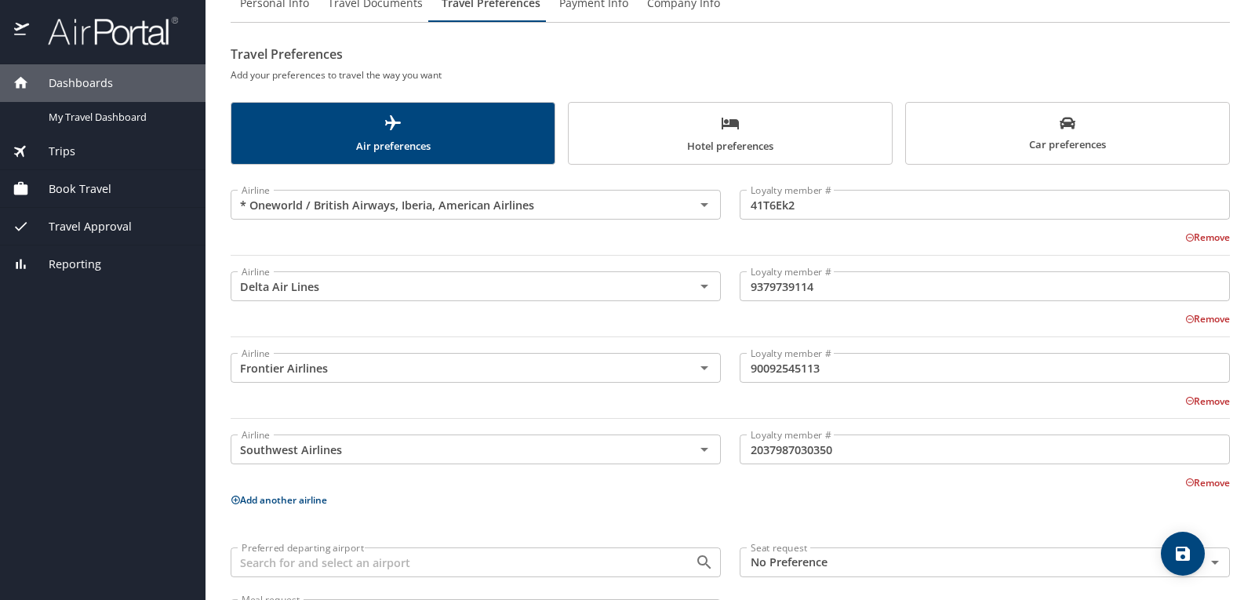
click at [257, 505] on button "Add another airline" at bounding box center [279, 499] width 96 height 13
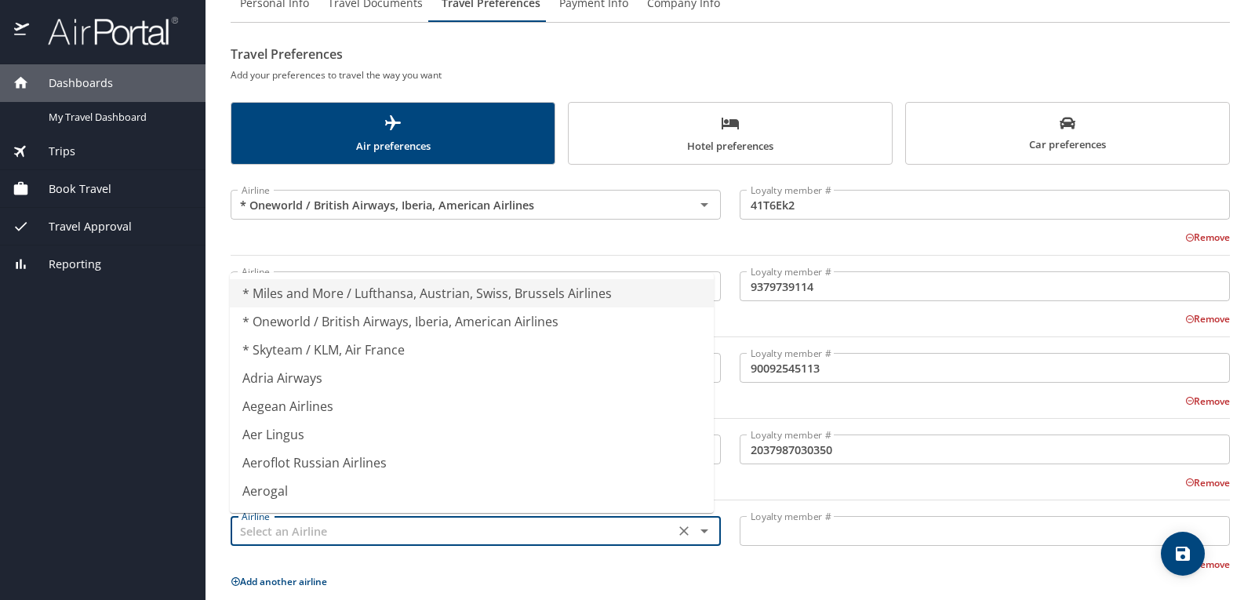
click at [267, 533] on input "text" at bounding box center [452, 531] width 435 height 20
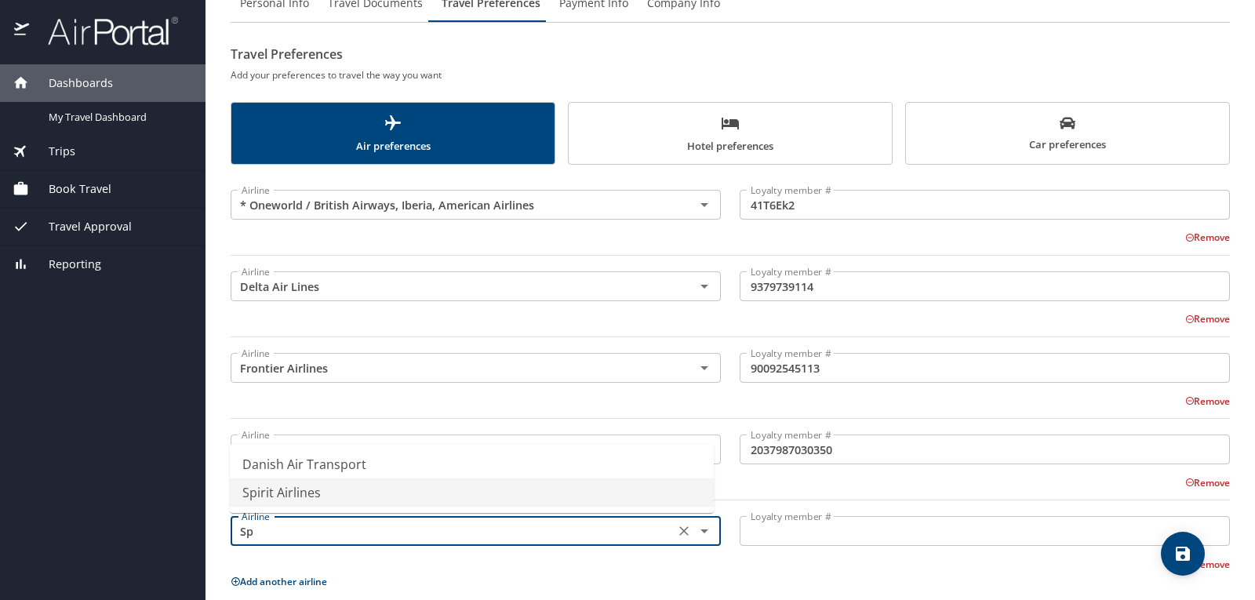
click at [265, 487] on li "Spirit Airlines" at bounding box center [472, 492] width 484 height 28
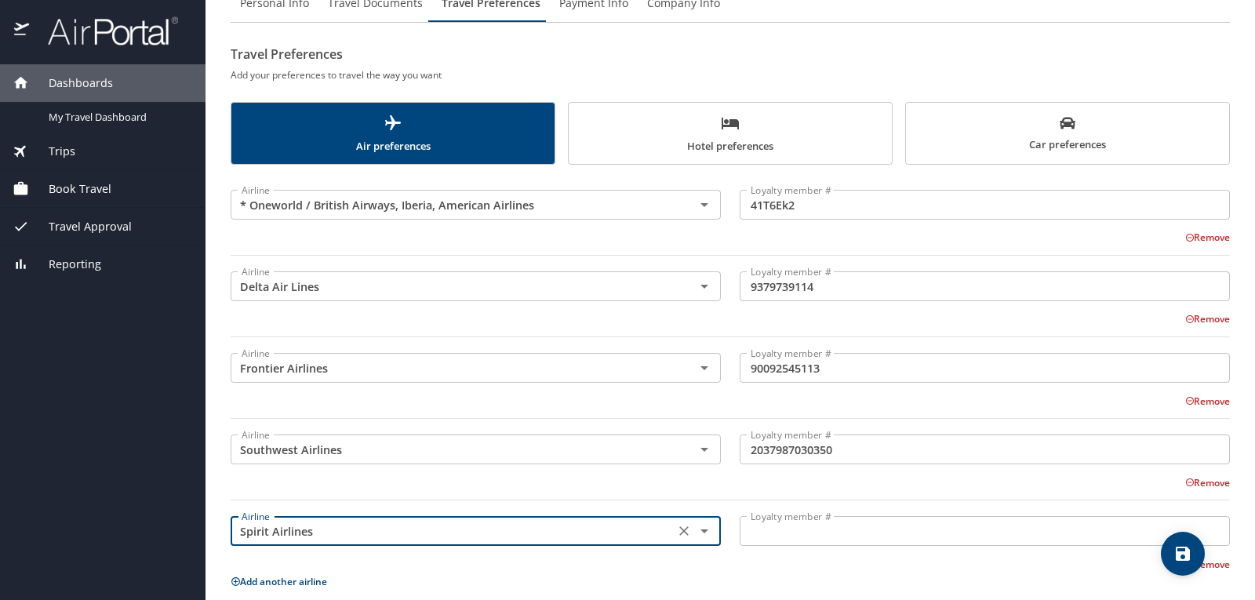
type input "Spirit Airlines"
click at [796, 531] on input "Loyalty member #" at bounding box center [985, 531] width 490 height 30
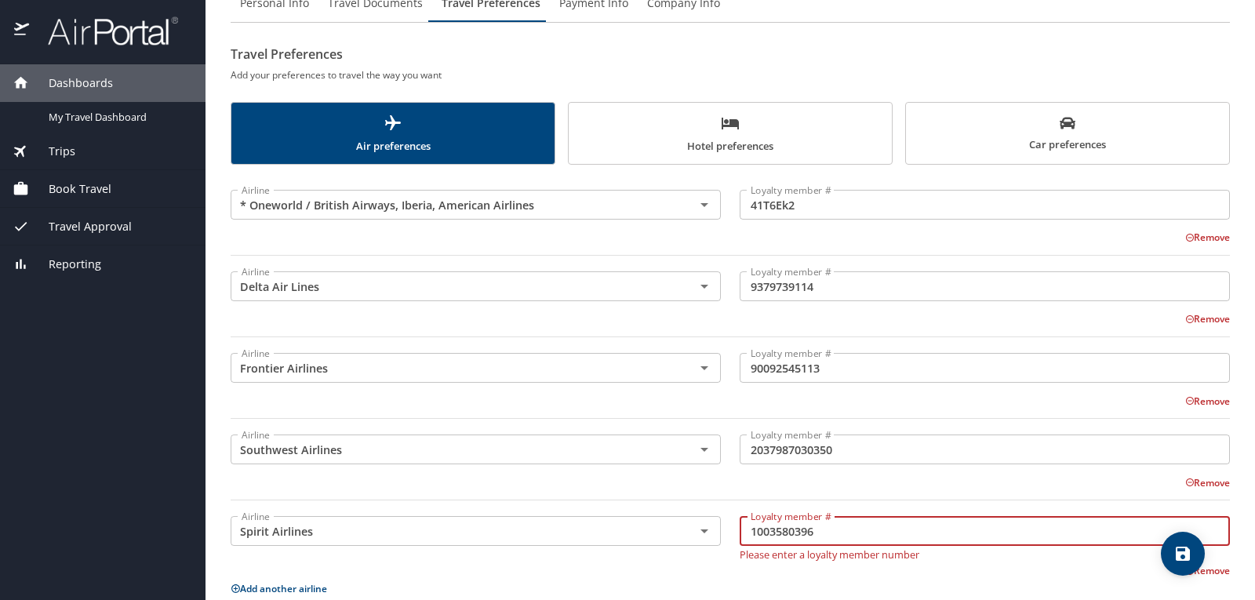
type input "1003580396"
click at [689, 564] on div "Remove" at bounding box center [721, 569] width 1018 height 19
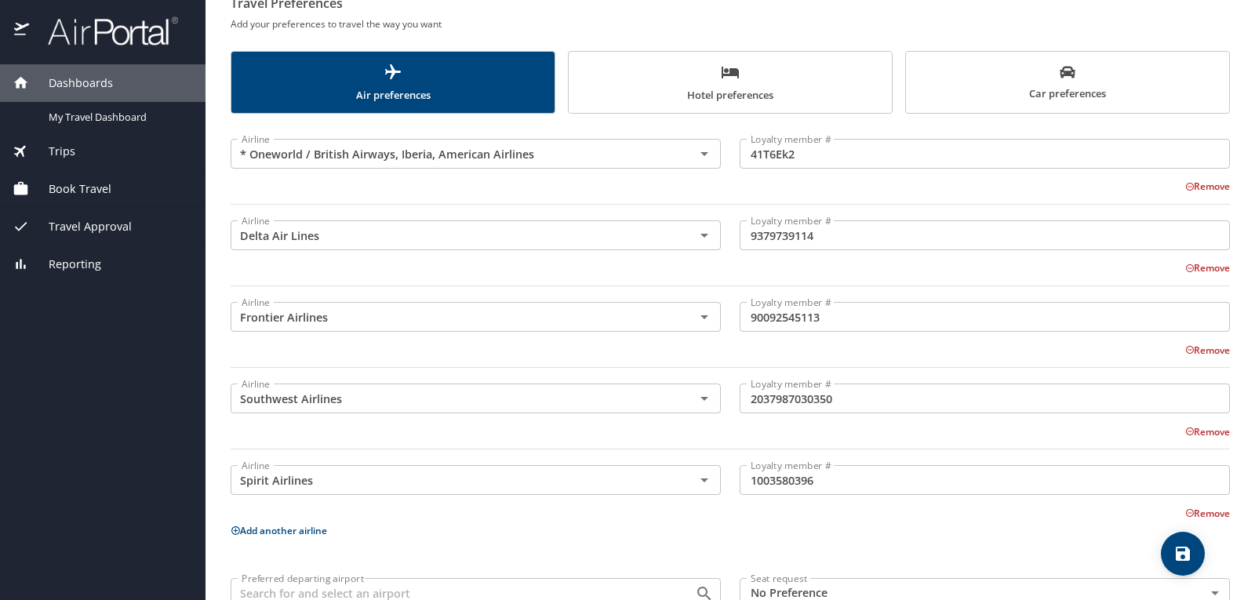
scroll to position [157, 0]
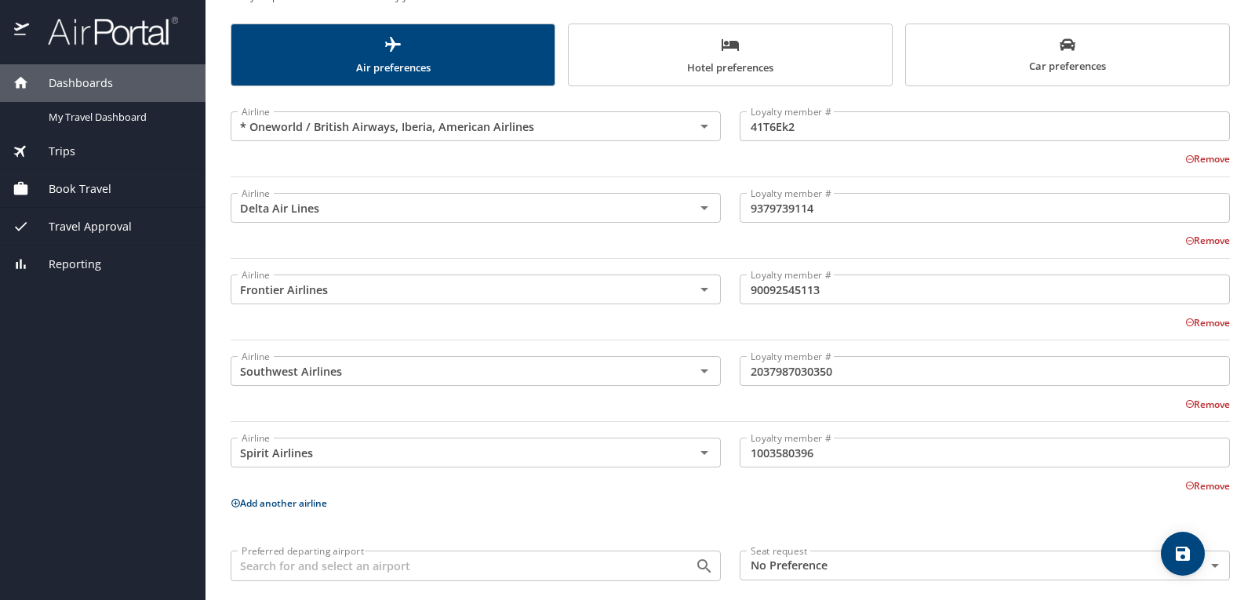
click at [255, 500] on button "Add another airline" at bounding box center [279, 502] width 96 height 13
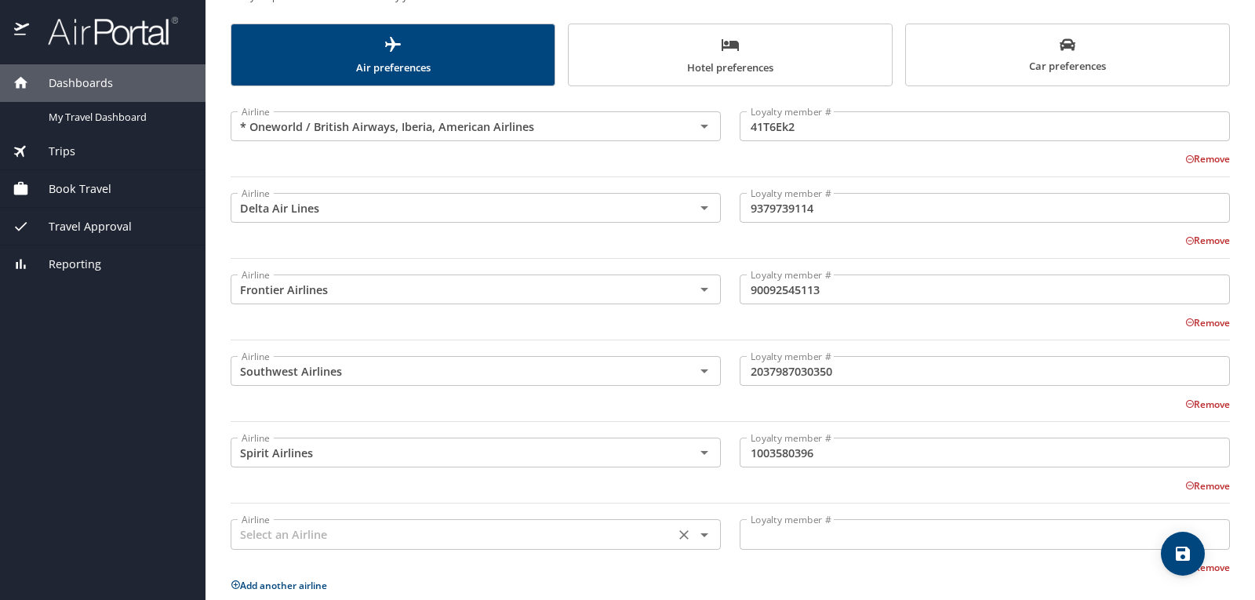
click at [264, 532] on input "text" at bounding box center [452, 534] width 435 height 20
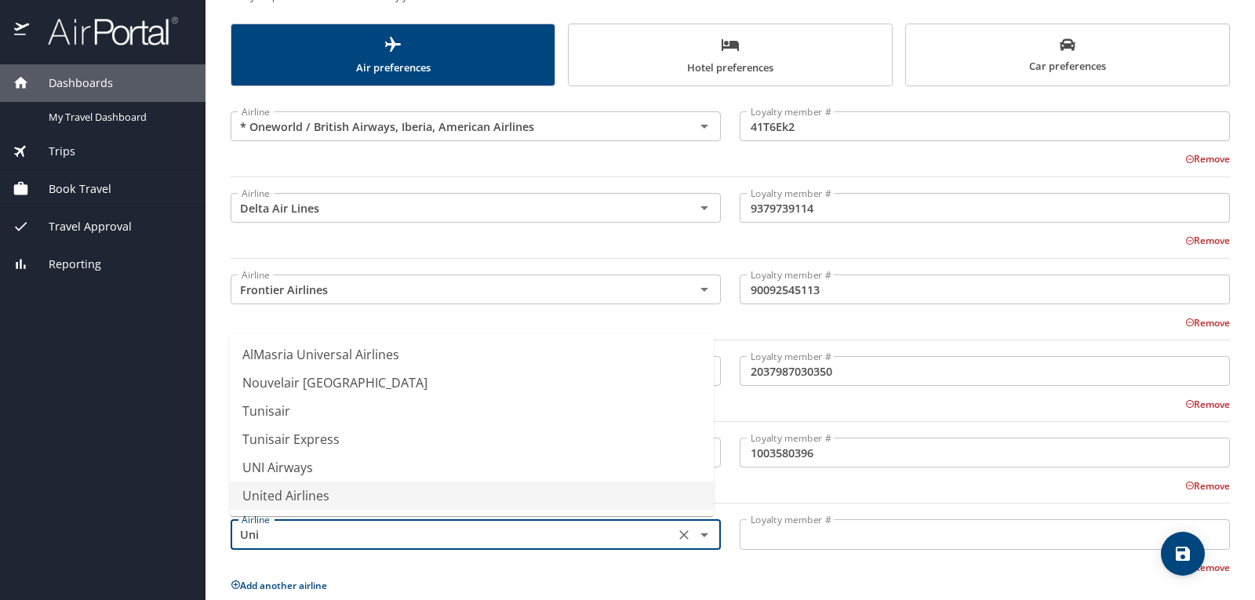
click at [292, 498] on li "United Airlines" at bounding box center [472, 496] width 484 height 28
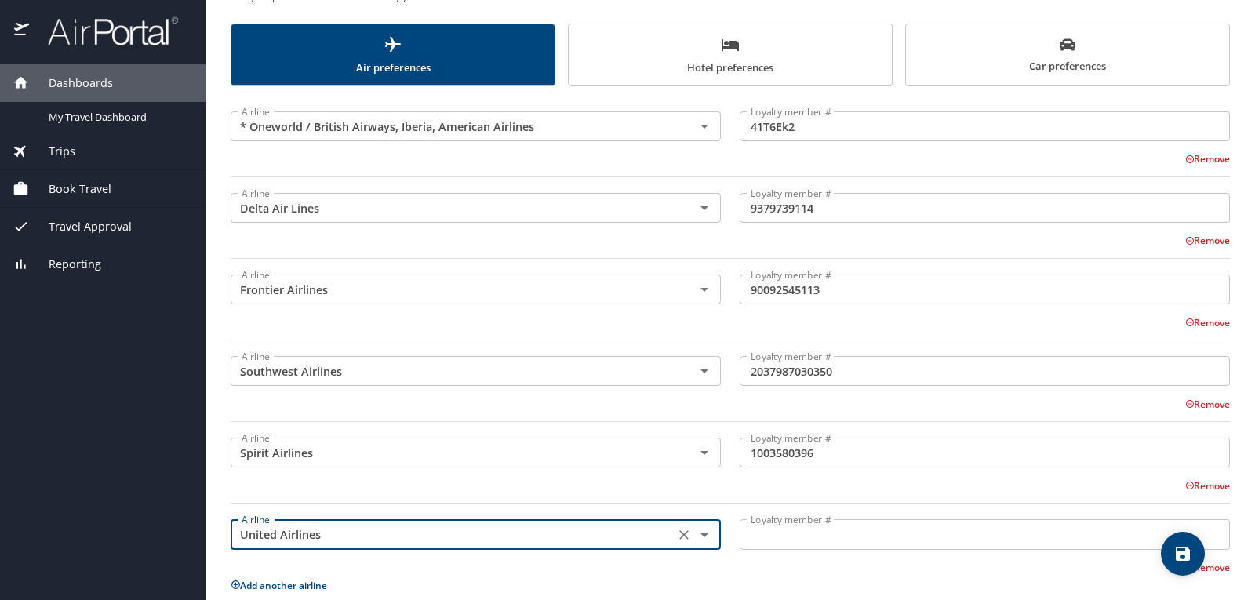
type input "United Airlines"
click at [777, 534] on input "Loyalty member #" at bounding box center [985, 534] width 490 height 30
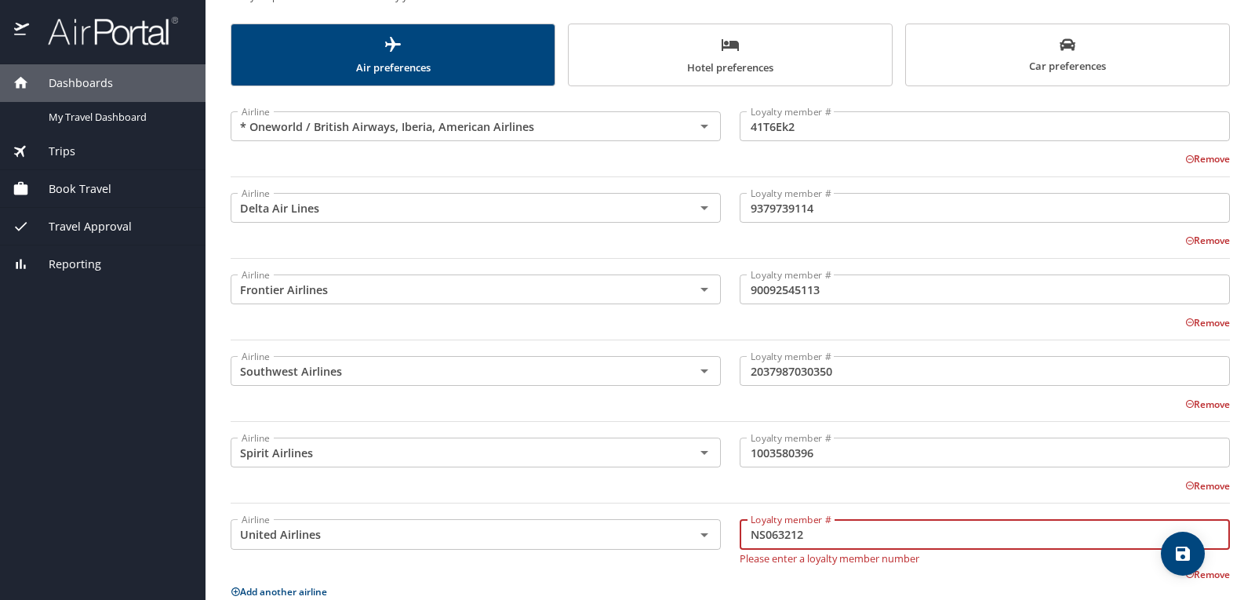
type input "NS063212"
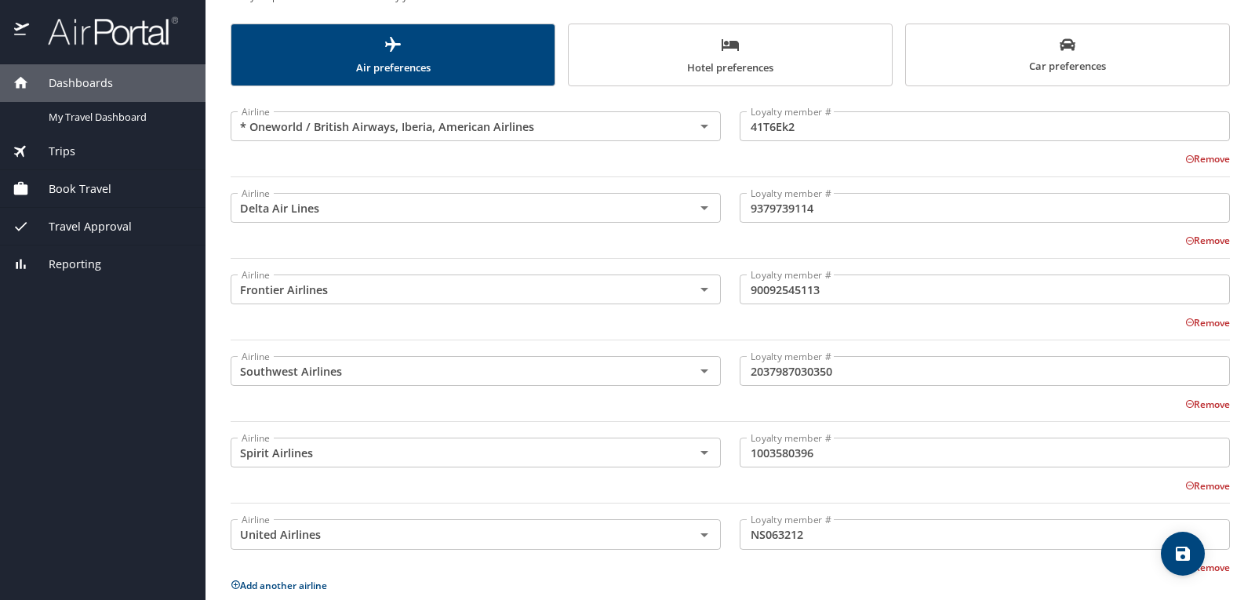
click at [804, 489] on div "Remove" at bounding box center [721, 484] width 1018 height 19
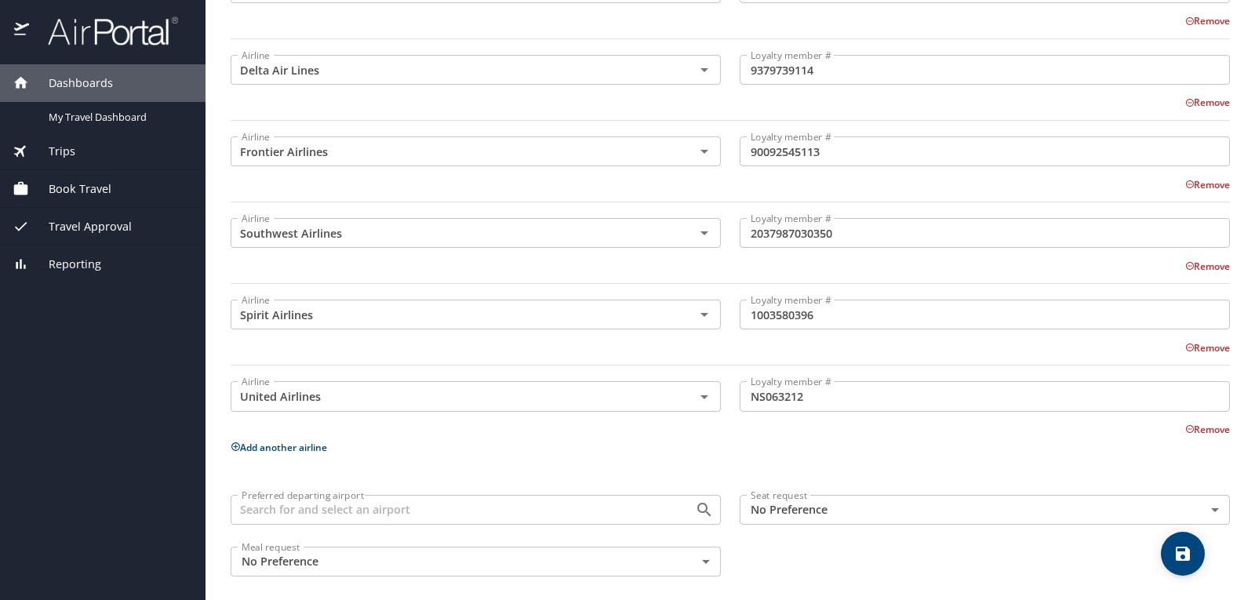
scroll to position [306, 0]
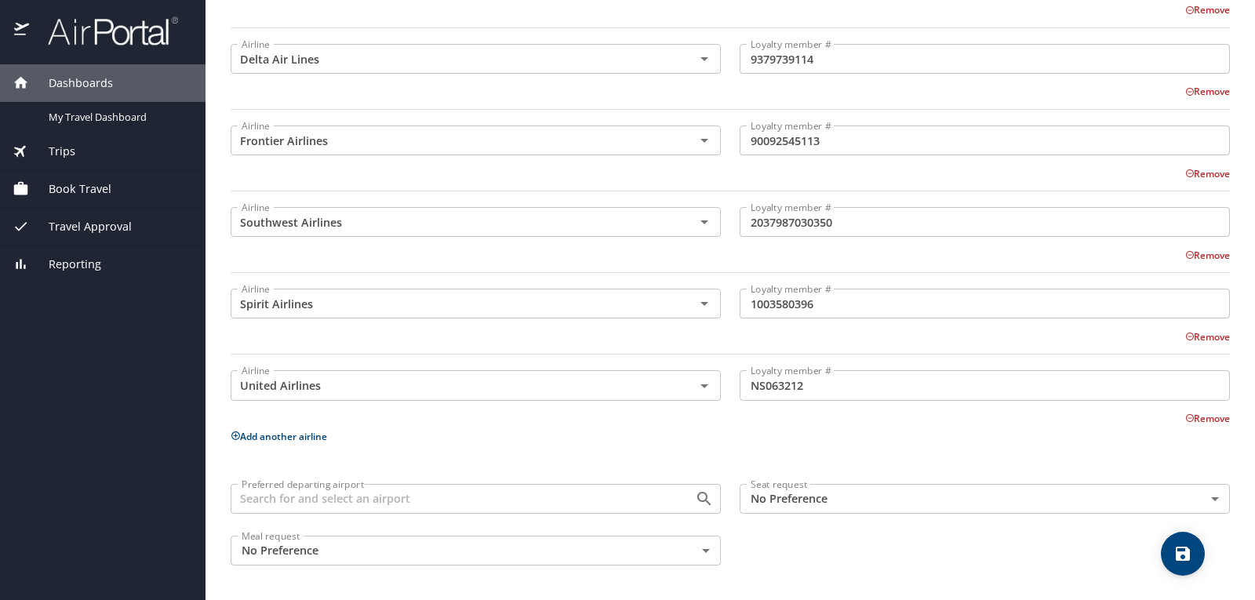
click at [440, 495] on input "Preferred departing airport" at bounding box center [452, 499] width 435 height 20
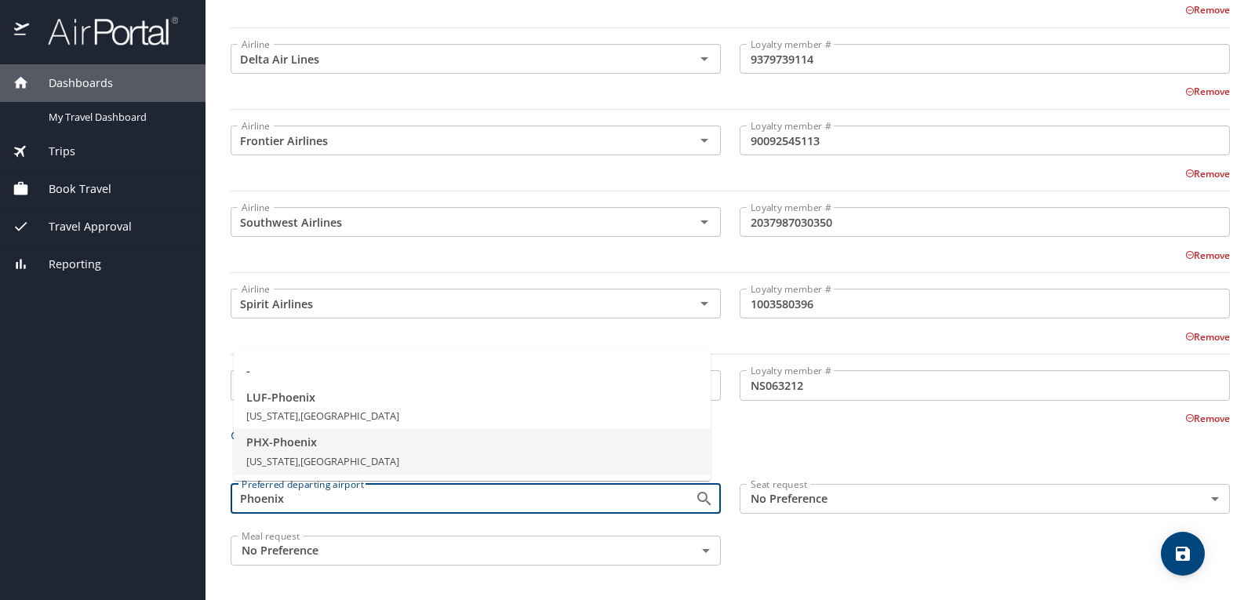
click at [374, 460] on span "Arizona, United States of America" at bounding box center [322, 461] width 153 height 14
type input "PHX - Phoenix"
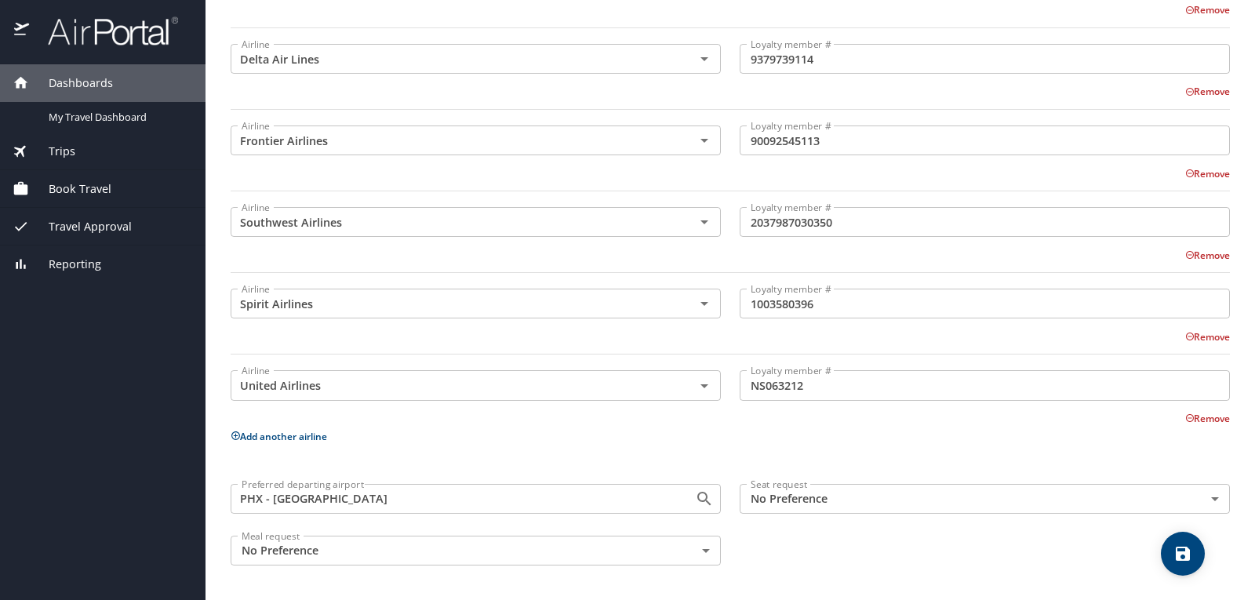
click at [776, 502] on body "Dashboards My Travel Dashboard Trips Current / Future Trips Past Trips Trips Mi…" at bounding box center [627, 300] width 1255 height 600
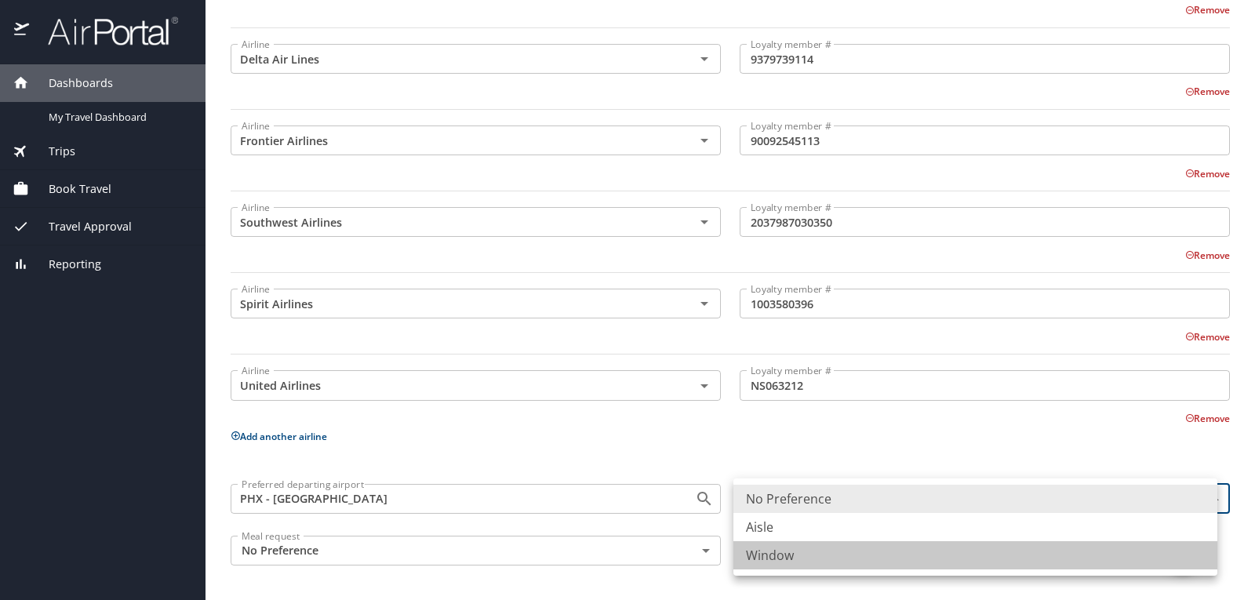
click at [786, 555] on li "Window" at bounding box center [975, 555] width 484 height 28
type input "Window"
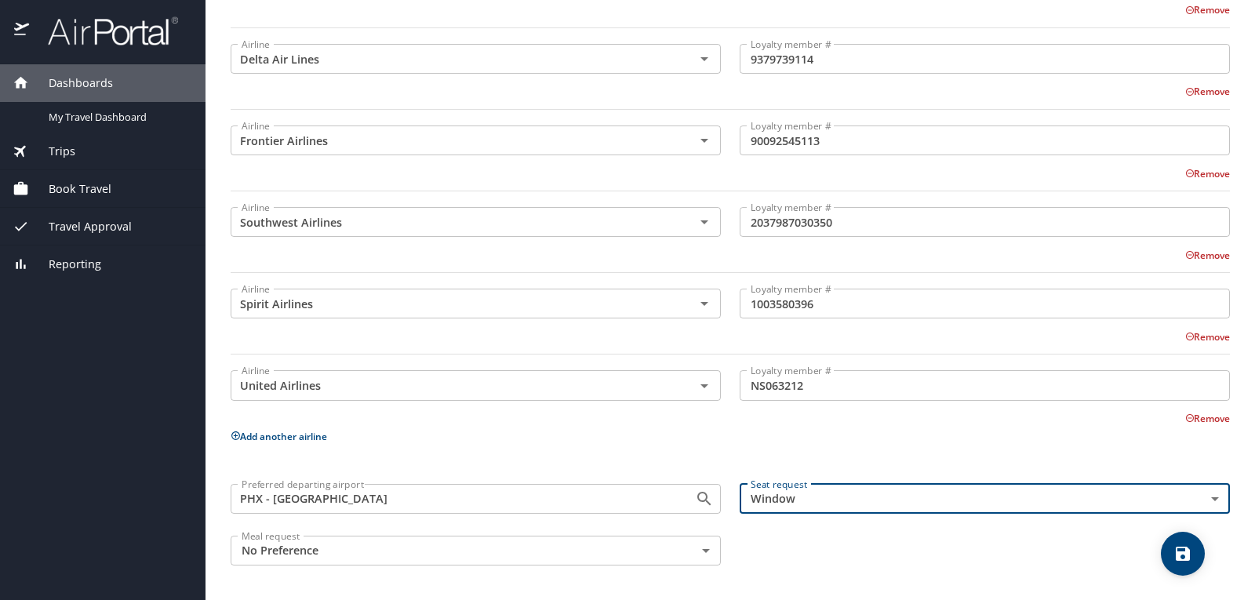
click at [792, 547] on div "Preferred departing airport PHX - Phoenix Preferred departing airport Seat requ…" at bounding box center [730, 525] width 1018 height 100
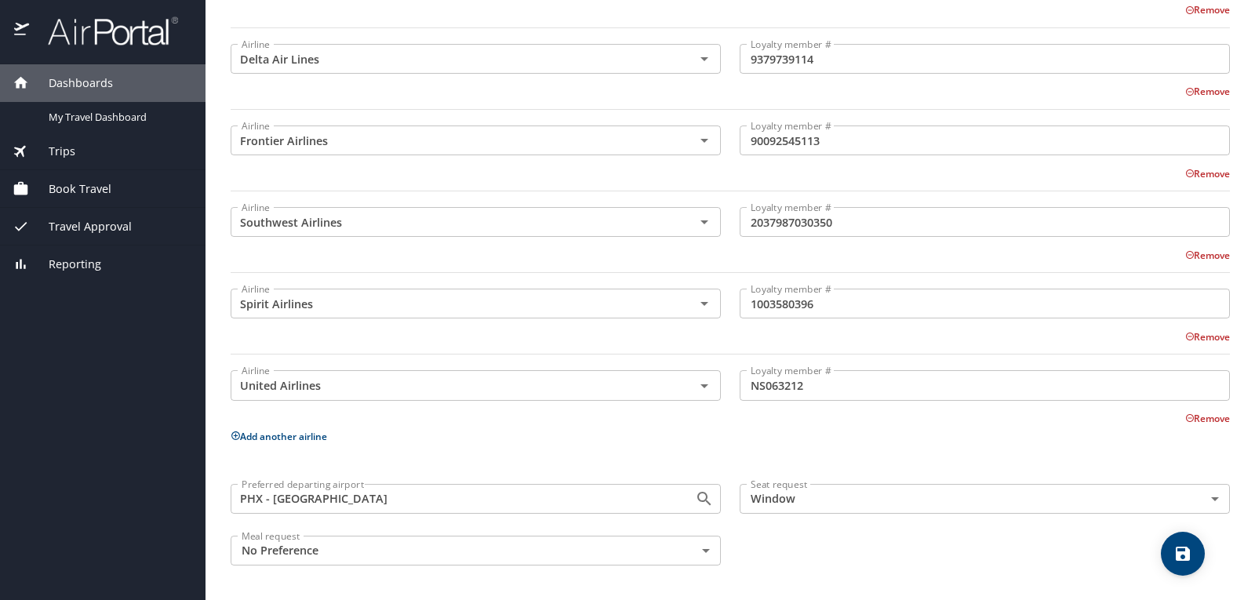
click at [584, 553] on body "Dashboards My Travel Dashboard Trips Current / Future Trips Past Trips Trips Mi…" at bounding box center [627, 300] width 1255 height 600
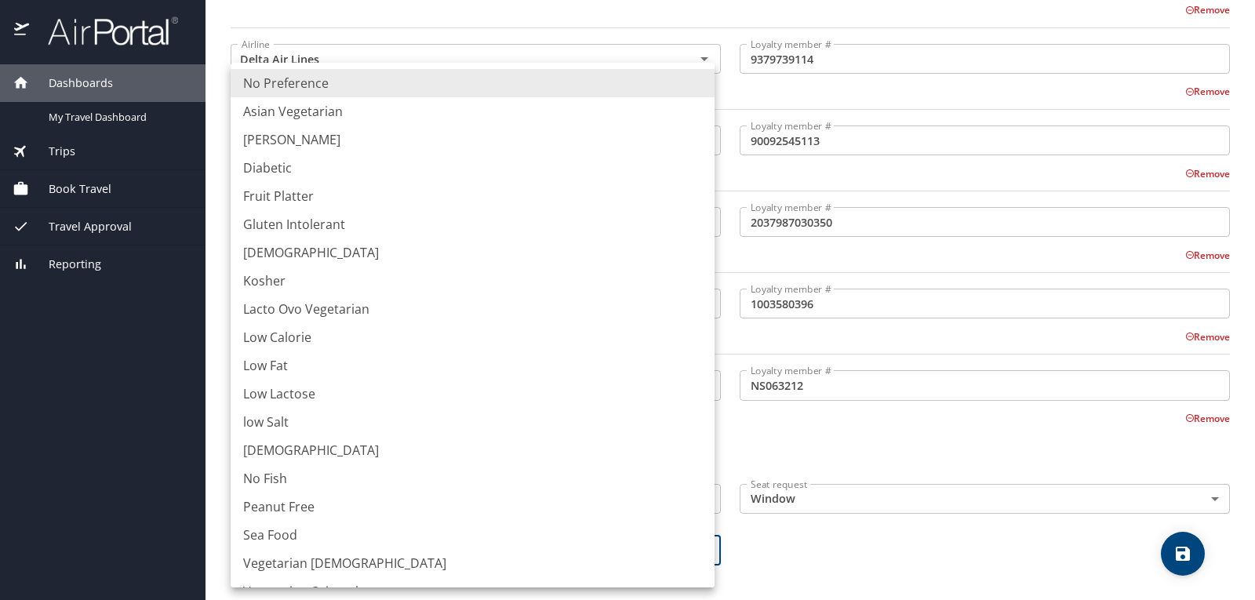
click at [836, 533] on div at bounding box center [627, 300] width 1255 height 600
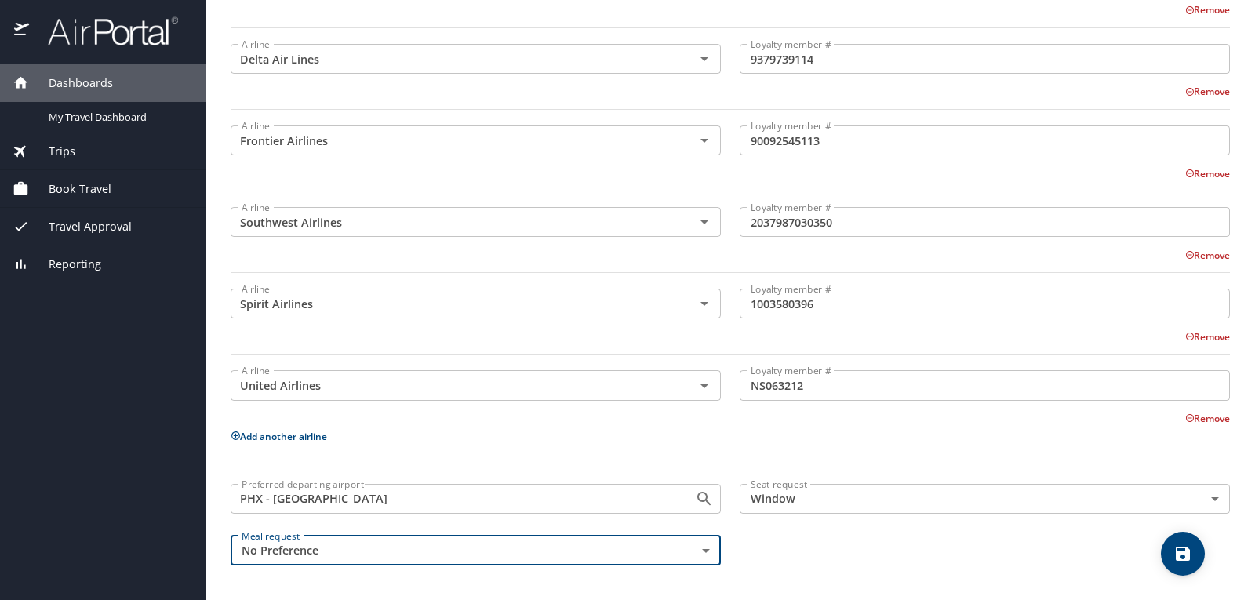
click at [1174, 555] on icon "save" at bounding box center [1182, 553] width 19 height 19
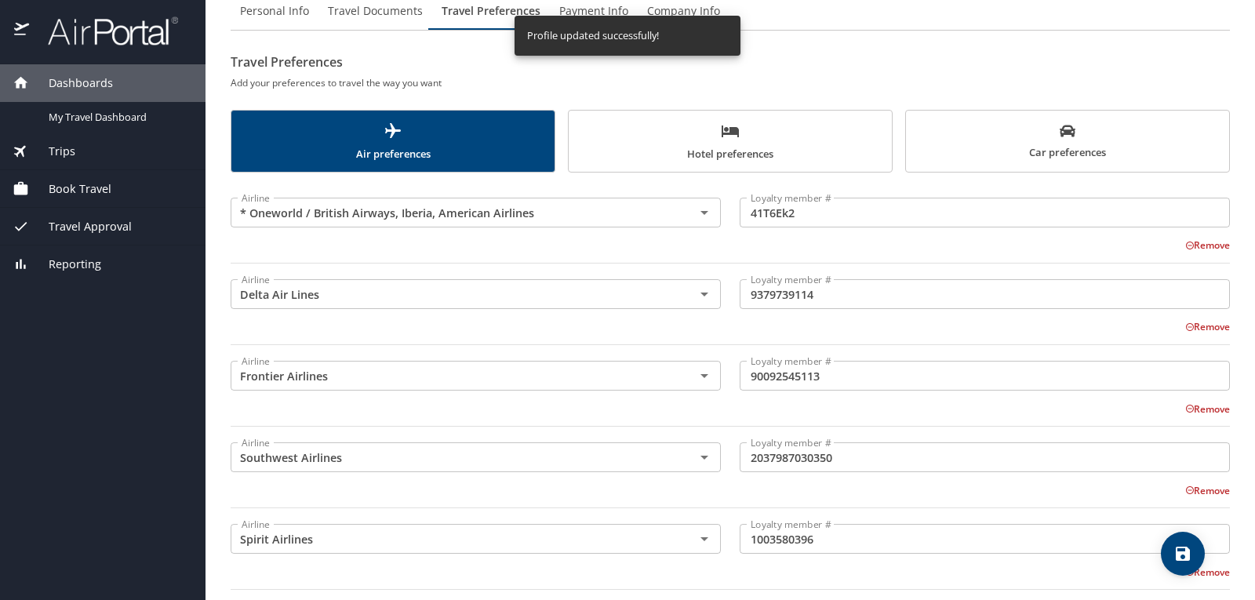
scroll to position [0, 0]
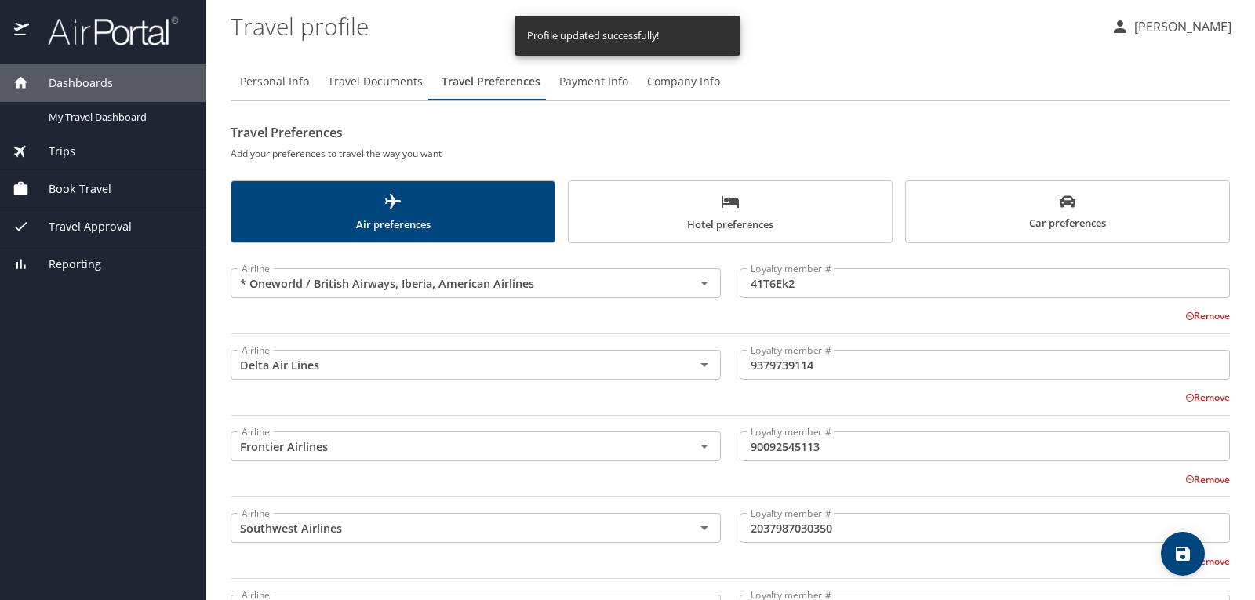
click at [784, 220] on span "Hotel preferences" at bounding box center [730, 213] width 304 height 42
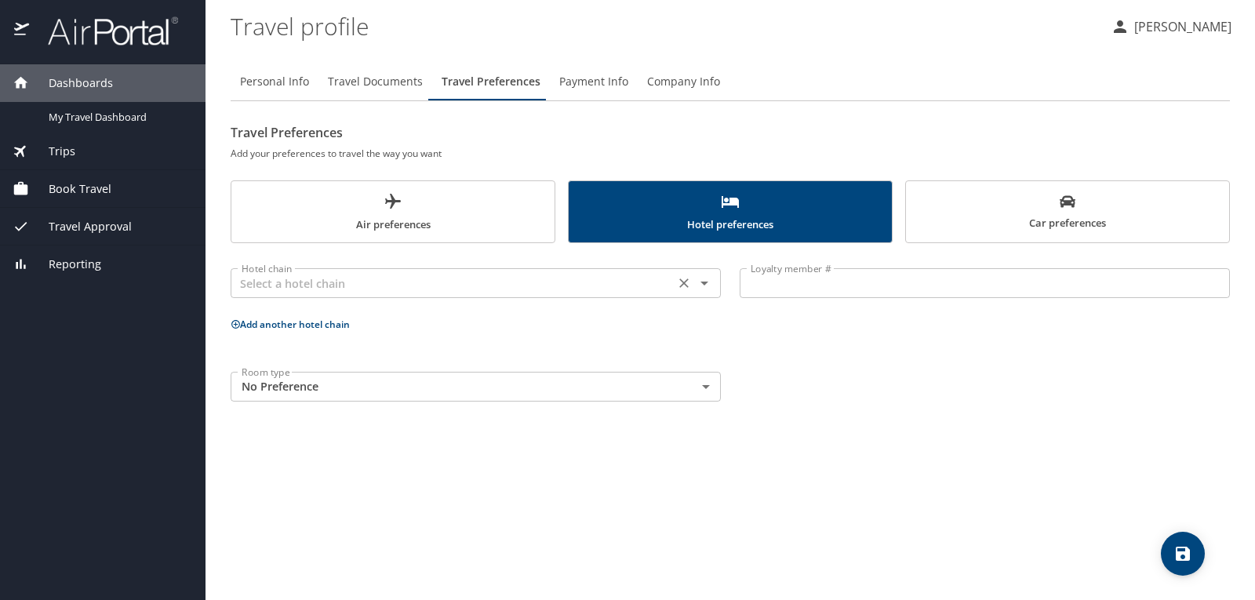
click at [700, 285] on icon "Open" at bounding box center [704, 283] width 19 height 19
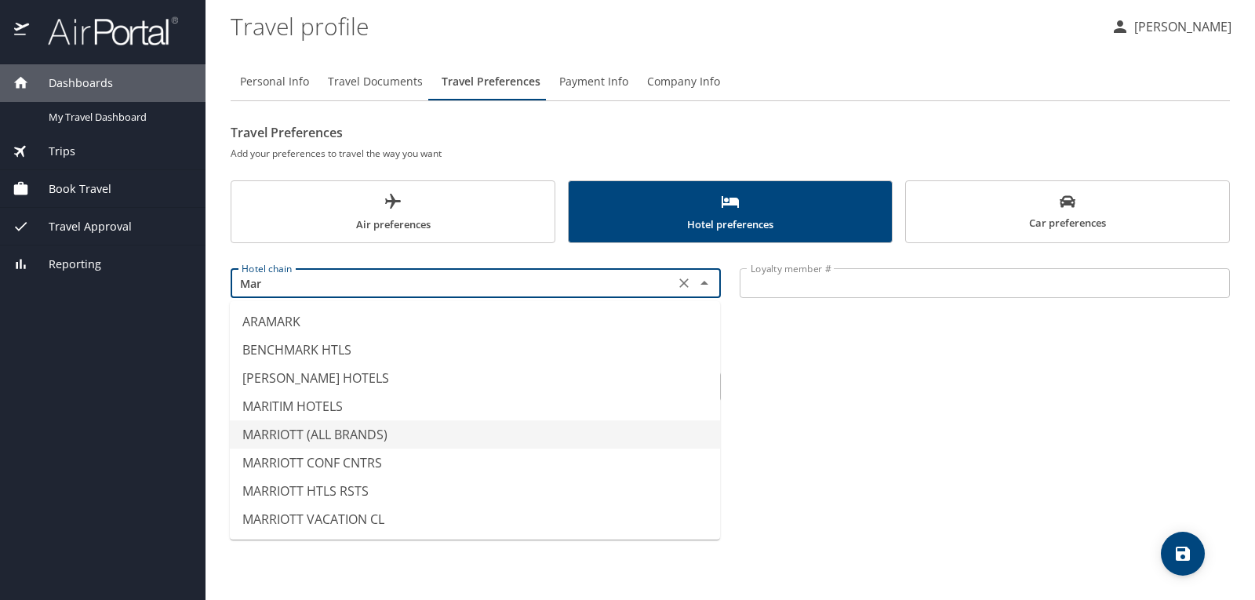
drag, startPoint x: 307, startPoint y: 428, endPoint x: 315, endPoint y: 427, distance: 8.0
click at [307, 428] on li "MARRIOTT (ALL BRANDS)" at bounding box center [475, 434] width 490 height 28
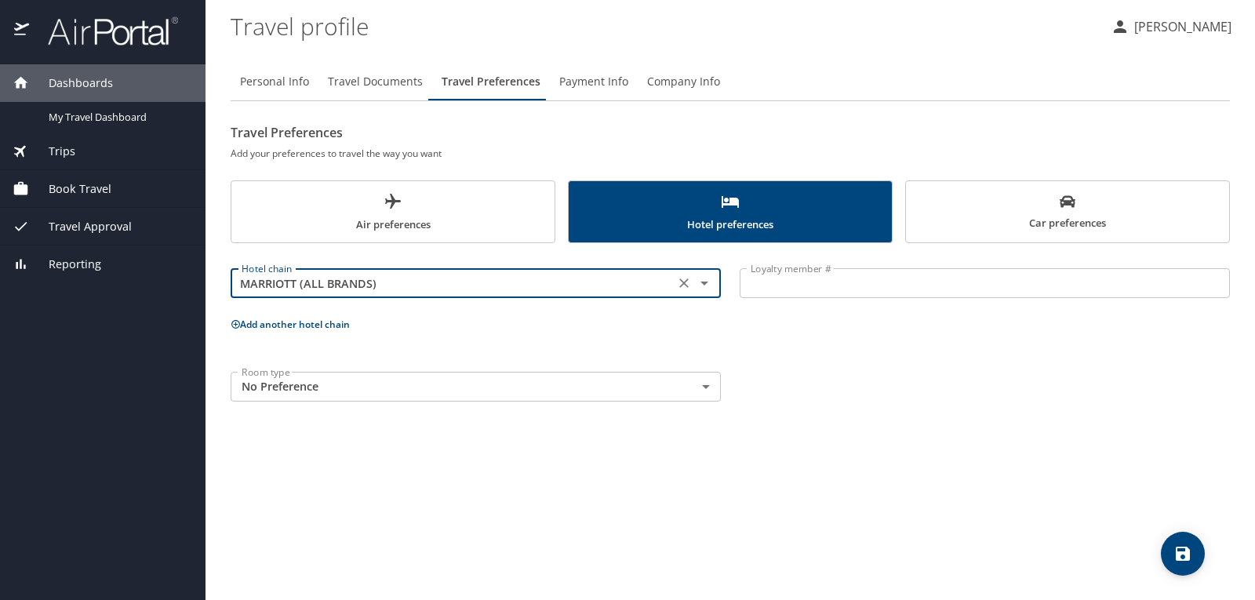
type input "MARRIOTT (ALL BRANDS)"
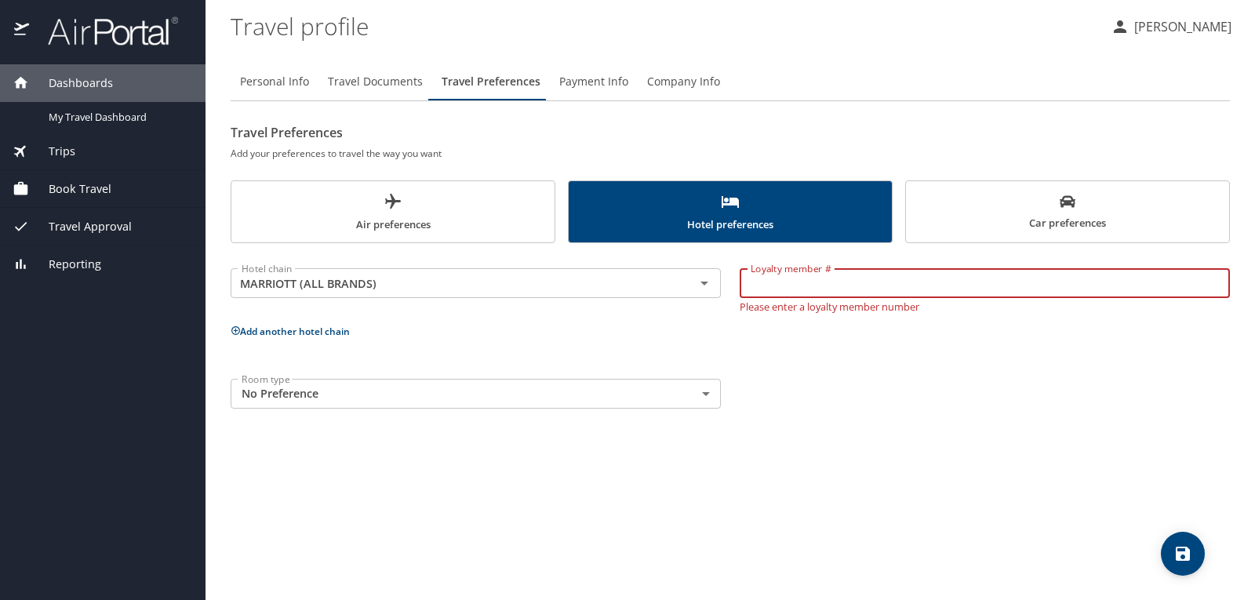
click at [823, 279] on input "Loyalty member #" at bounding box center [985, 283] width 490 height 30
type input "274647124"
click at [810, 344] on div "Hotel chain MARRIOTT (ALL BRANDS) Hotel chain Loyalty member # 274647124 Loyalt…" at bounding box center [730, 335] width 999 height 165
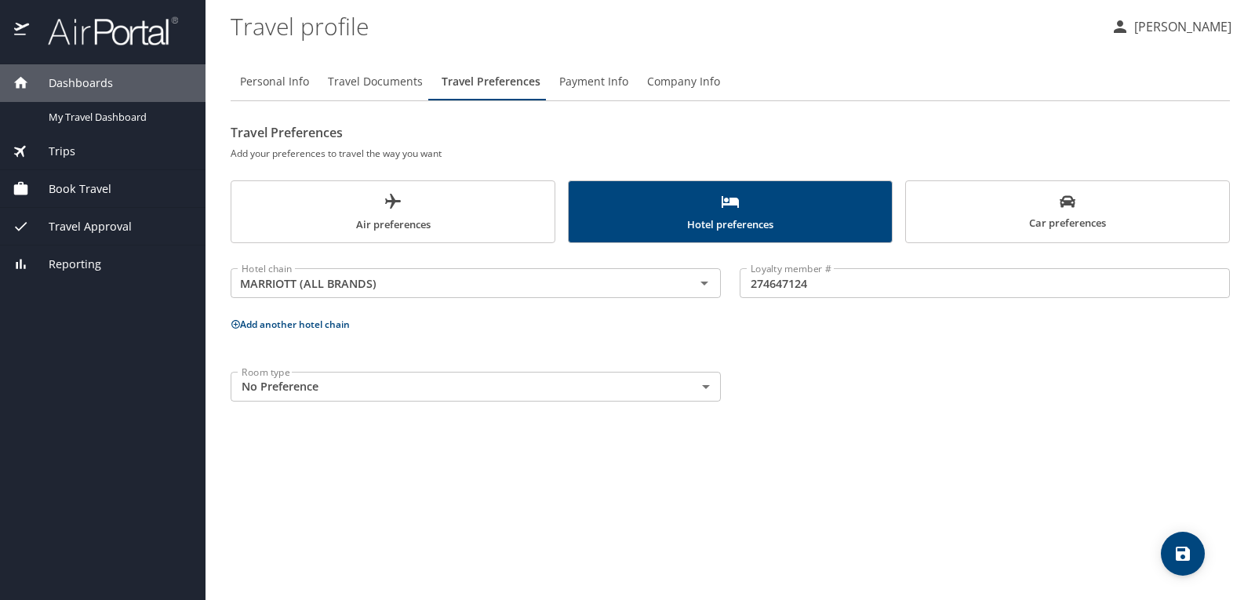
click at [319, 321] on button "Add another hotel chain" at bounding box center [290, 324] width 119 height 13
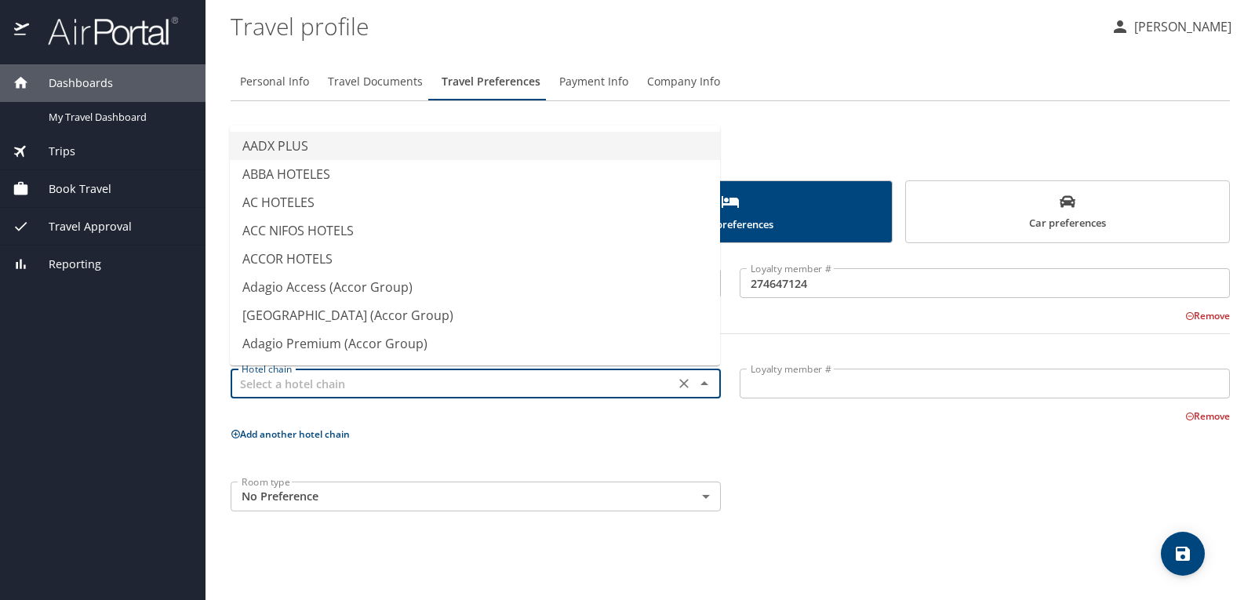
click at [304, 384] on input "text" at bounding box center [452, 383] width 435 height 20
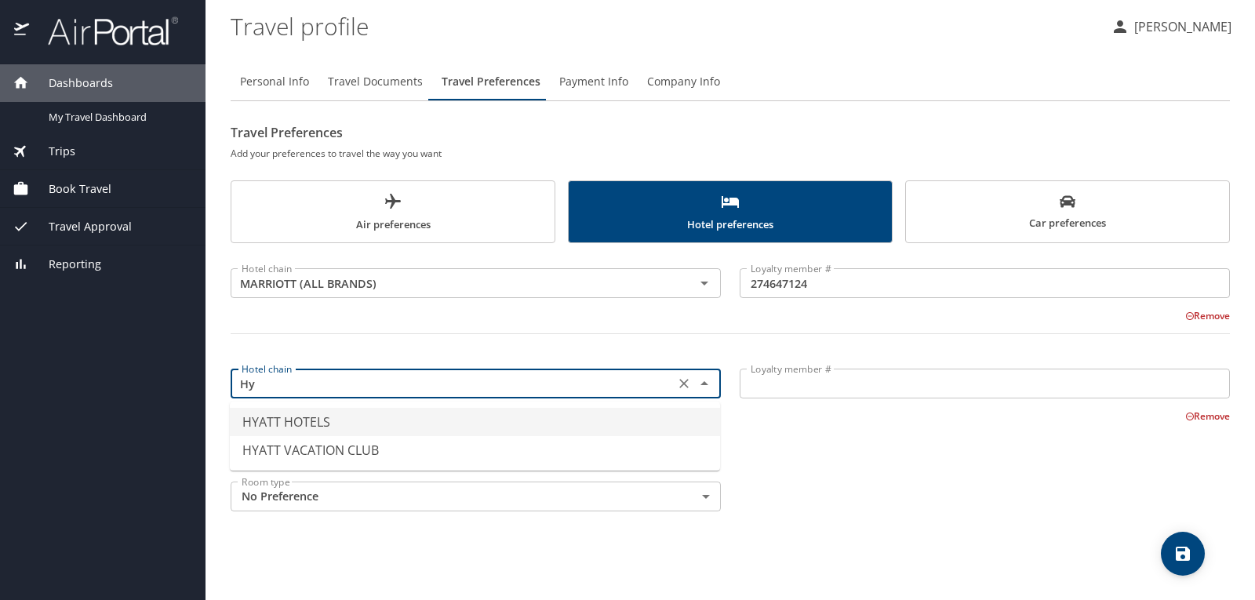
click at [300, 419] on li "HYATT HOTELS" at bounding box center [475, 422] width 490 height 28
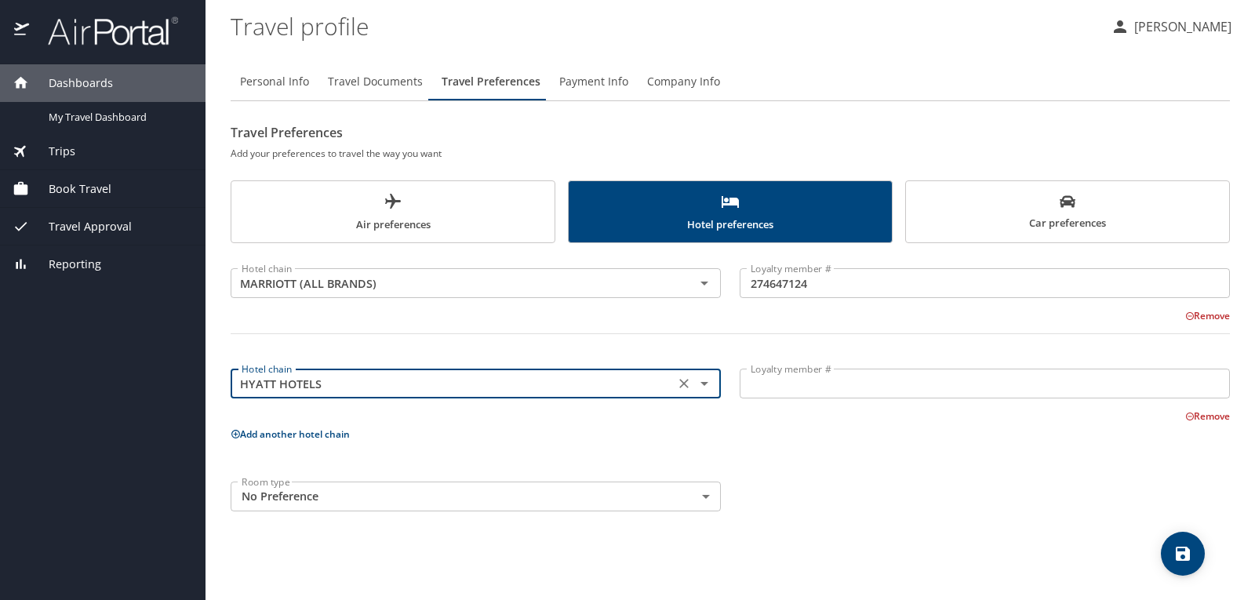
type input "HYATT HOTELS"
click at [811, 379] on input "Loyalty member #" at bounding box center [985, 384] width 490 height 30
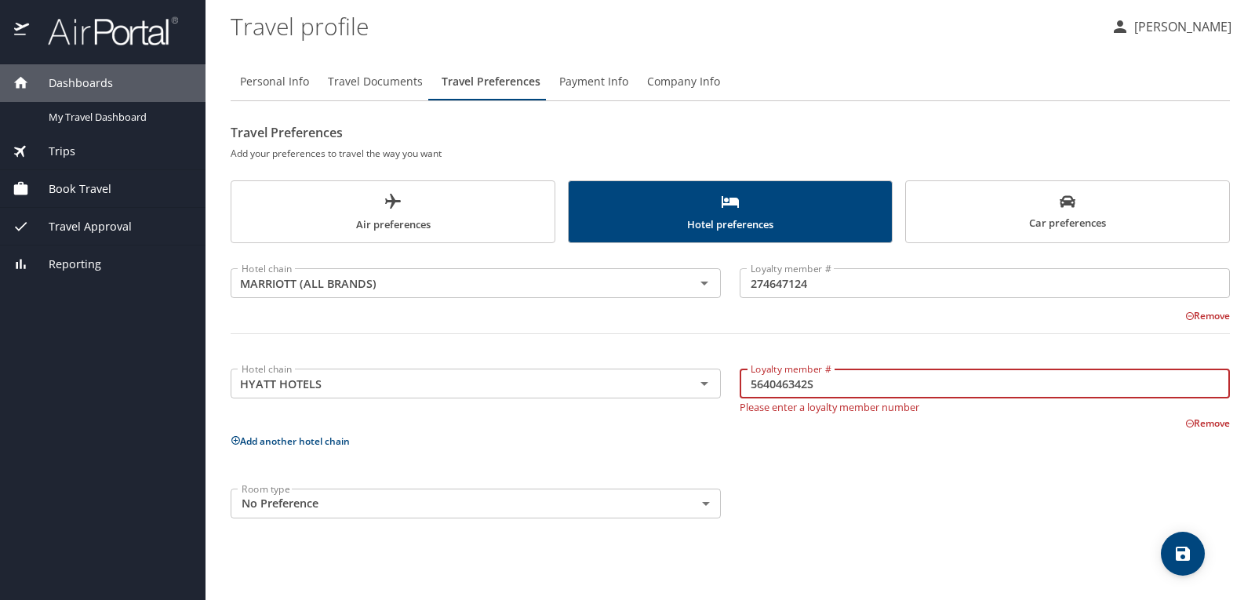
type input "564046342S"
click at [827, 440] on p "Add another hotel chain" at bounding box center [730, 441] width 999 height 20
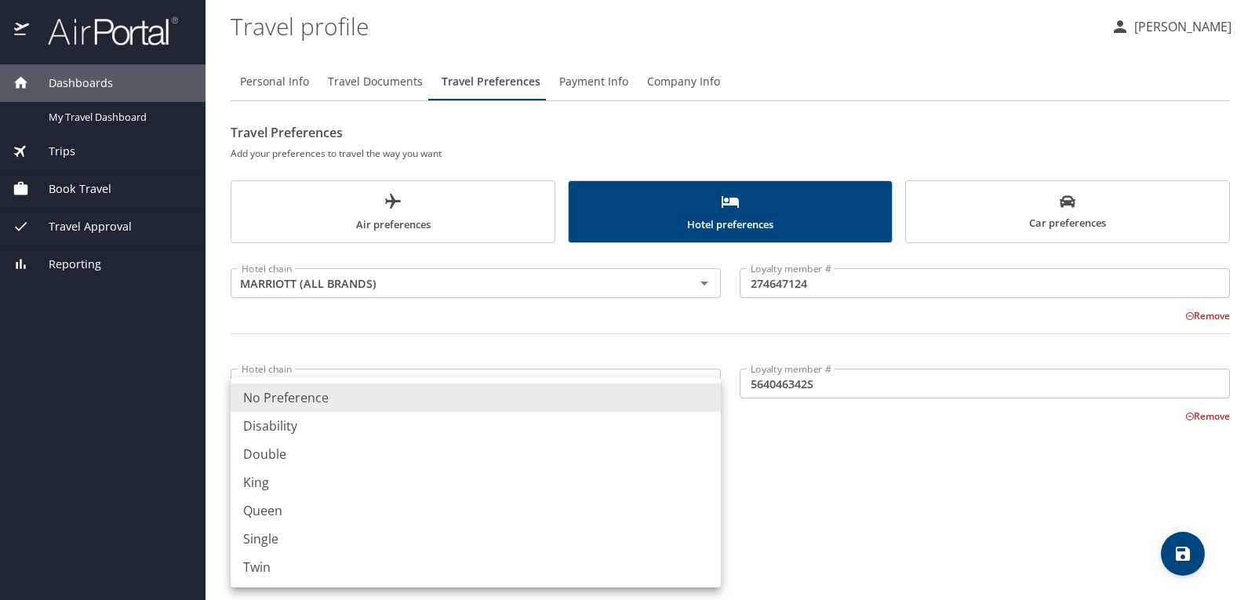
click at [709, 496] on body "Dashboards My Travel Dashboard Trips Current / Future Trips Past Trips Trips Mi…" at bounding box center [627, 300] width 1255 height 600
click at [829, 494] on div at bounding box center [627, 300] width 1255 height 600
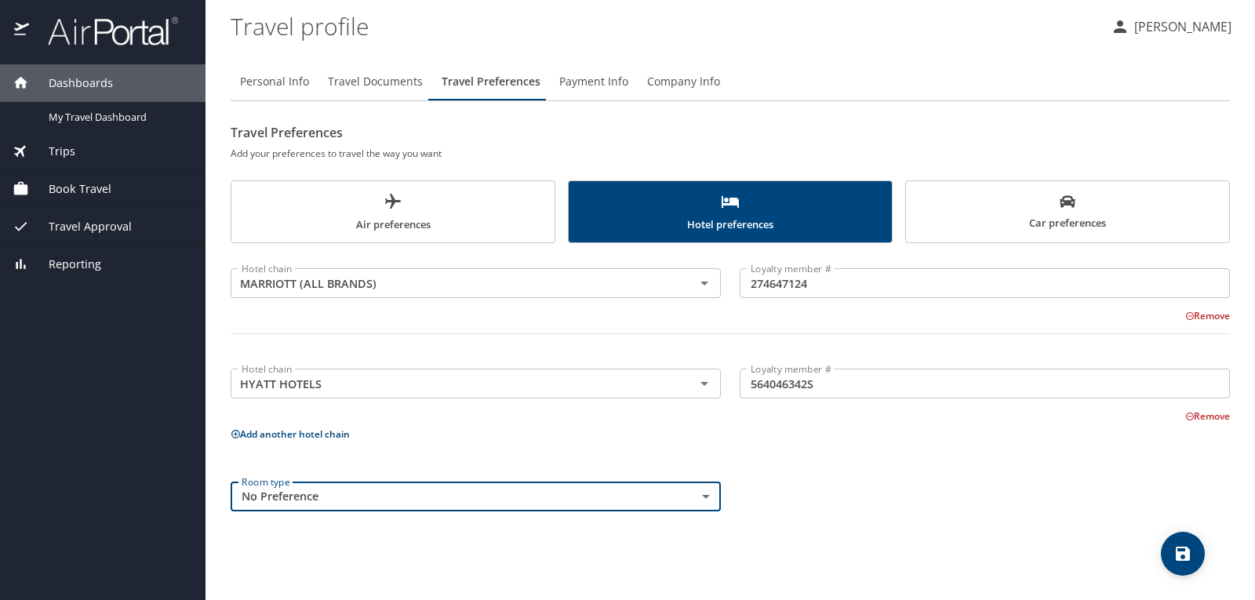
click at [340, 433] on button "Add another hotel chain" at bounding box center [290, 433] width 119 height 13
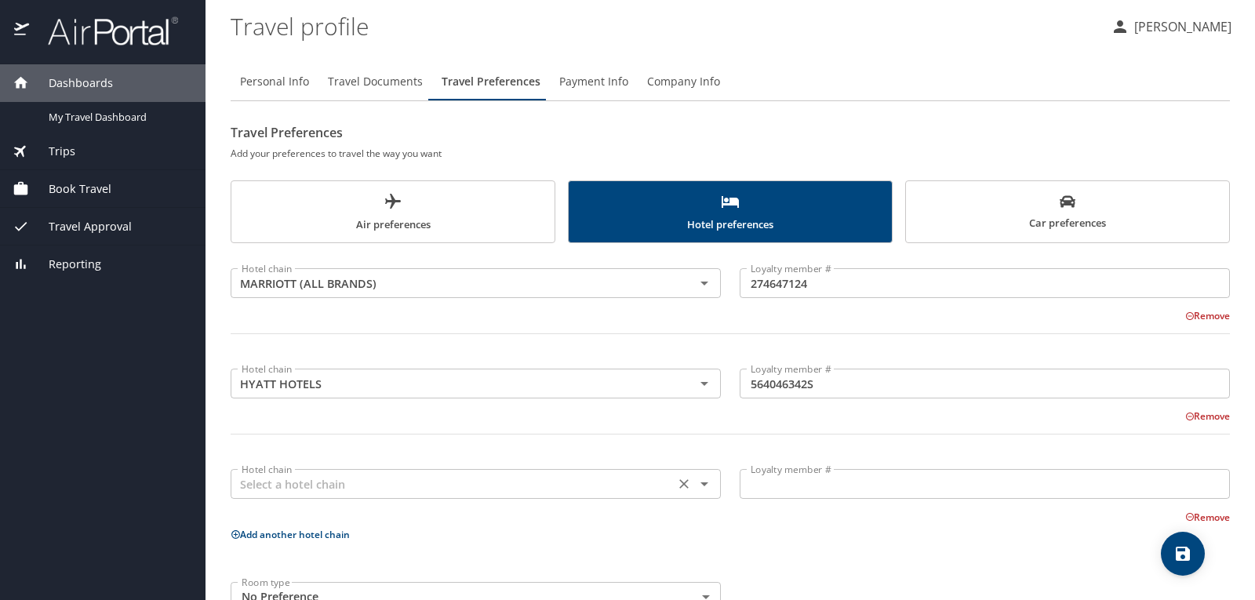
click at [282, 479] on input "text" at bounding box center [452, 484] width 435 height 20
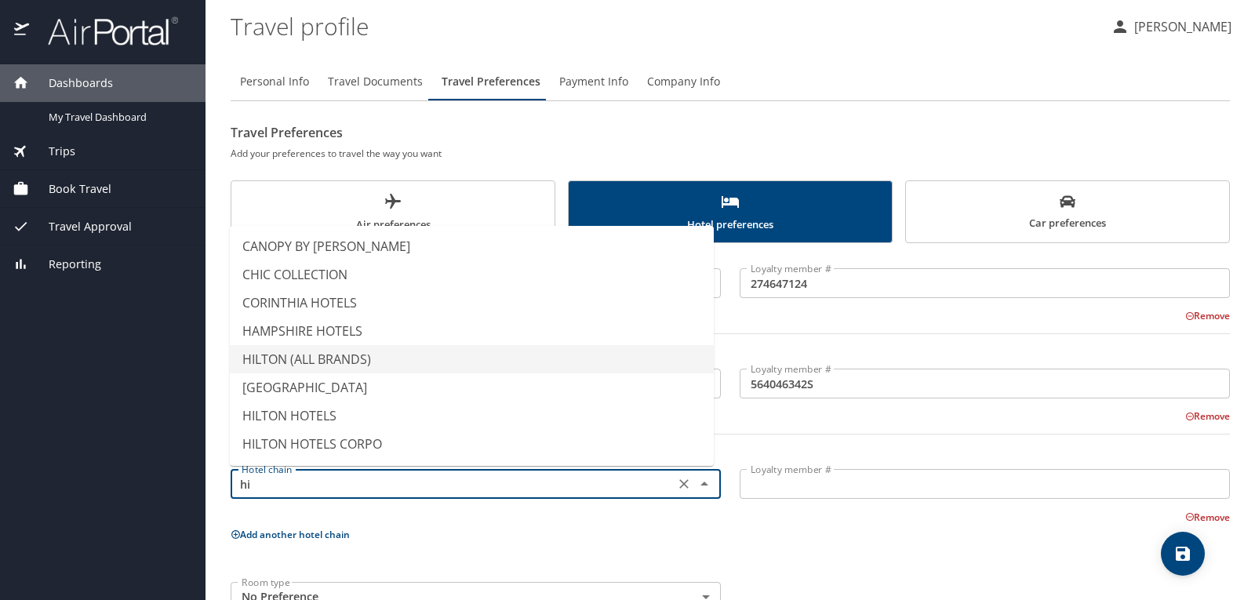
click at [321, 358] on li "HILTON (ALL BRANDS)" at bounding box center [472, 359] width 484 height 28
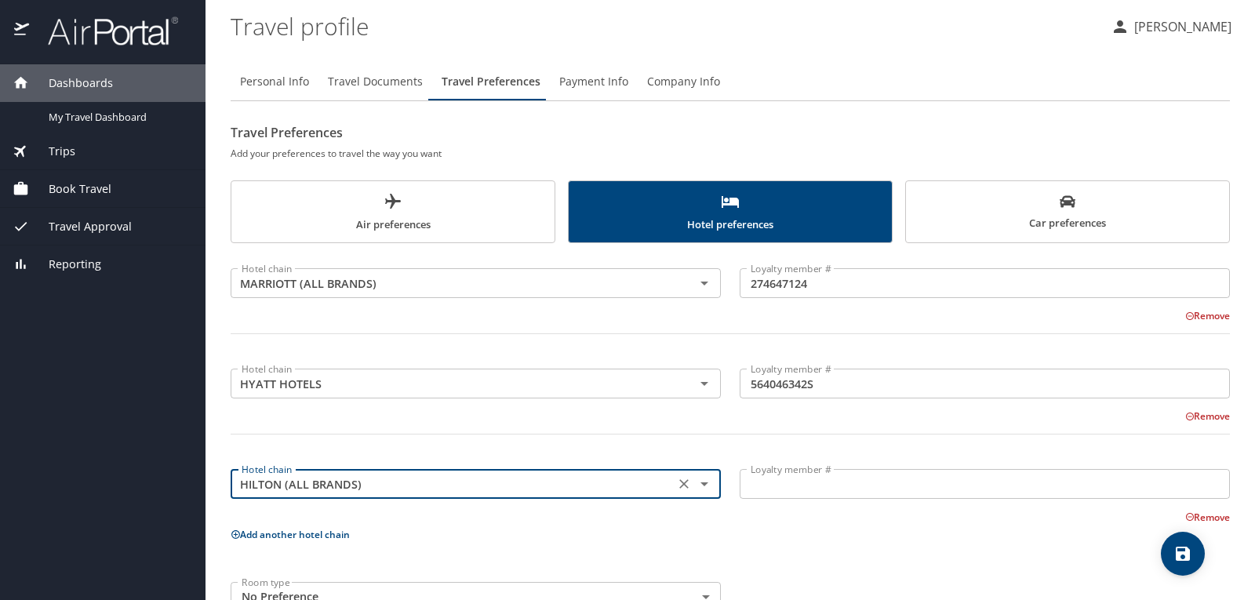
type input "HILTON (ALL BRANDS)"
click at [788, 484] on input "Loyalty member #" at bounding box center [985, 484] width 490 height 30
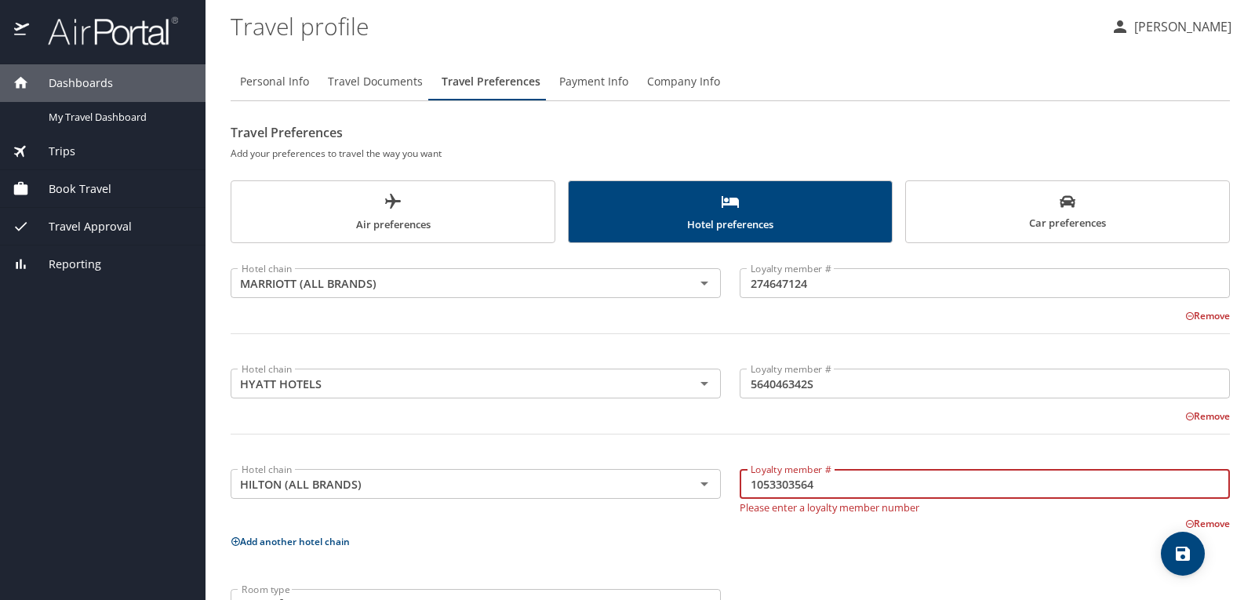
type input "1053303564"
click at [761, 529] on div "Hotel chain MARRIOTT (ALL BRANDS) Hotel chain Loyalty member # 274647124 Loyalt…" at bounding box center [730, 441] width 999 height 376
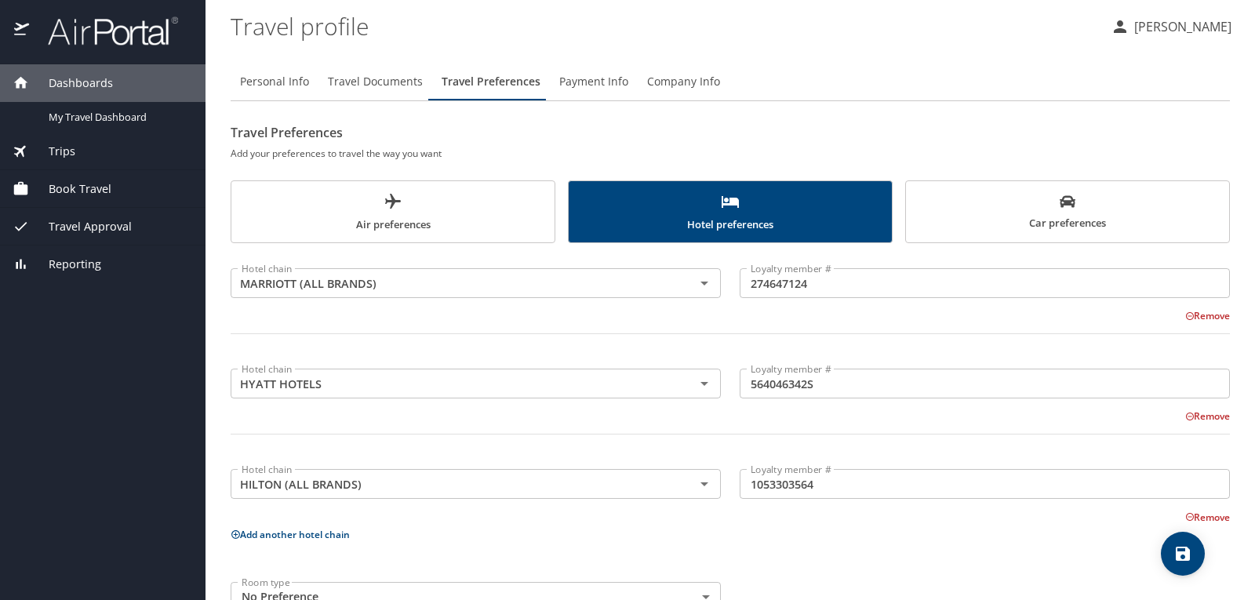
click at [1180, 551] on icon "save" at bounding box center [1182, 553] width 19 height 19
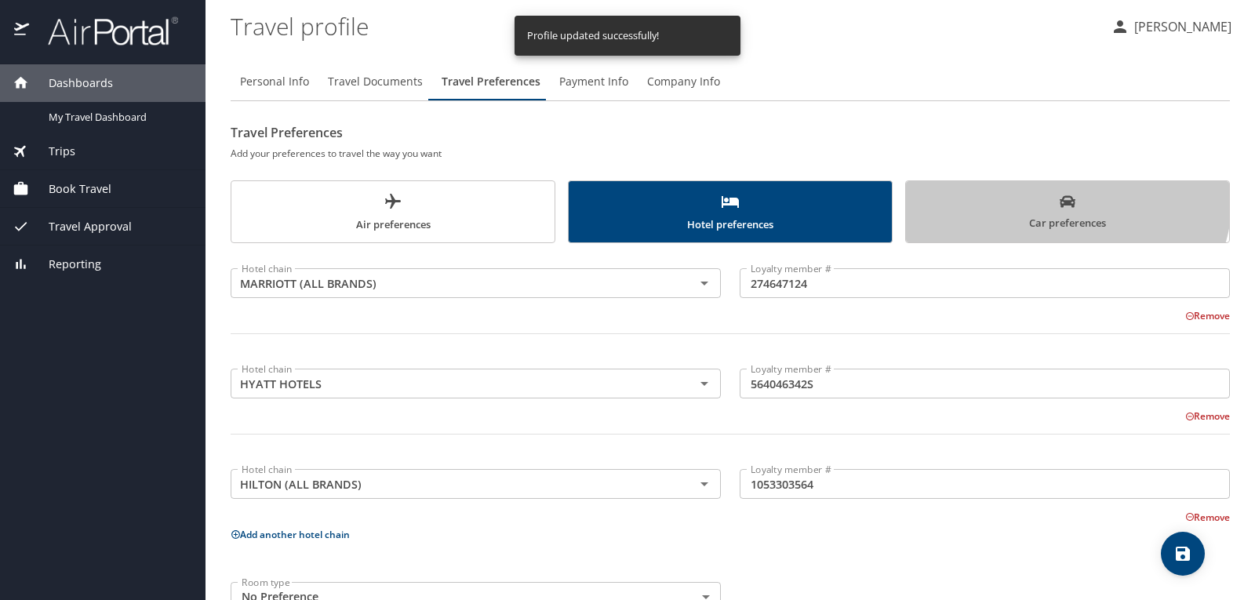
click at [1026, 189] on button "Car preferences" at bounding box center [1067, 211] width 325 height 63
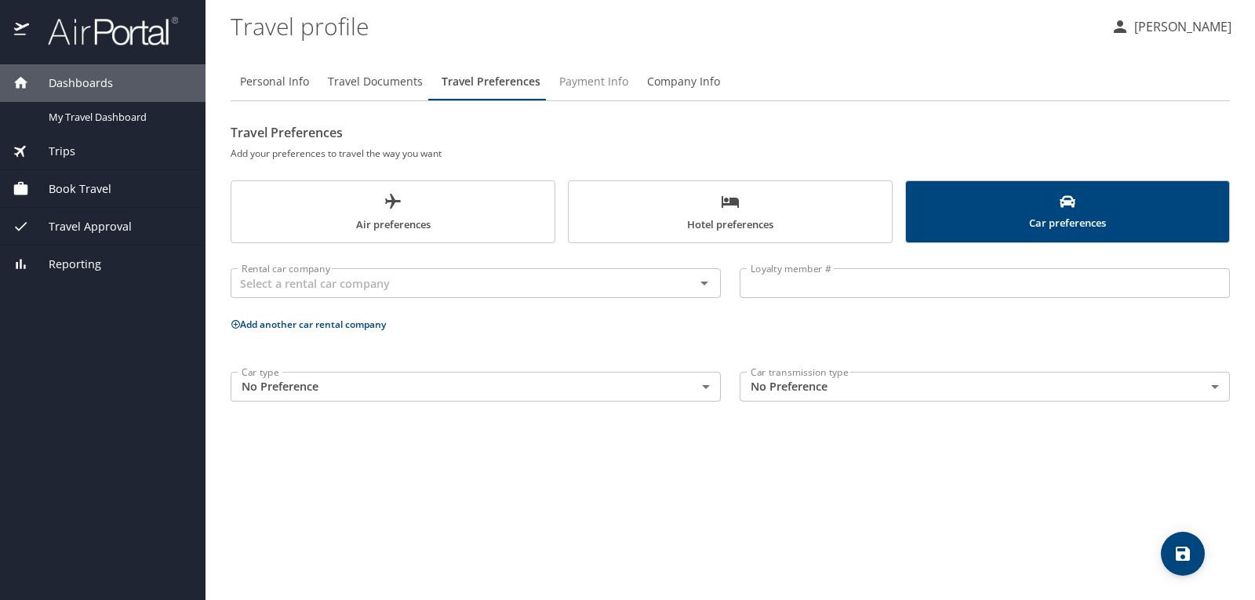
click at [599, 82] on span "Payment Info" at bounding box center [593, 82] width 69 height 20
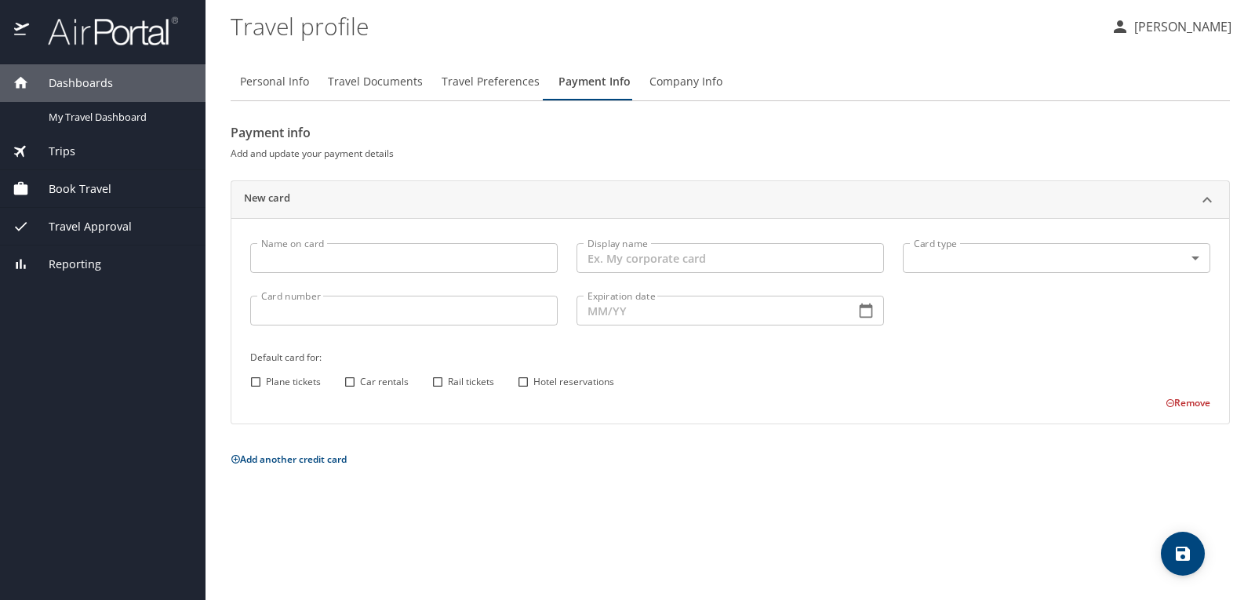
click at [676, 79] on span "Company Info" at bounding box center [685, 82] width 73 height 20
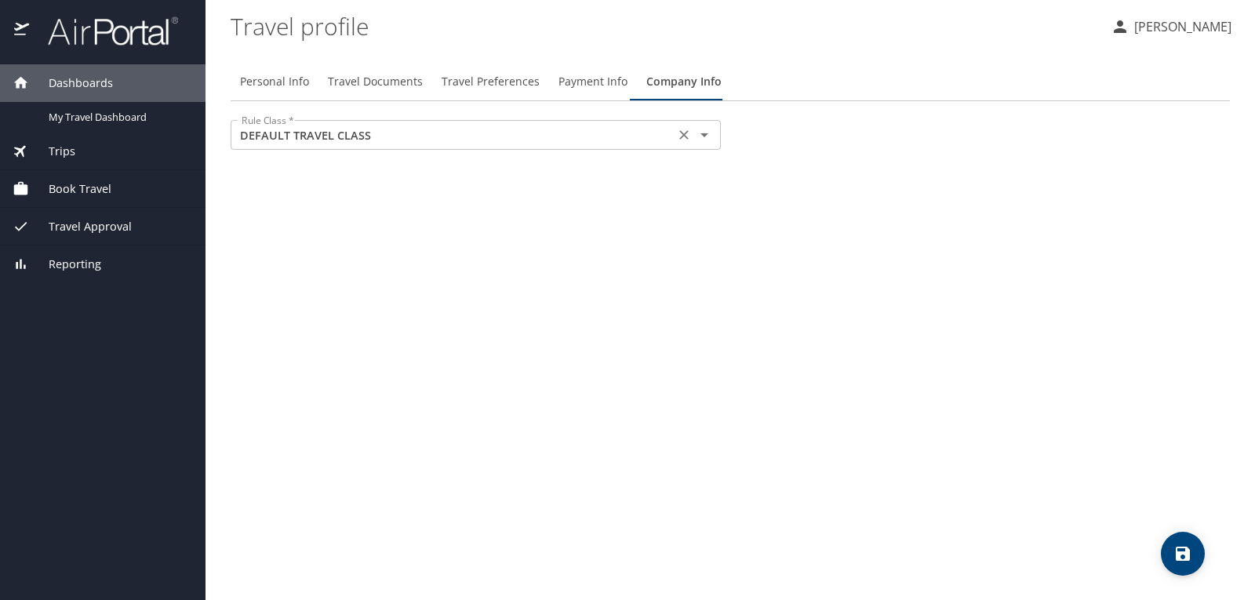
click at [700, 135] on icon "Open" at bounding box center [704, 134] width 19 height 19
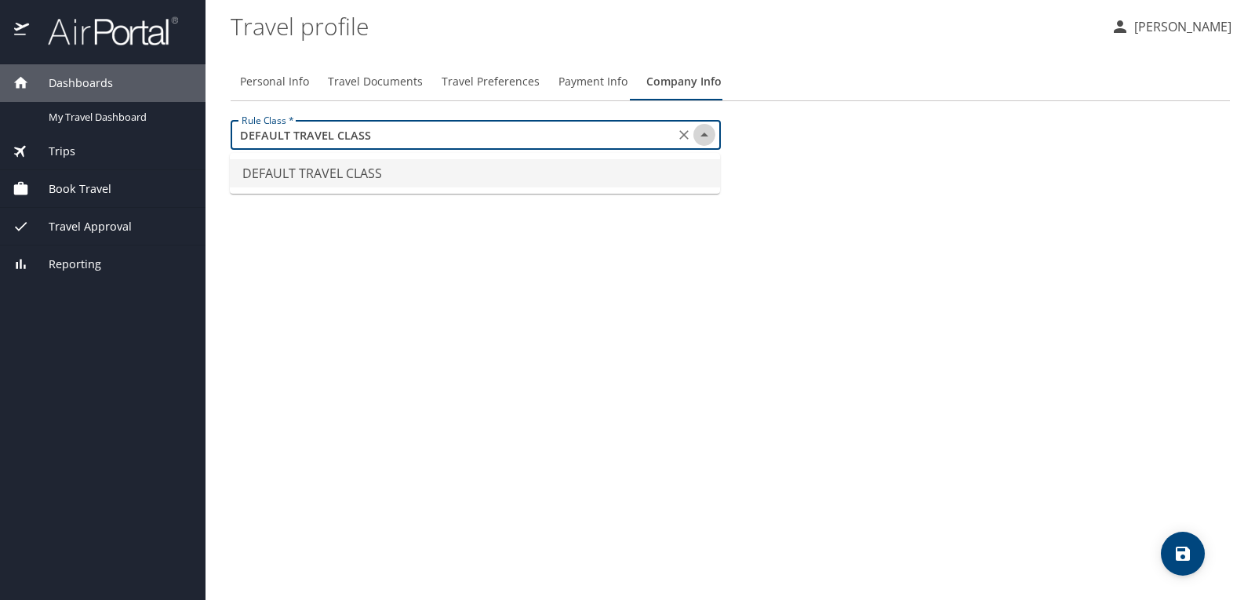
click at [700, 135] on icon "Close" at bounding box center [704, 134] width 19 height 19
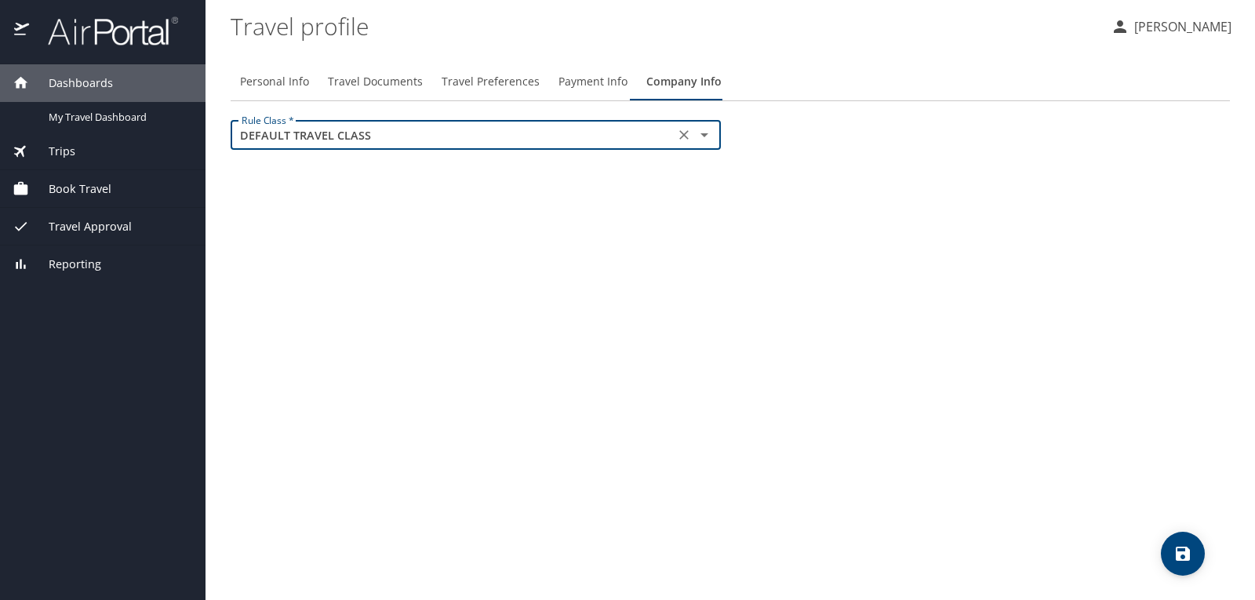
click at [262, 82] on span "Personal Info" at bounding box center [274, 82] width 69 height 20
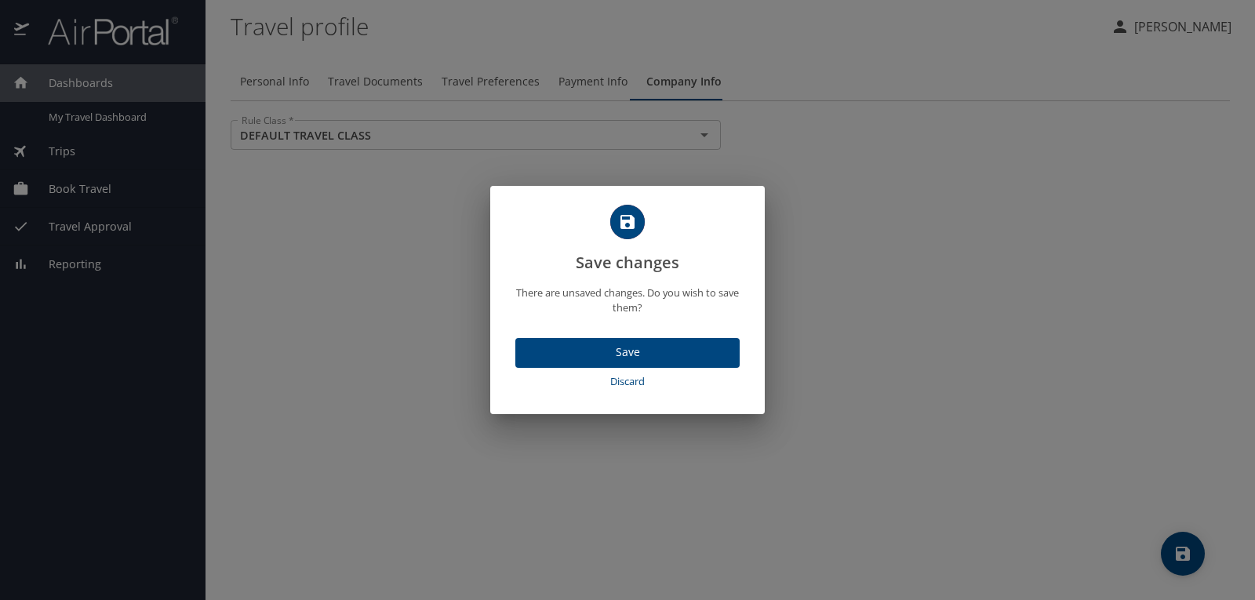
click at [569, 354] on span "Save" at bounding box center [627, 353] width 199 height 20
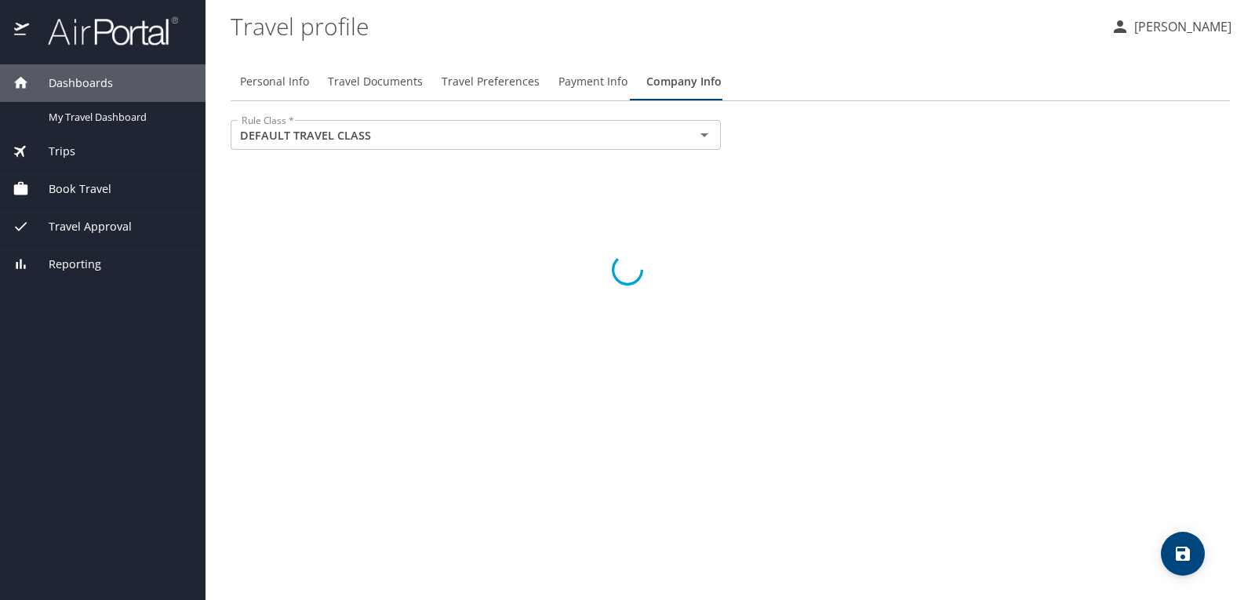
select select "US"
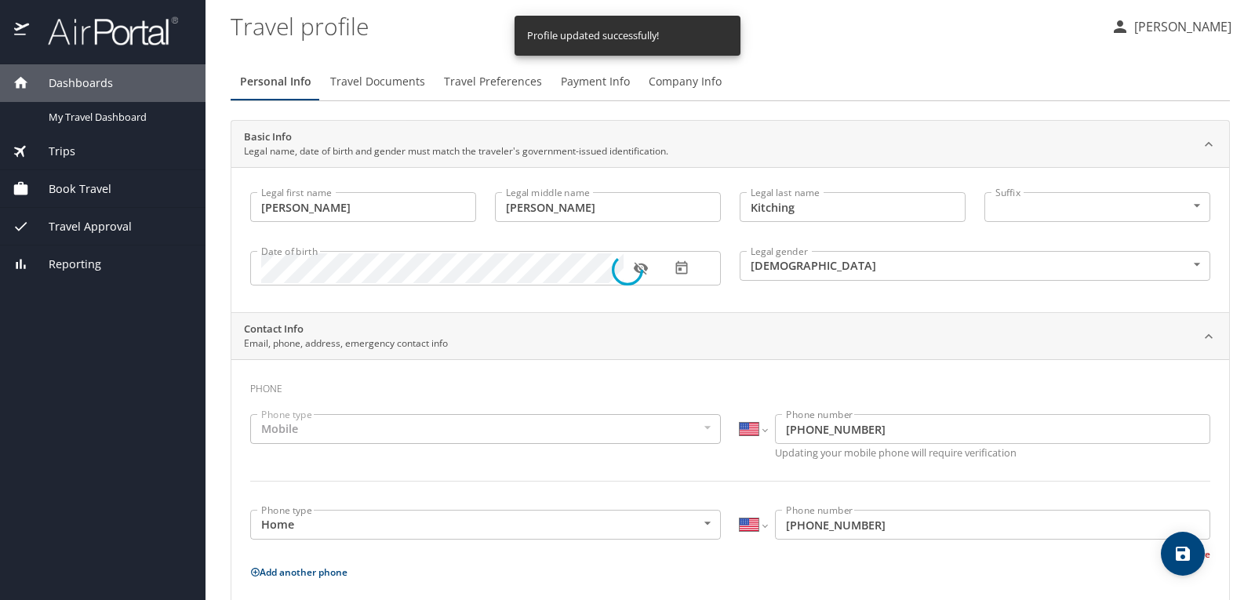
select select "US"
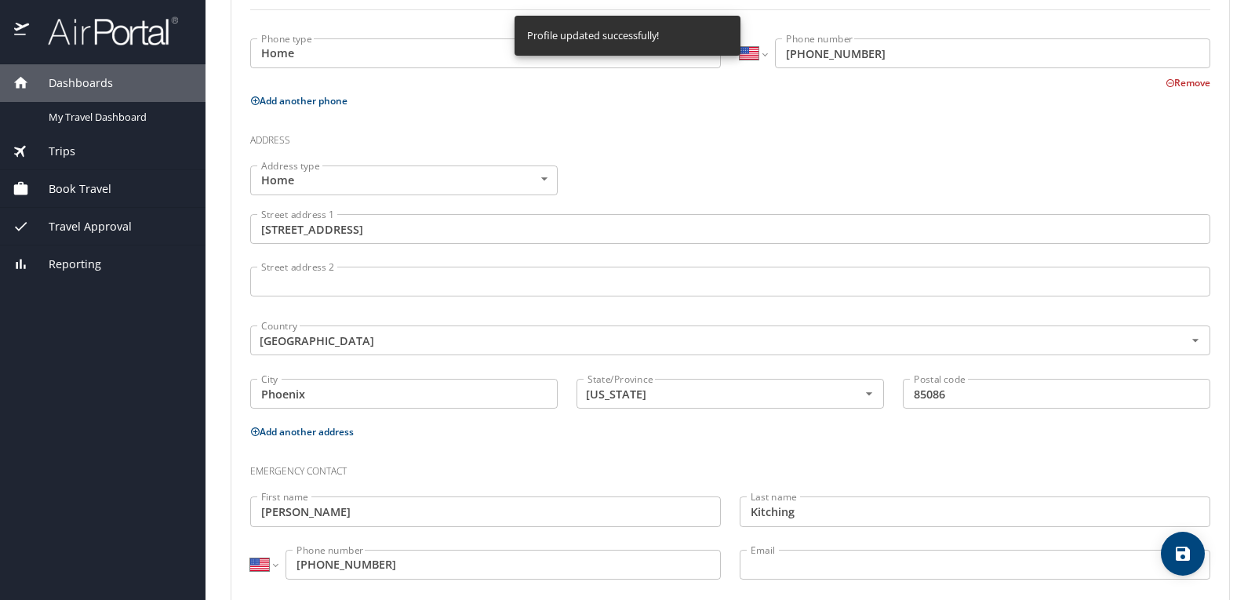
scroll to position [503, 0]
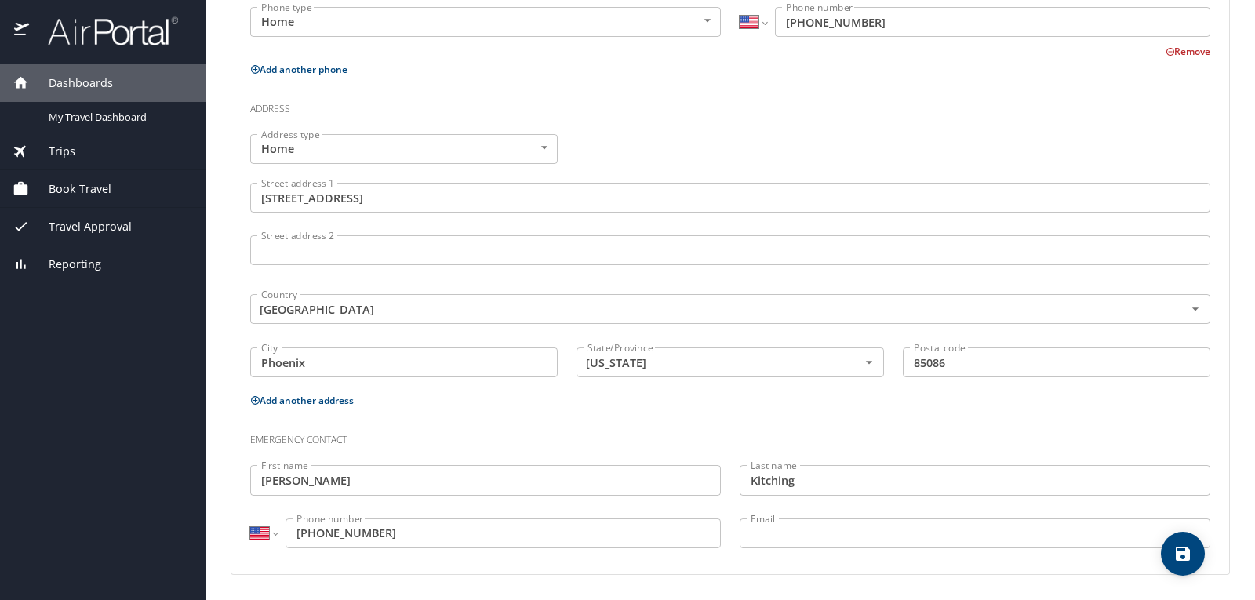
click at [767, 537] on input "Email" at bounding box center [975, 533] width 471 height 30
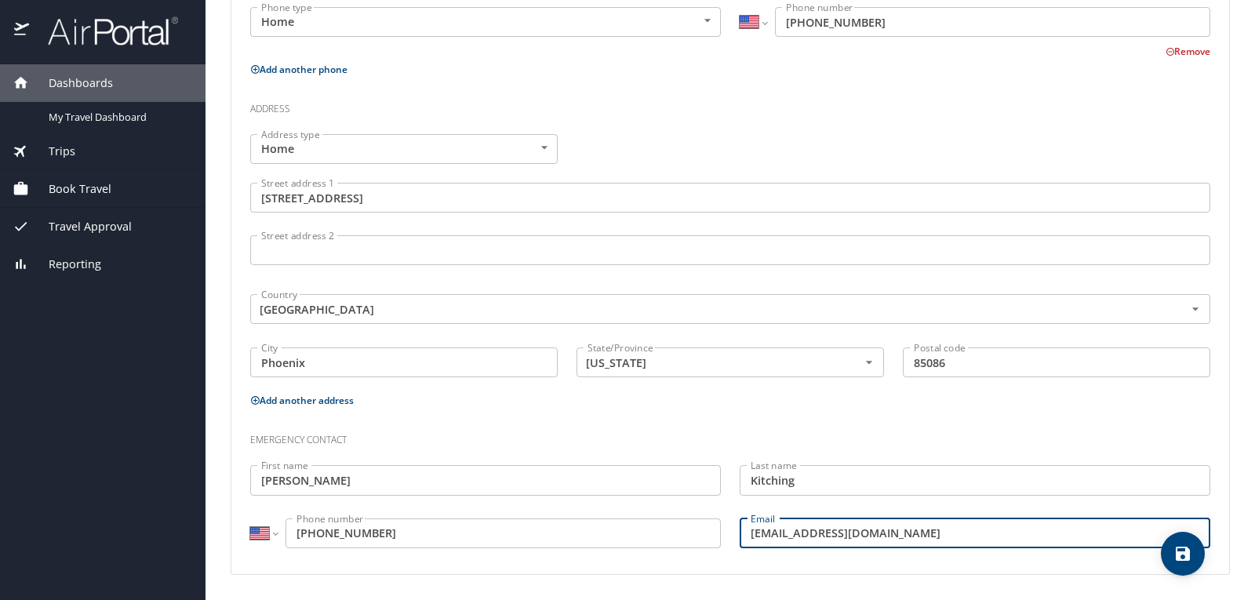
type input "jimkitching523@gmail.com"
click at [1182, 551] on icon "save" at bounding box center [1182, 553] width 19 height 19
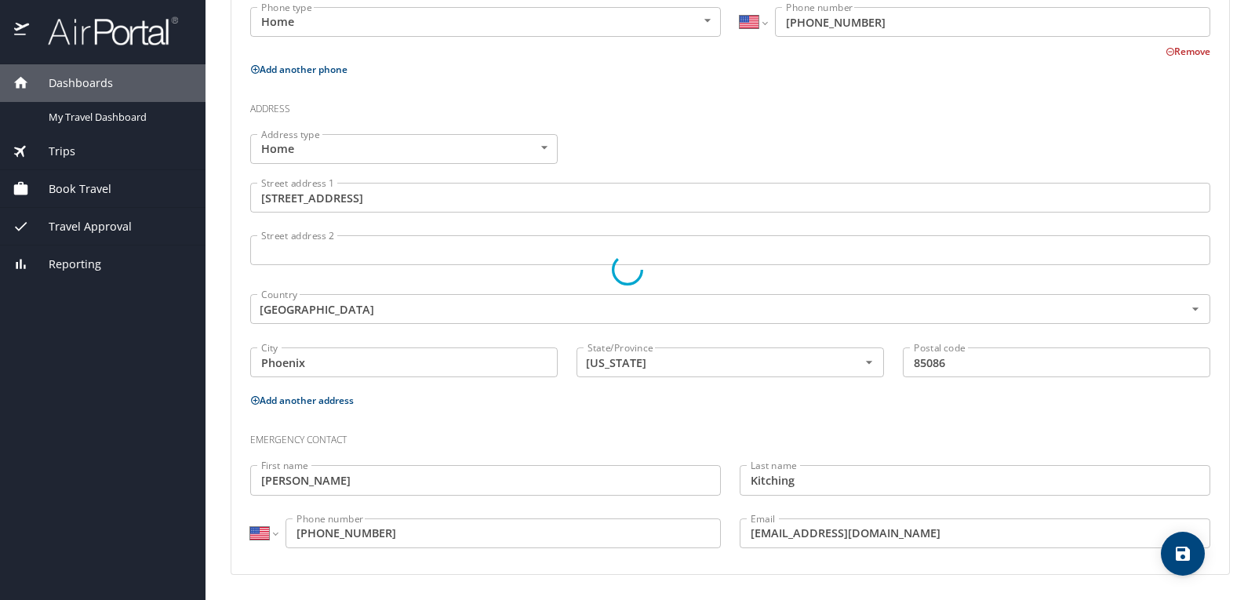
select select "US"
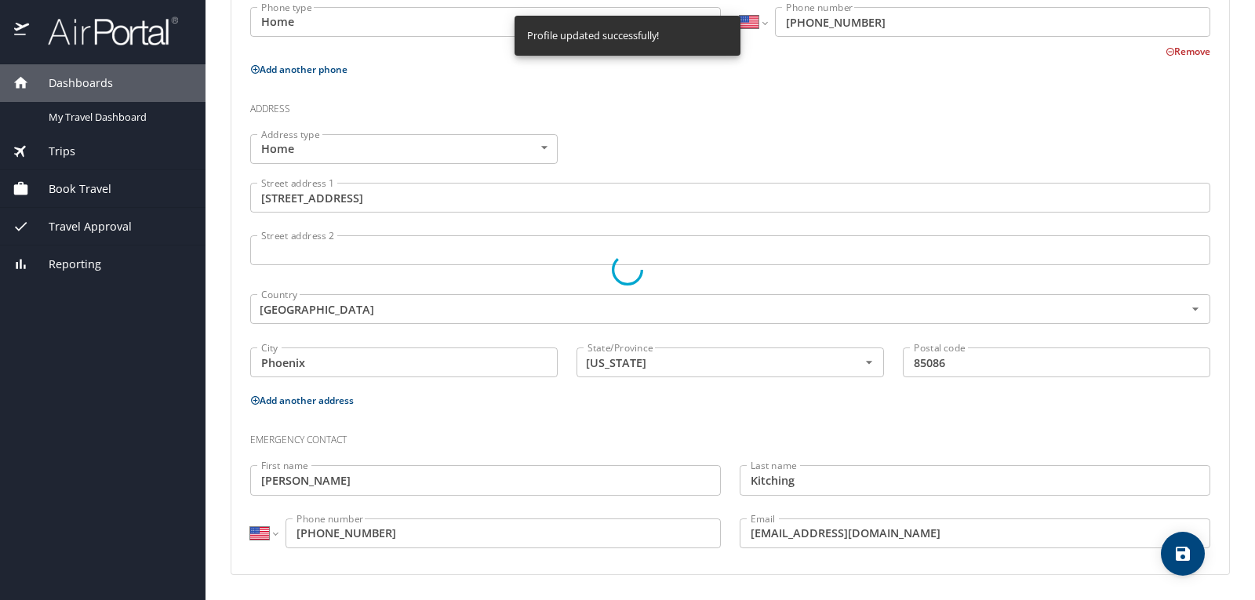
select select "US"
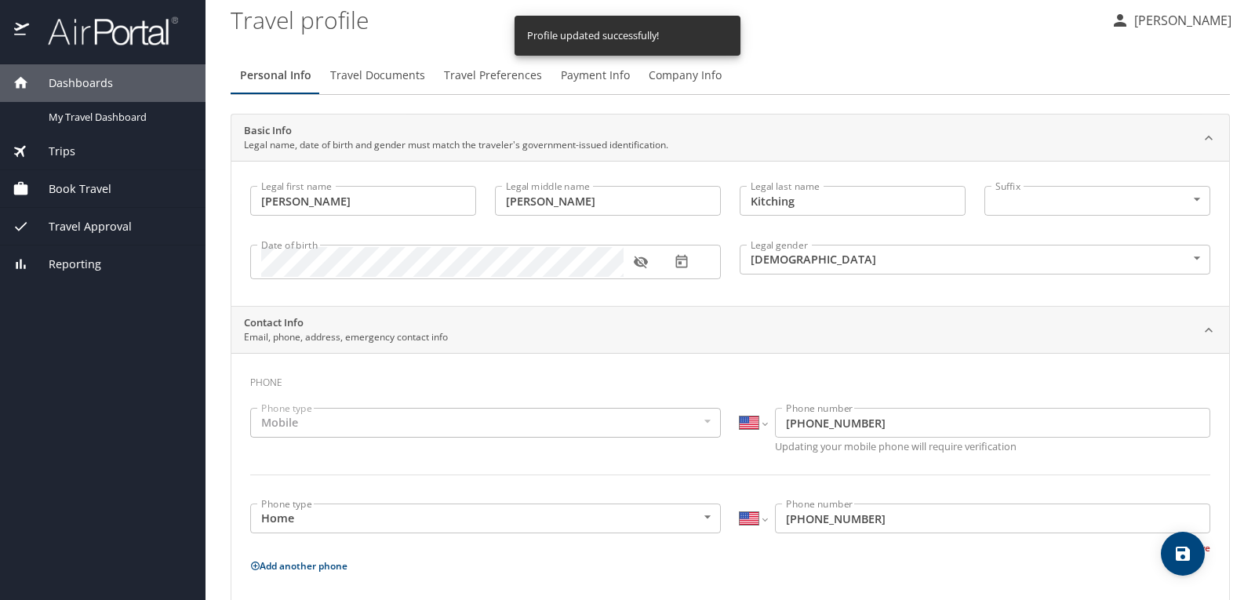
scroll to position [0, 0]
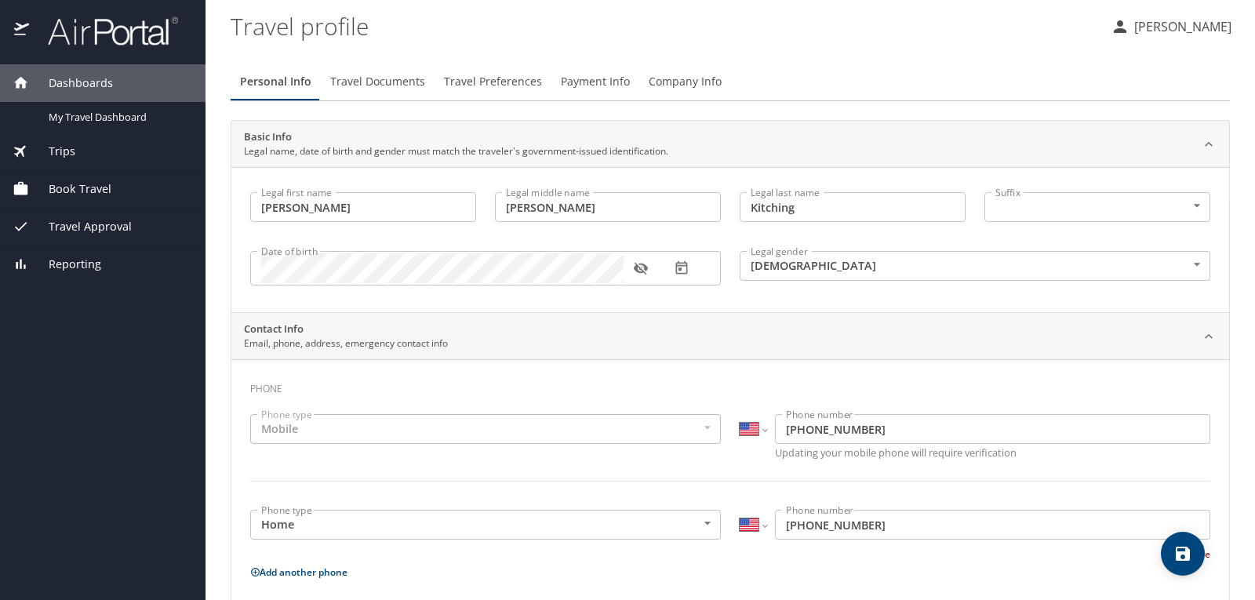
click at [640, 269] on icon "button" at bounding box center [640, 269] width 14 height 13
click at [388, 79] on span "Travel Documents" at bounding box center [377, 82] width 95 height 20
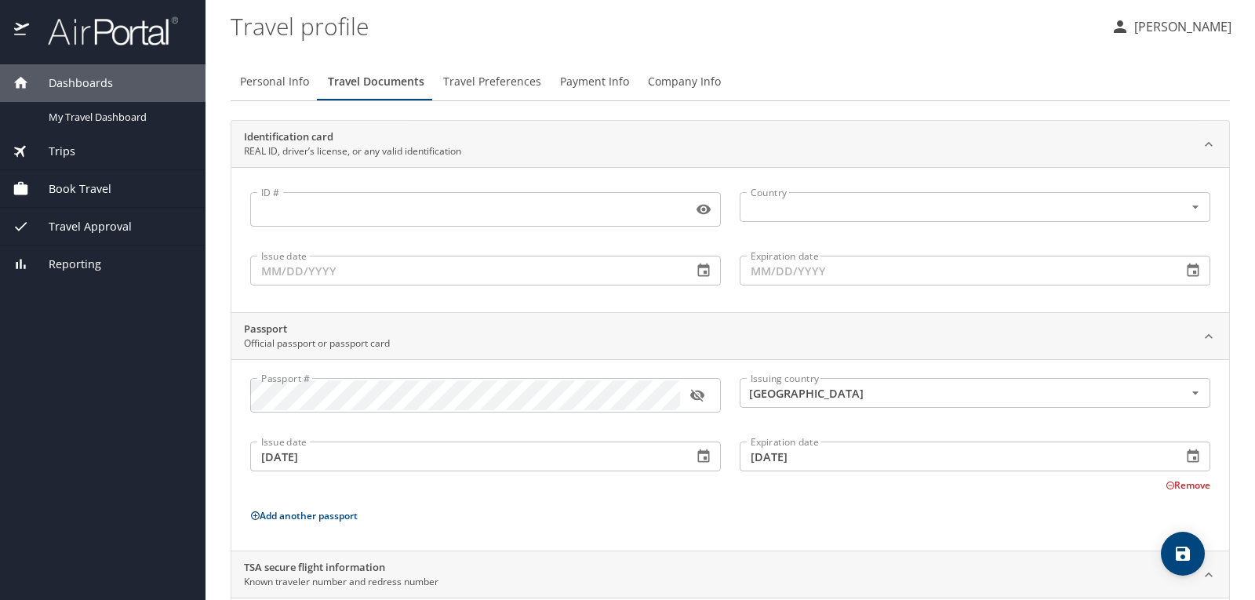
click at [505, 84] on span "Travel Preferences" at bounding box center [492, 82] width 98 height 20
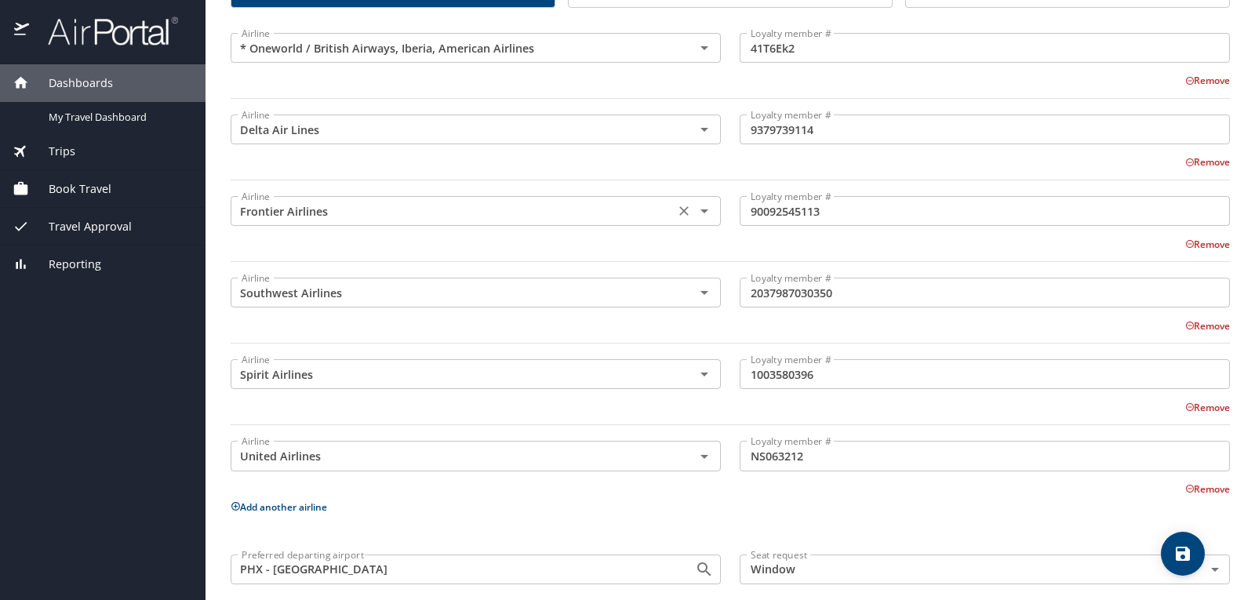
scroll to position [306, 0]
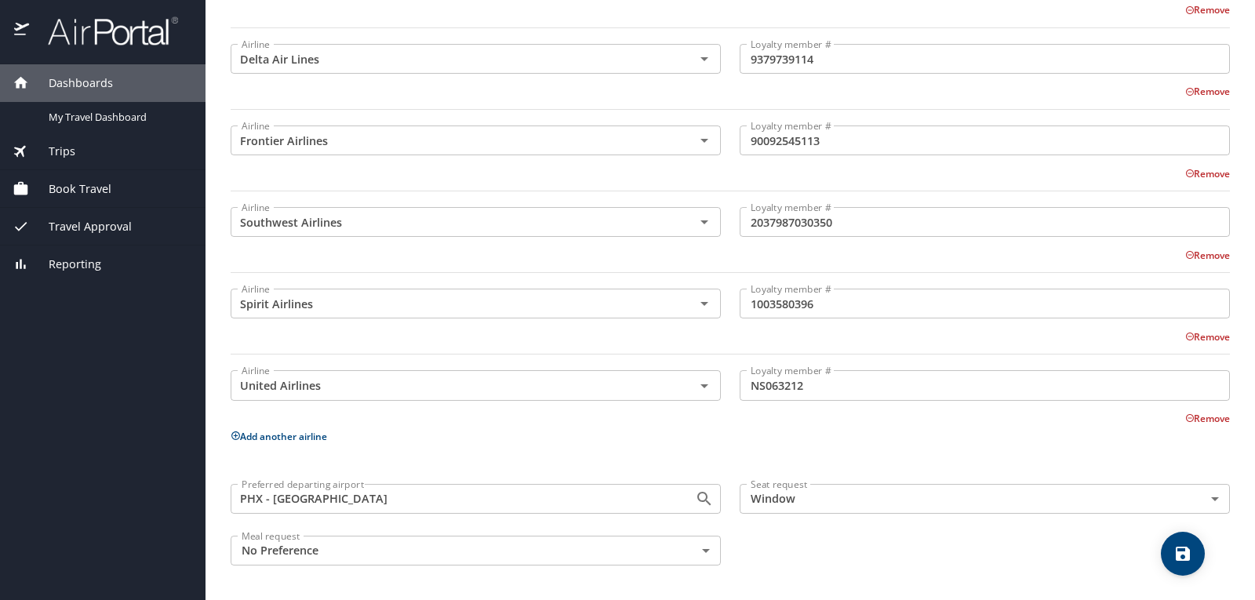
click at [310, 431] on button "Add another airline" at bounding box center [279, 436] width 96 height 13
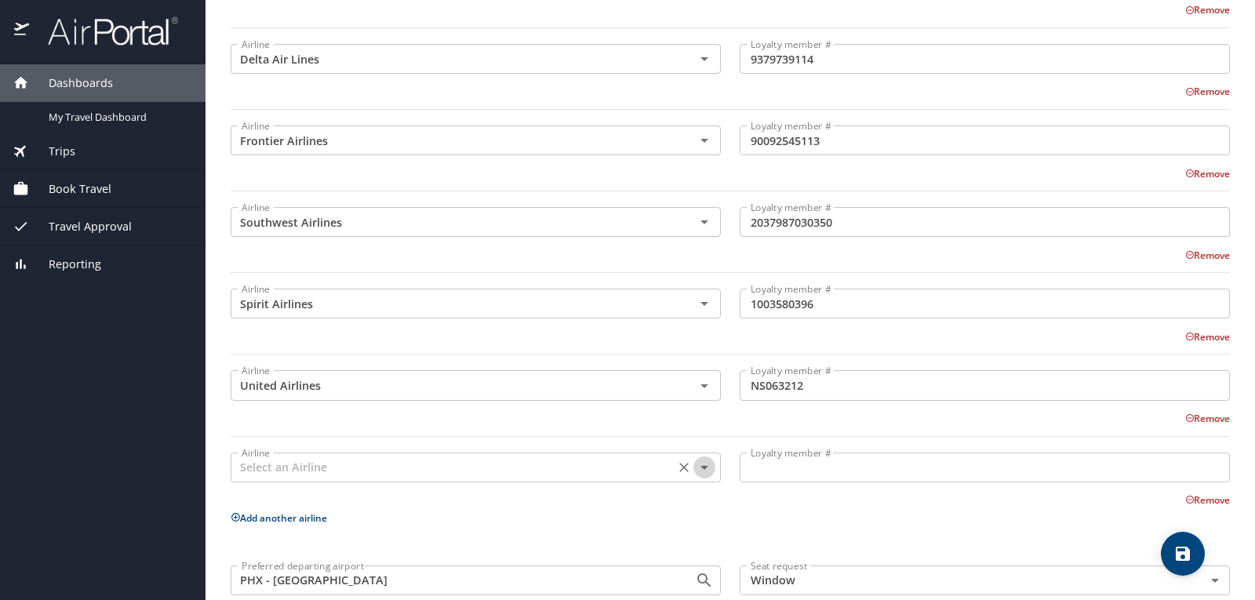
click at [695, 471] on icon "Open" at bounding box center [704, 467] width 19 height 19
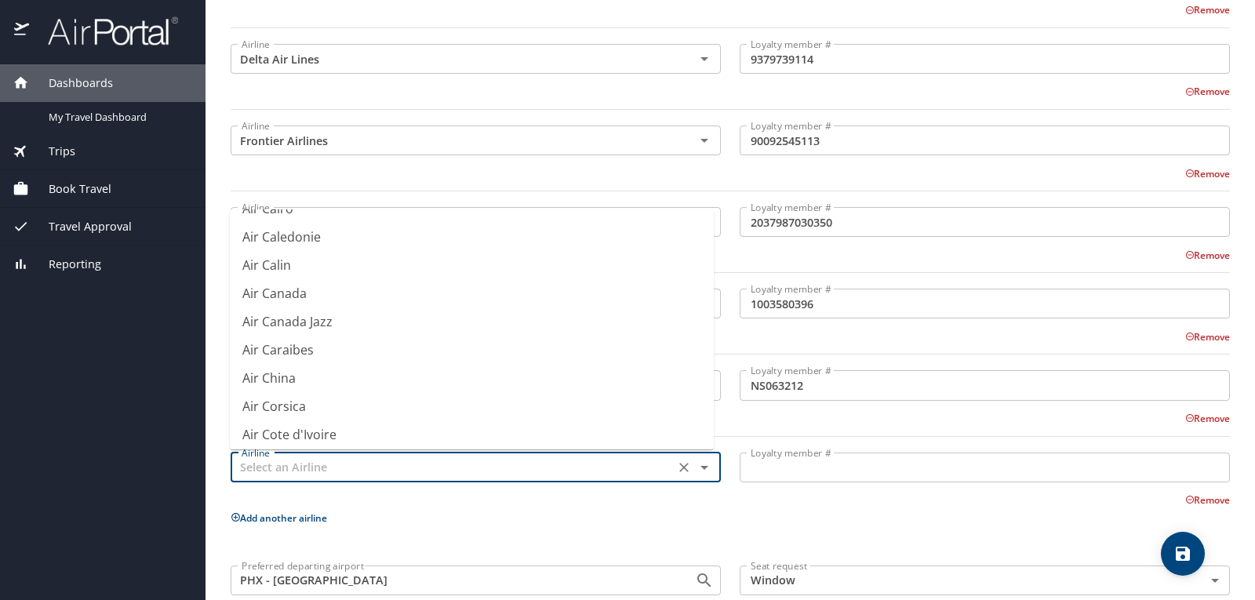
scroll to position [784, 0]
click at [322, 268] on li "Air Canada" at bounding box center [472, 264] width 484 height 28
type input "Air Canada"
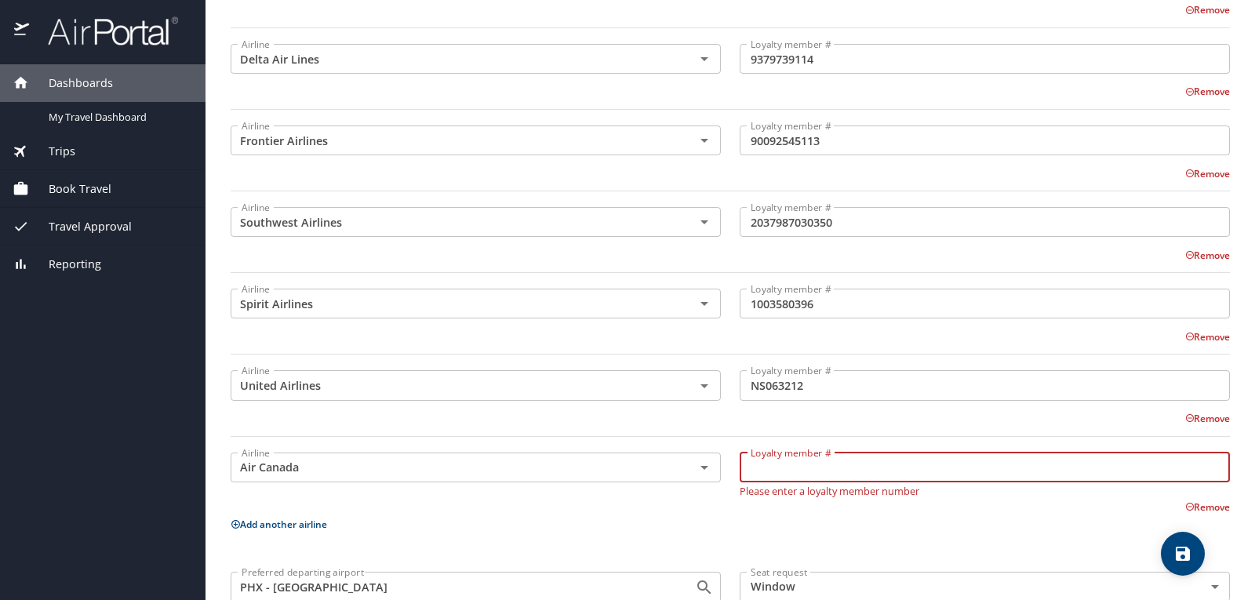
click at [775, 467] on input "Loyalty member #" at bounding box center [985, 468] width 490 height 30
type input "510 118 508"
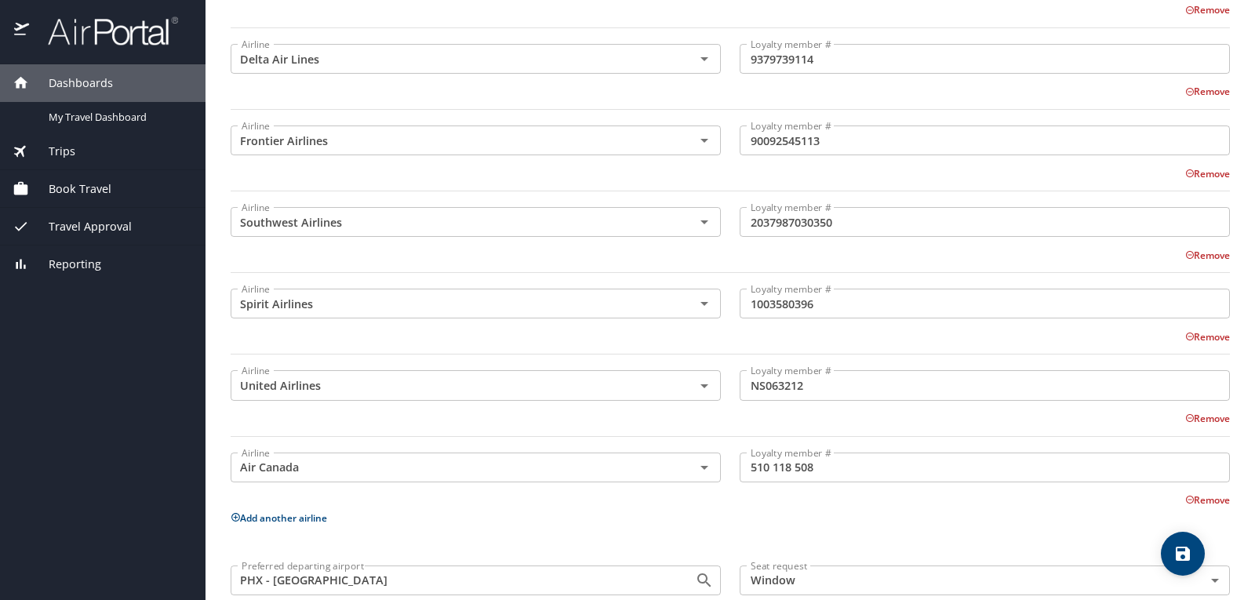
click at [316, 526] on p "Add another airline" at bounding box center [730, 518] width 999 height 20
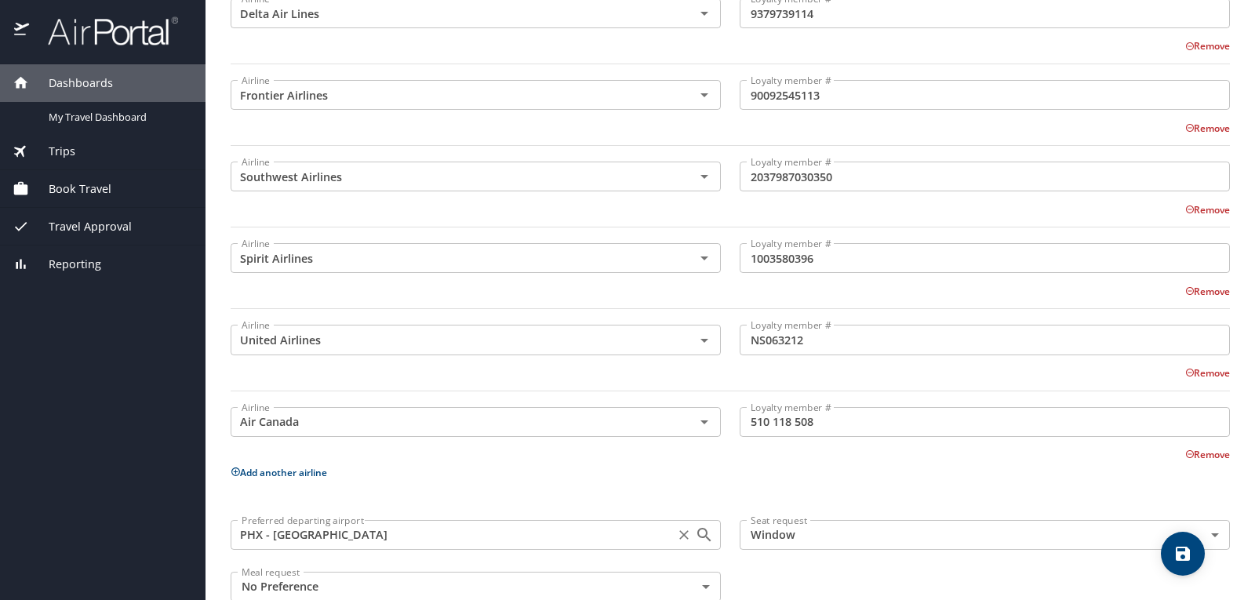
scroll to position [387, 0]
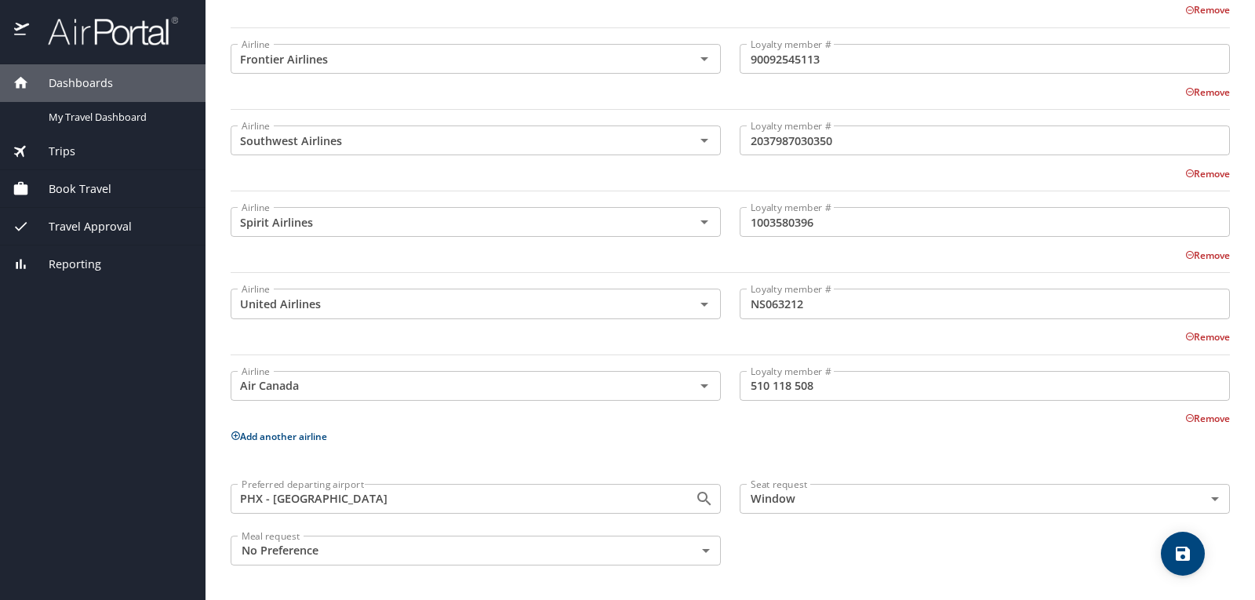
click at [1188, 559] on icon "save" at bounding box center [1183, 554] width 14 height 14
click at [311, 435] on button "Add another airline" at bounding box center [279, 436] width 96 height 13
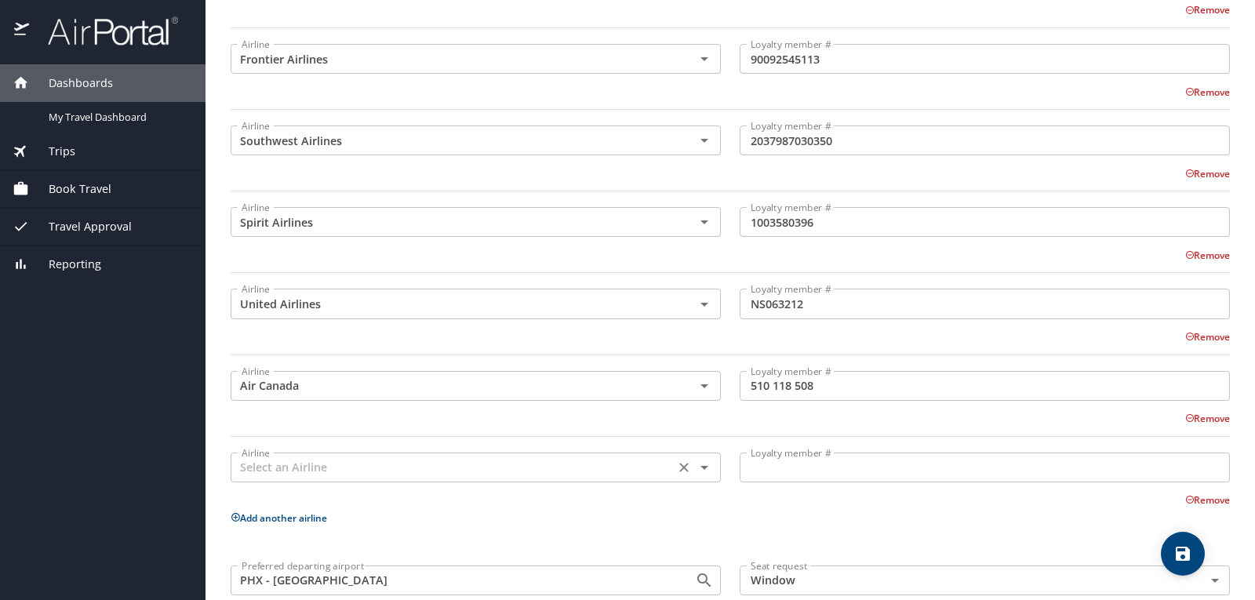
click at [311, 466] on input "text" at bounding box center [452, 467] width 435 height 20
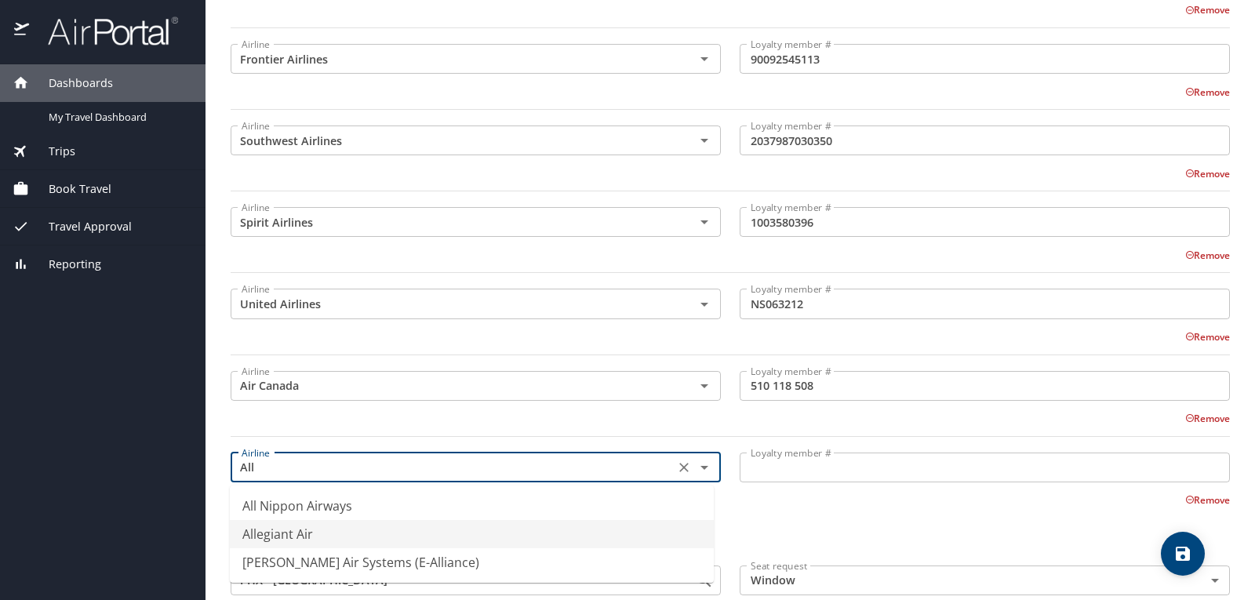
click at [286, 533] on li "Allegiant Air" at bounding box center [472, 534] width 484 height 28
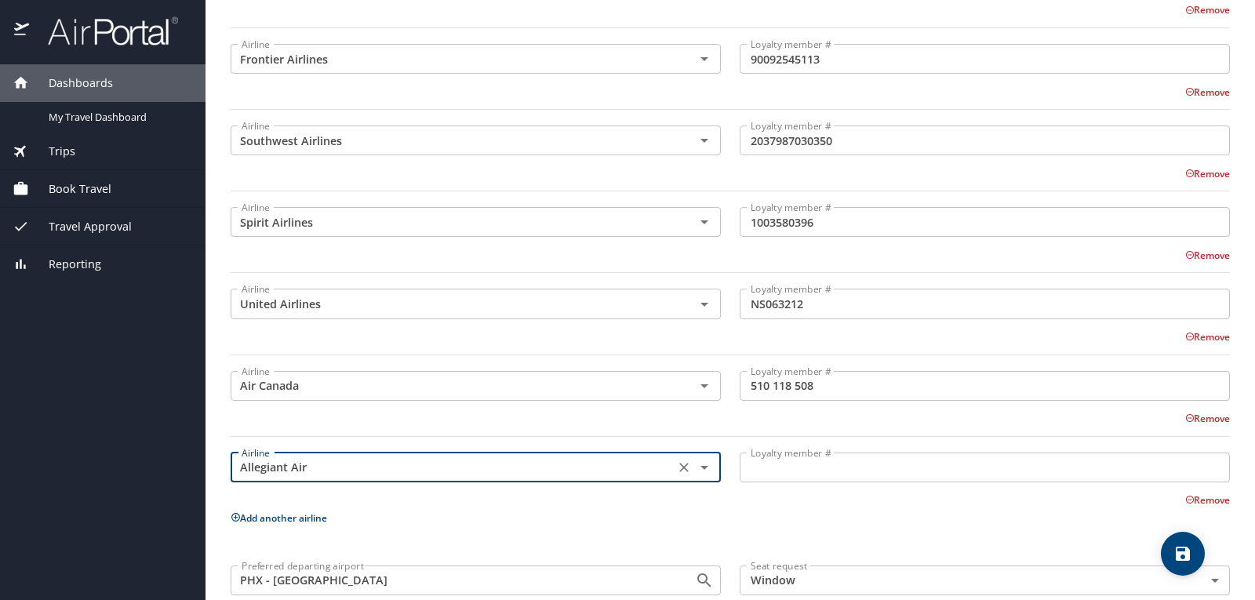
type input "Allegiant Air"
click at [807, 469] on input "Loyalty member #" at bounding box center [985, 468] width 490 height 30
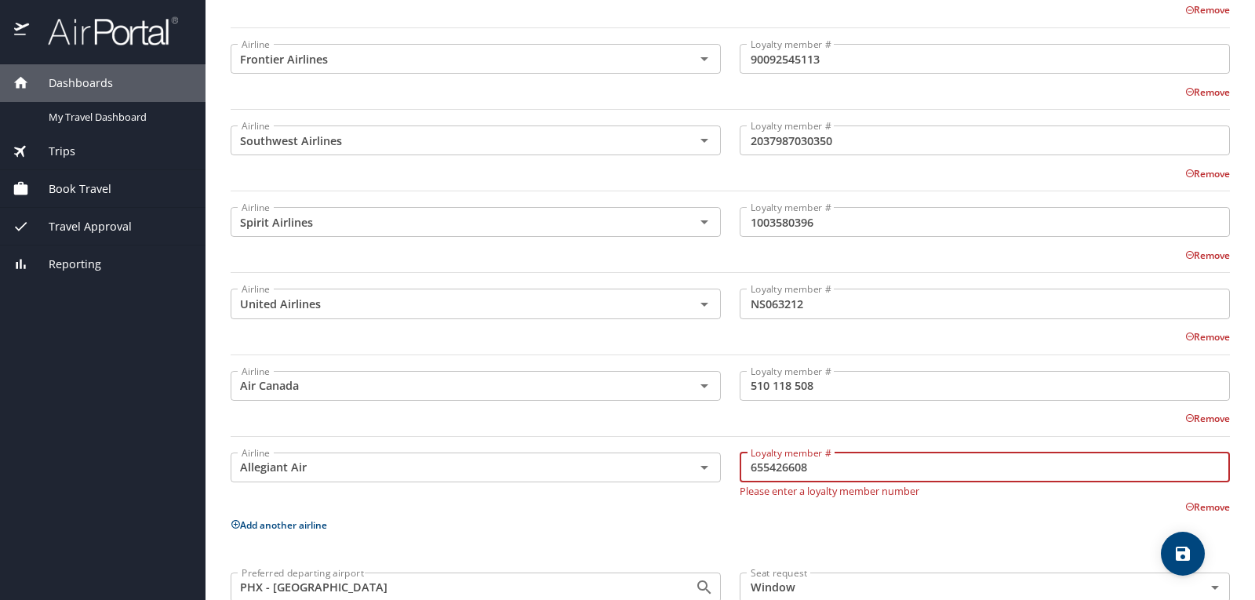
type input "655426608"
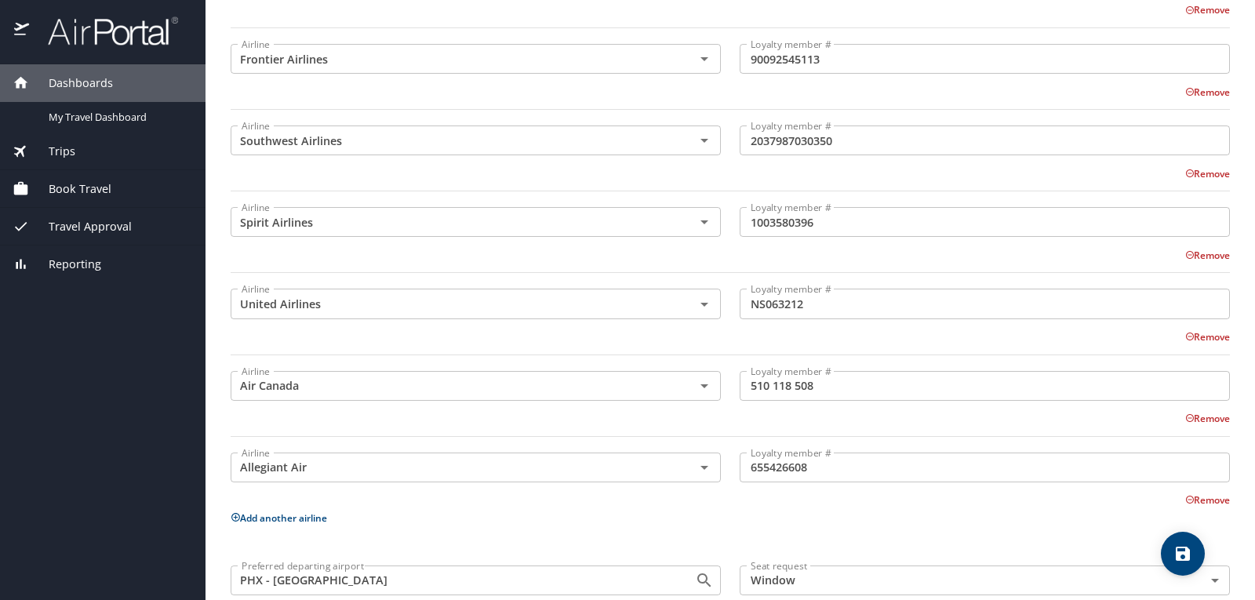
click at [922, 515] on p "Add another airline" at bounding box center [730, 518] width 999 height 20
click at [1191, 555] on icon "save" at bounding box center [1182, 553] width 19 height 19
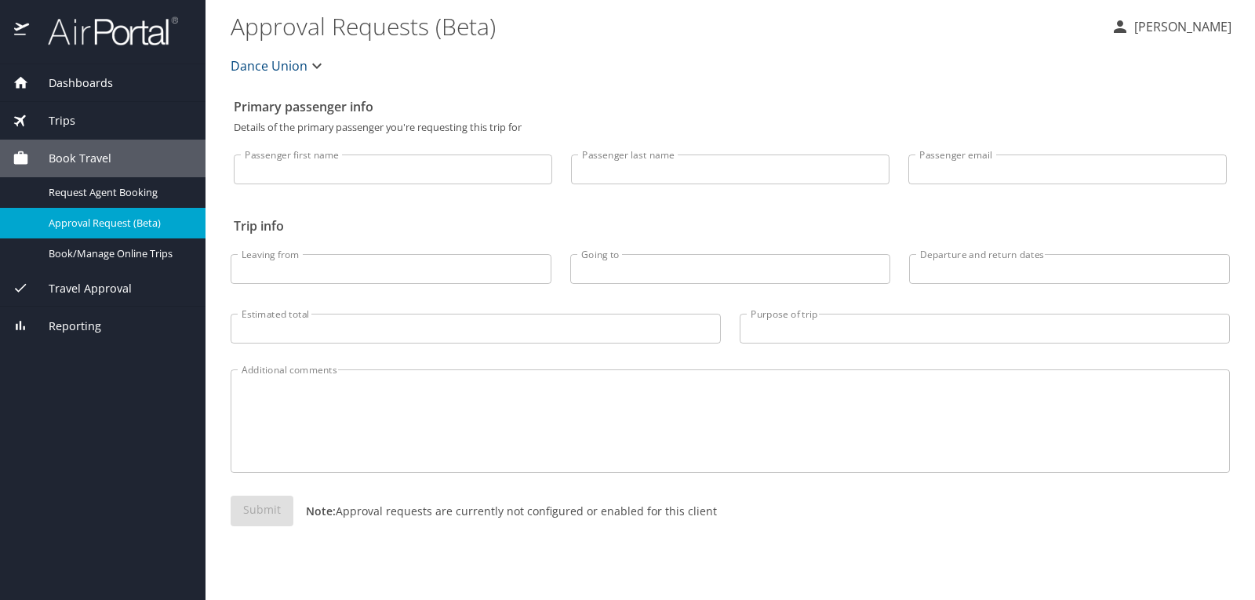
click at [60, 84] on span "Dashboards" at bounding box center [71, 83] width 84 height 17
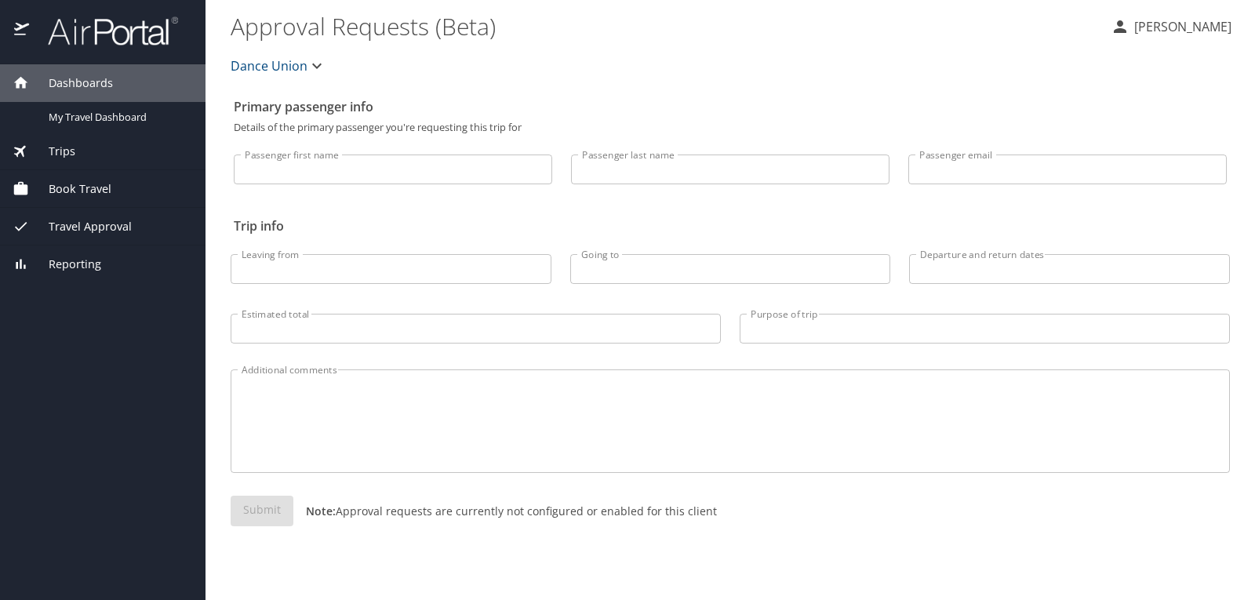
click at [1147, 30] on p "[PERSON_NAME]" at bounding box center [1180, 26] width 102 height 19
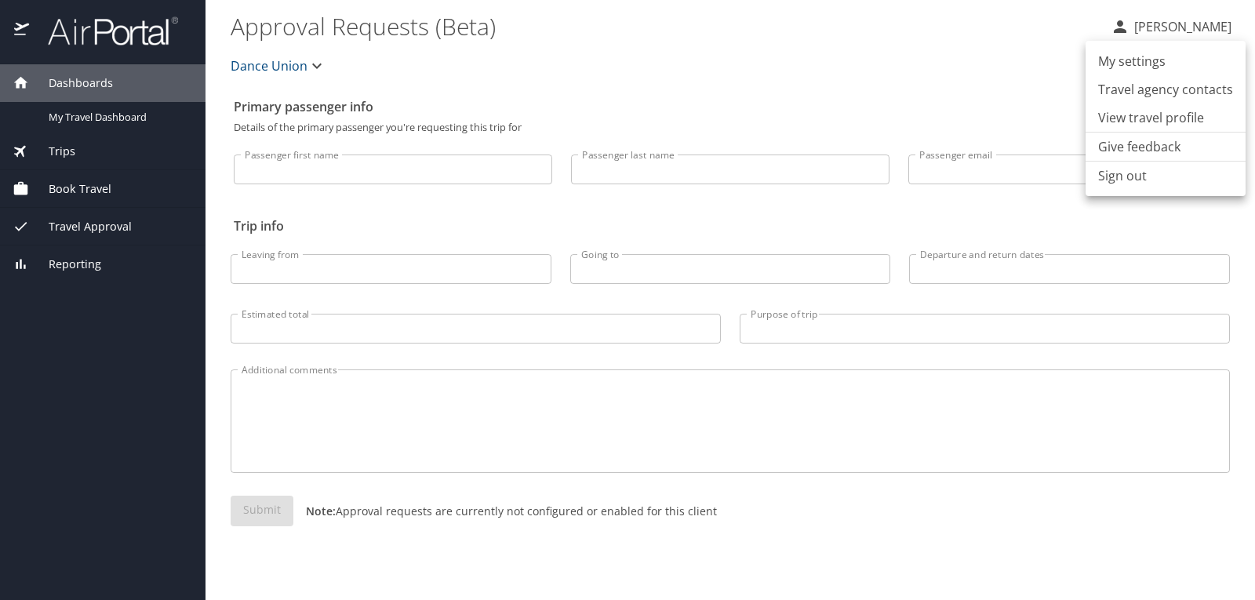
click at [1148, 118] on li "View travel profile" at bounding box center [1166, 118] width 160 height 28
